Goal: Task Accomplishment & Management: Manage account settings

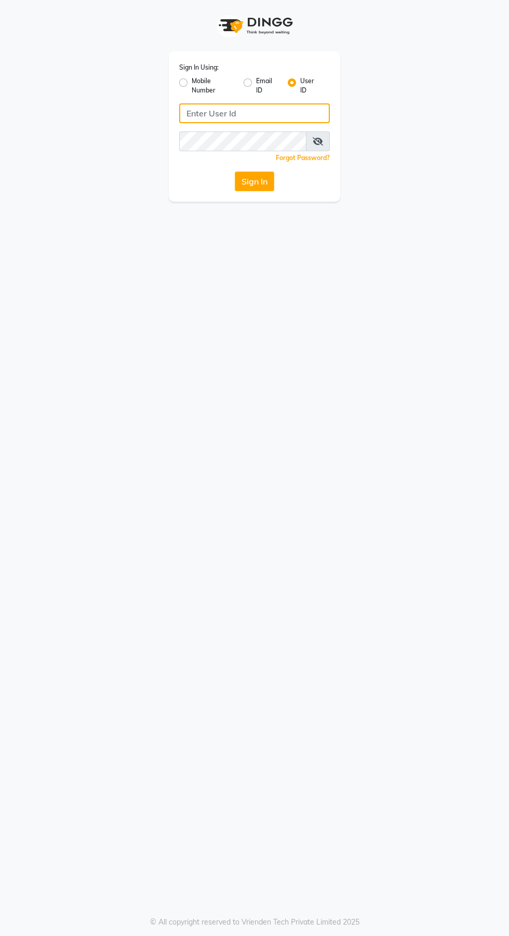
click at [226, 112] on input "Username" at bounding box center [254, 113] width 151 height 20
type input "Jhbilaspur"
click at [235, 171] on button "Sign In" at bounding box center [254, 181] width 39 height 20
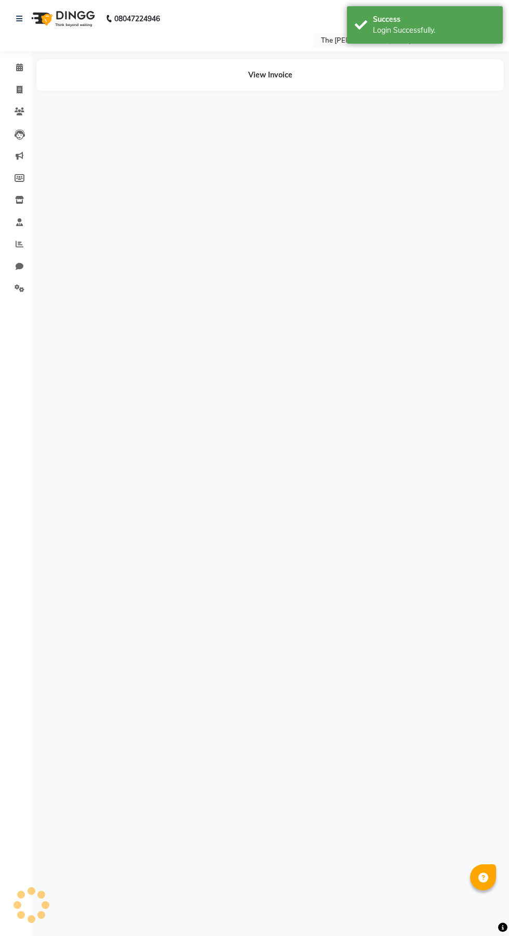
select select "en"
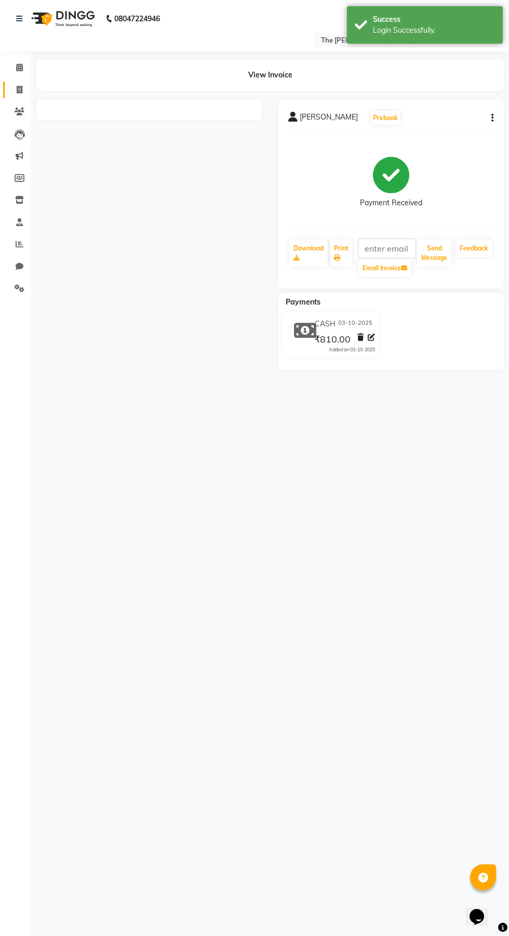
click at [19, 89] on icon at bounding box center [20, 90] width 6 height 8
select select "service"
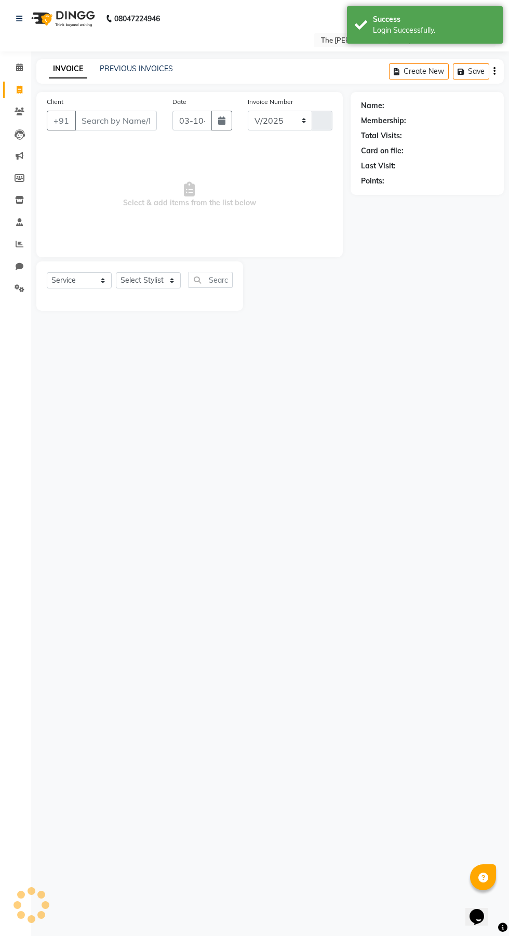
select select "6473"
type input "1076"
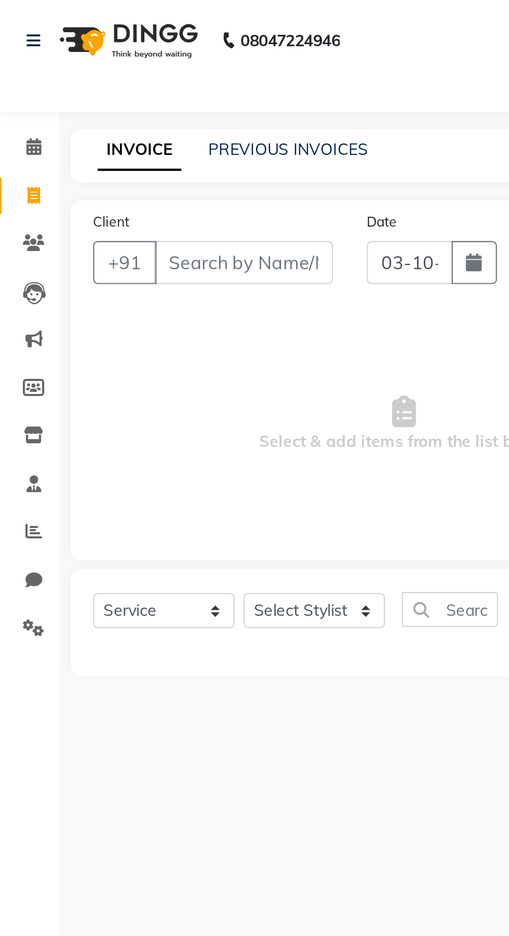
click at [149, 83] on div "INVOICE PREVIOUS INVOICES Create New Save" at bounding box center [270, 71] width 468 height 24
paste input "7024634568"
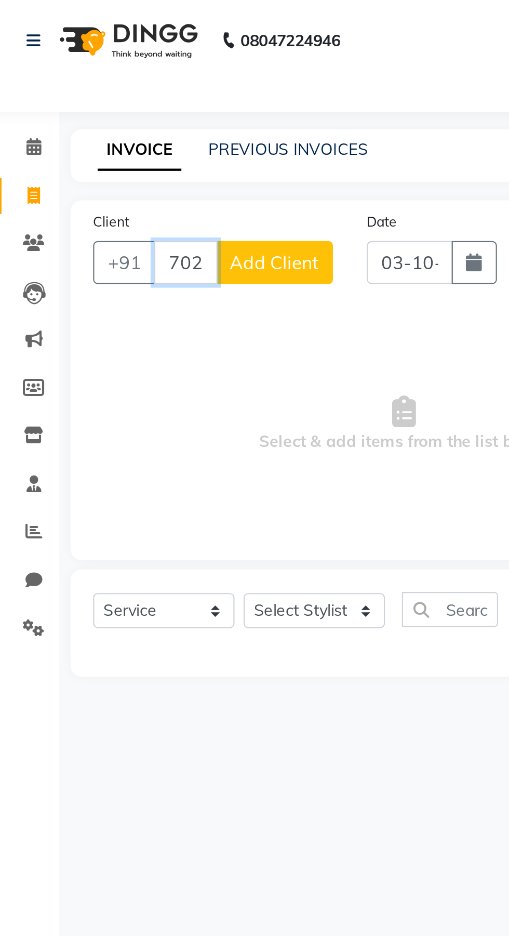
type input "7024634568"
click at [142, 112] on button "Add Client" at bounding box center [130, 121] width 54 height 20
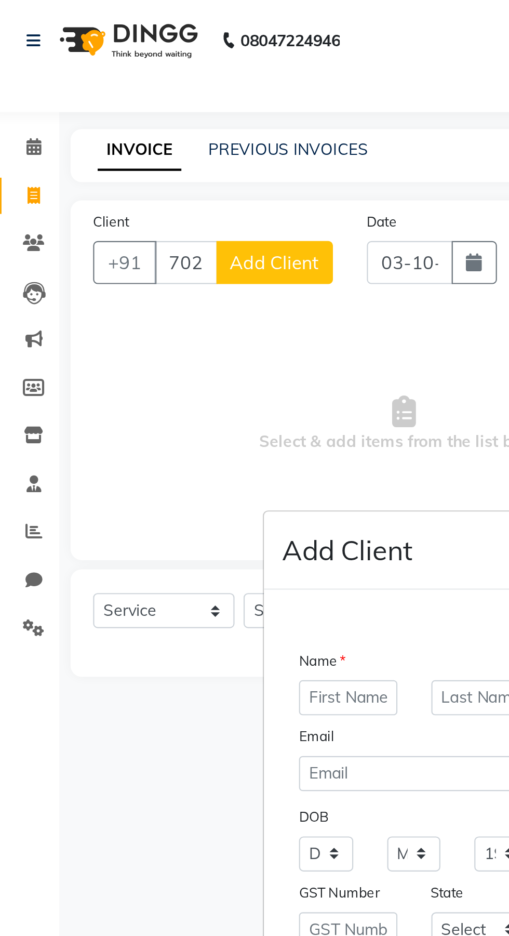
click at [133, 123] on ngb-modal-window "Add Client Generate Dummy Number Name Email DOB Day 01 02 03 04 05 06 07 08 09 …" at bounding box center [254, 468] width 509 height 936
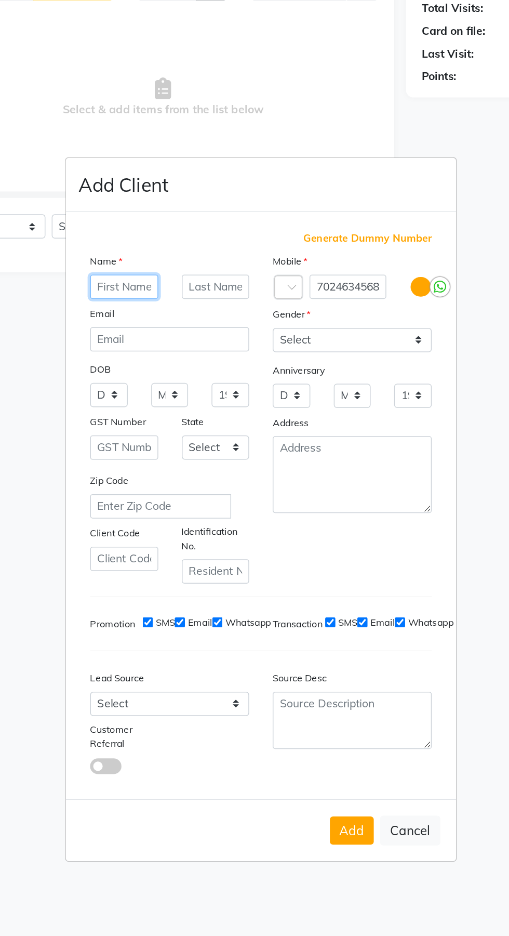
click at [169, 312] on input "text" at bounding box center [163, 320] width 45 height 16
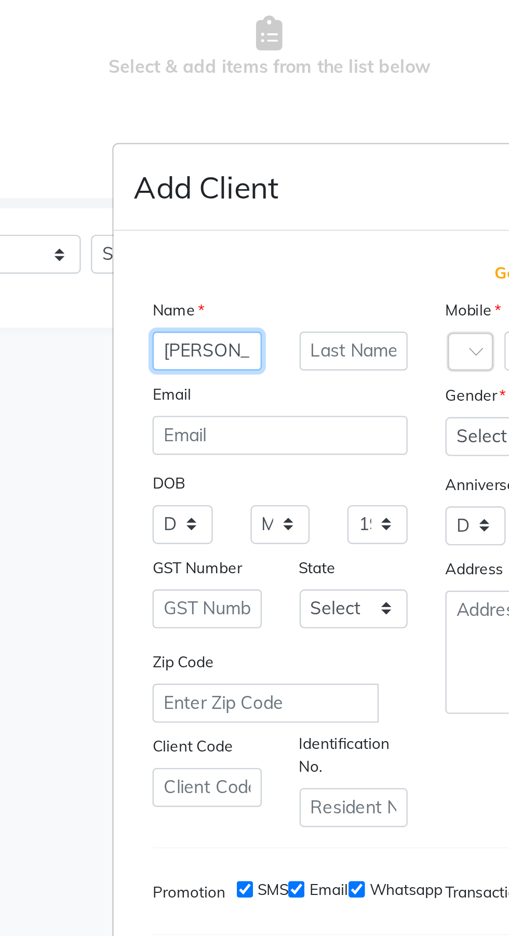
type input "[PERSON_NAME]"
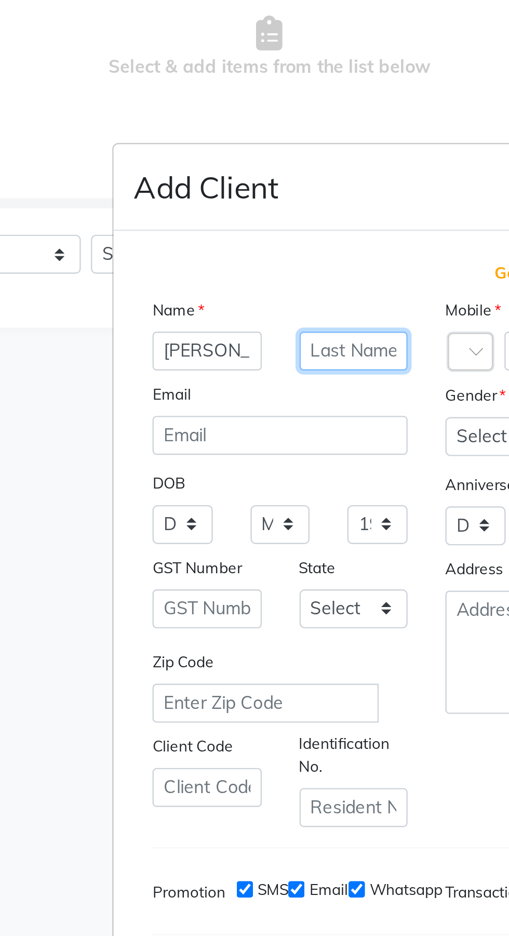
click at [221, 312] on input "text" at bounding box center [224, 320] width 45 height 16
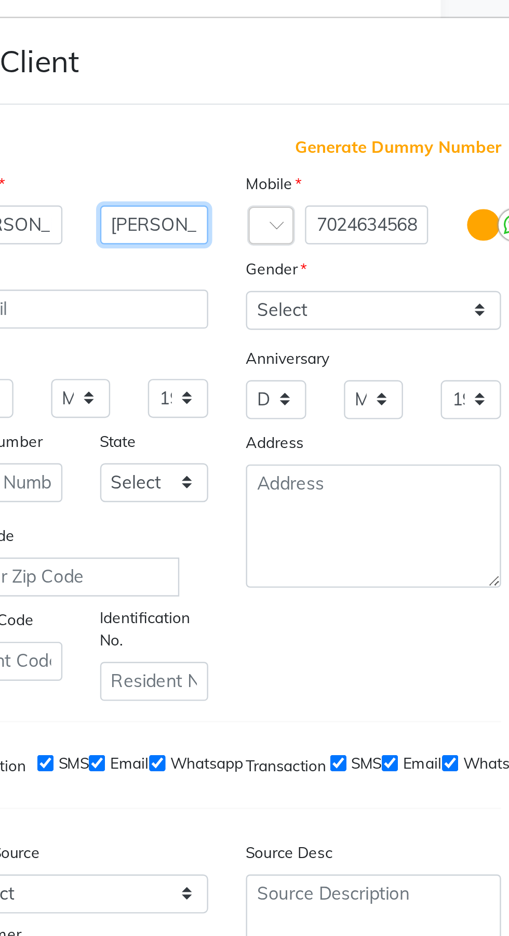
type input "[PERSON_NAME]"
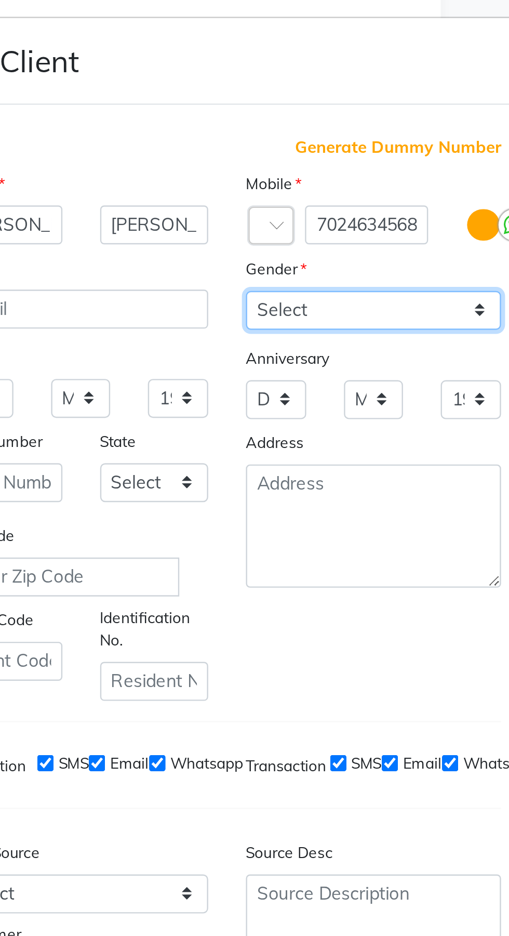
click at [320, 348] on select "Select Male Female Other Prefer Not To Say" at bounding box center [314, 356] width 105 height 16
select select "female"
click at [262, 348] on select "Select Male Female Other Prefer Not To Say" at bounding box center [314, 356] width 105 height 16
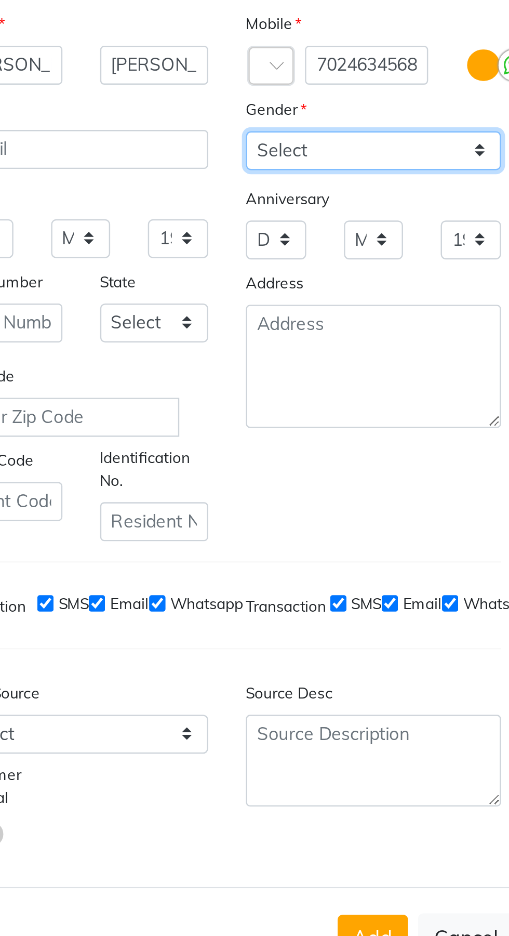
scroll to position [0, 0]
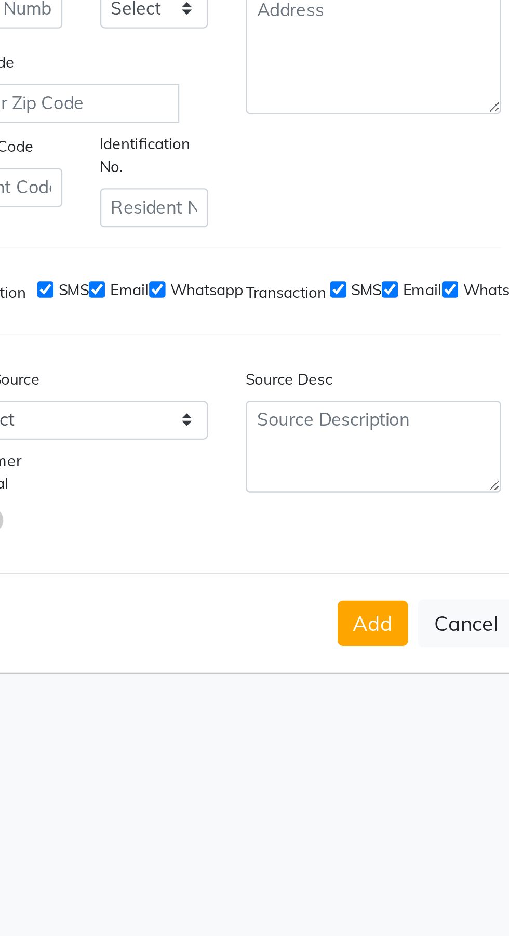
click at [310, 690] on button "Add" at bounding box center [314, 680] width 29 height 19
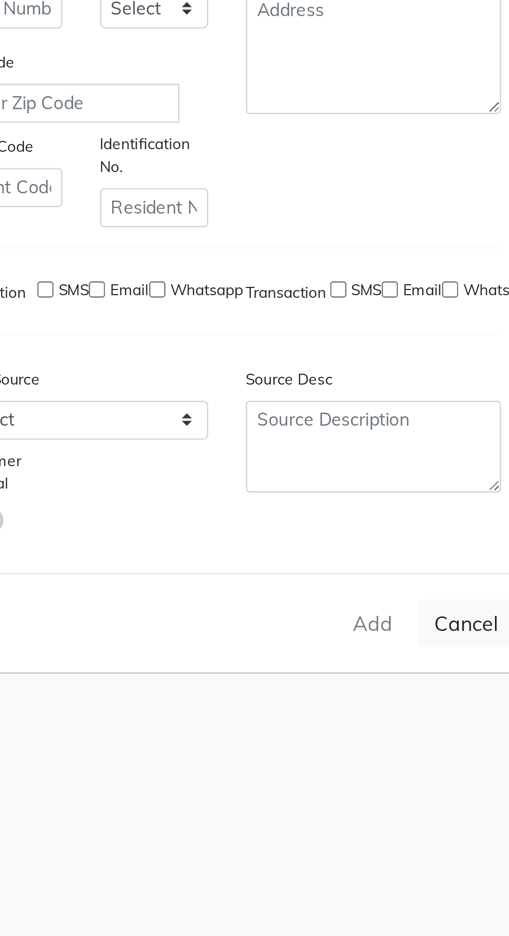
select select
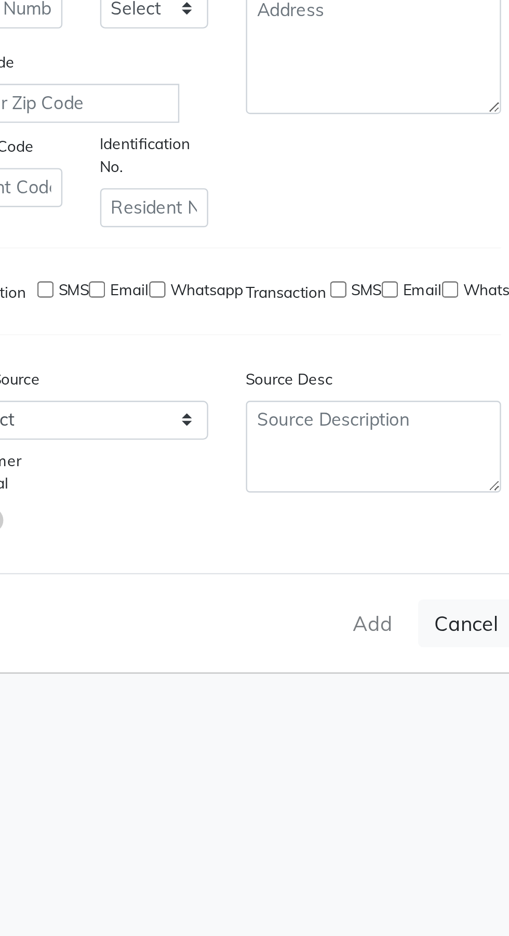
select select
checkbox input "false"
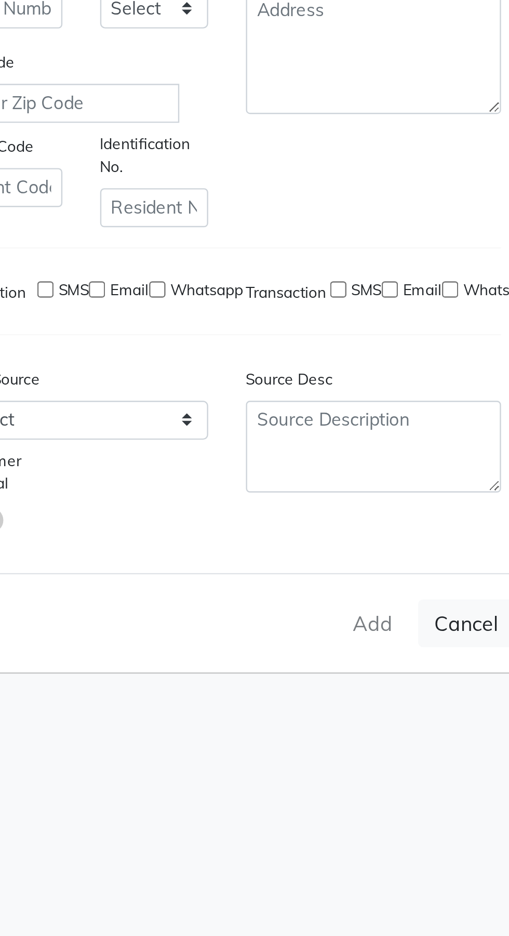
checkbox input "false"
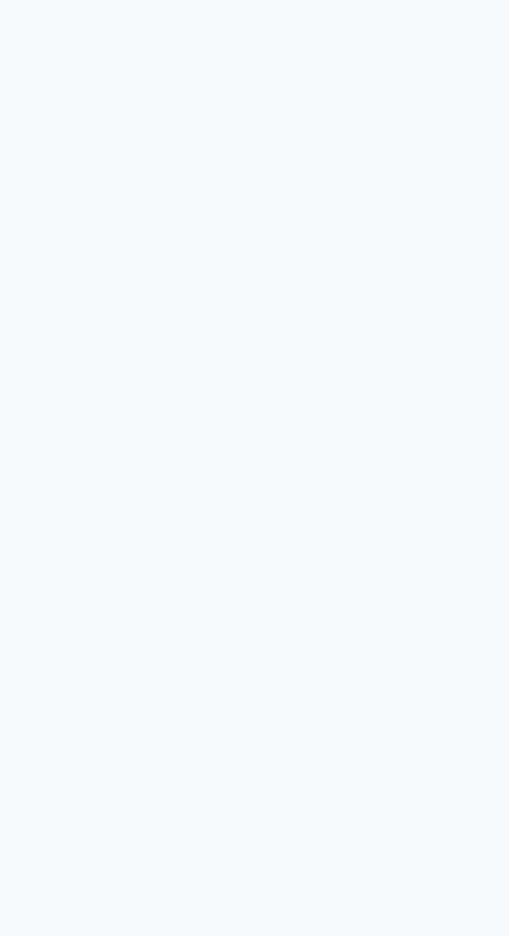
select select "1: Object"
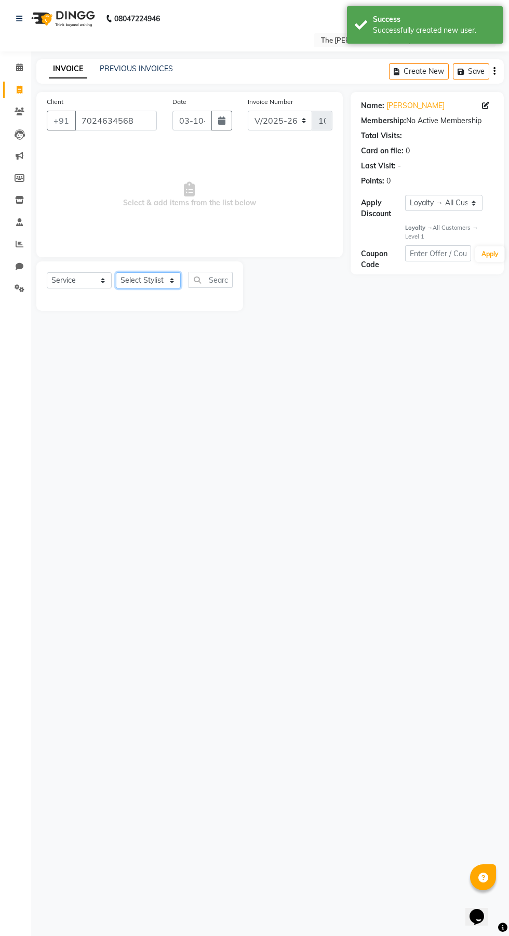
click at [156, 280] on select "Select Stylist Manager Naveen Pallavi Pragya Dwivedi Raaj Saurabh Agnihotri" at bounding box center [148, 280] width 65 height 16
select select "88211"
click at [116, 272] on select "Select Stylist Manager Naveen Pallavi Pragya Dwivedi Raaj Saurabh Agnihotri" at bounding box center [148, 280] width 65 height 16
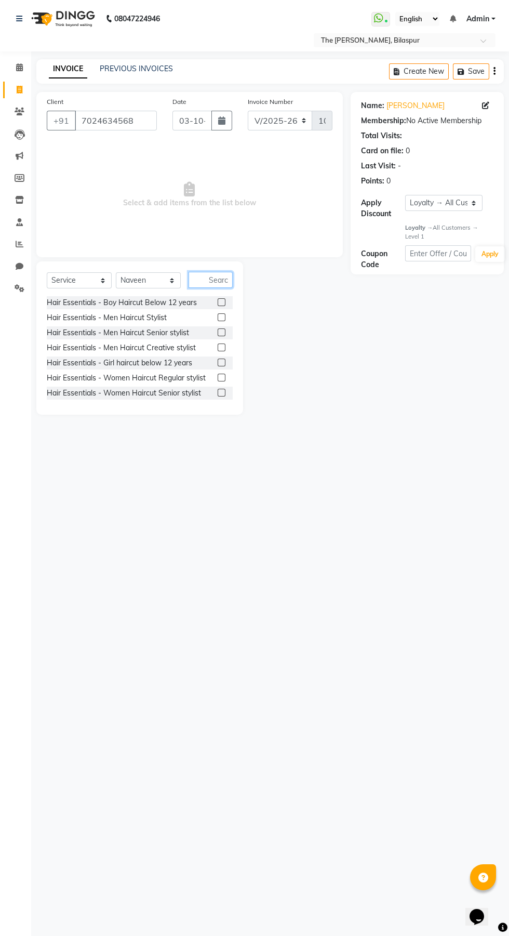
click at [222, 280] on input "text" at bounding box center [211, 280] width 44 height 16
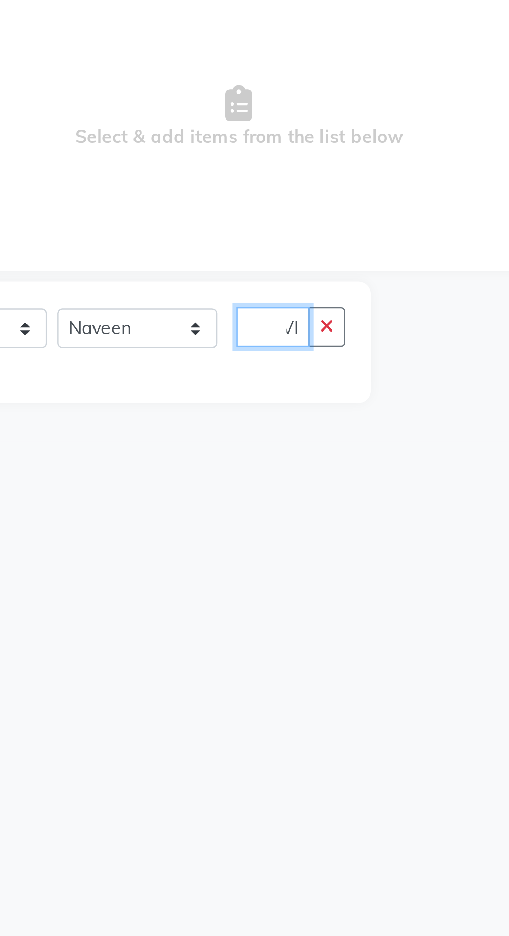
scroll to position [0, 2]
type input "V"
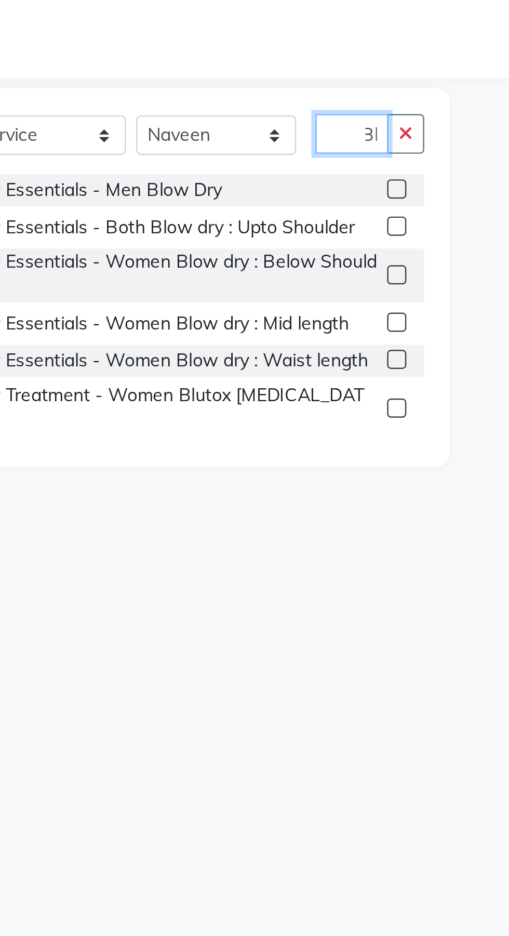
type input "Bl"
click at [160, 389] on div "Hair Treatment - Women Blutox Botox" at bounding box center [130, 391] width 167 height 22
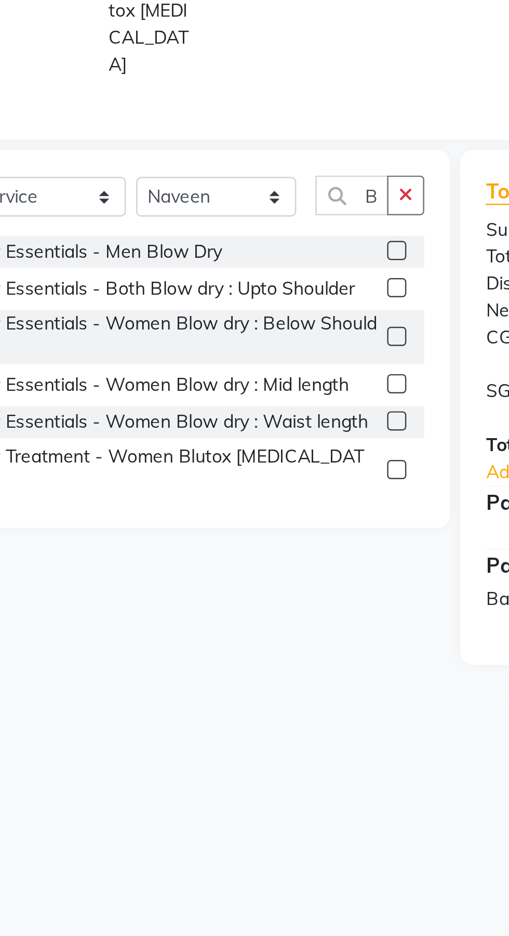
checkbox input "false"
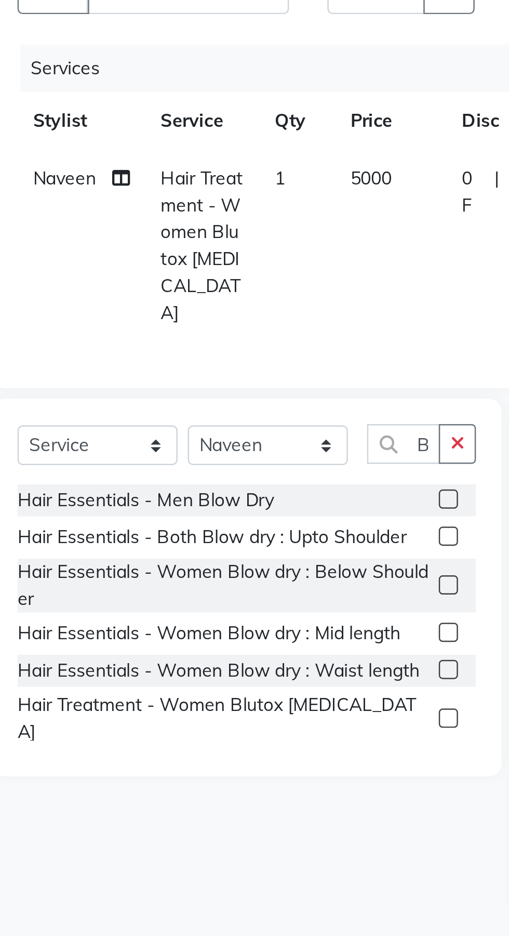
click at [120, 216] on span "Hair Treatment - Women Blutox Botox" at bounding box center [121, 224] width 33 height 64
select select "88211"
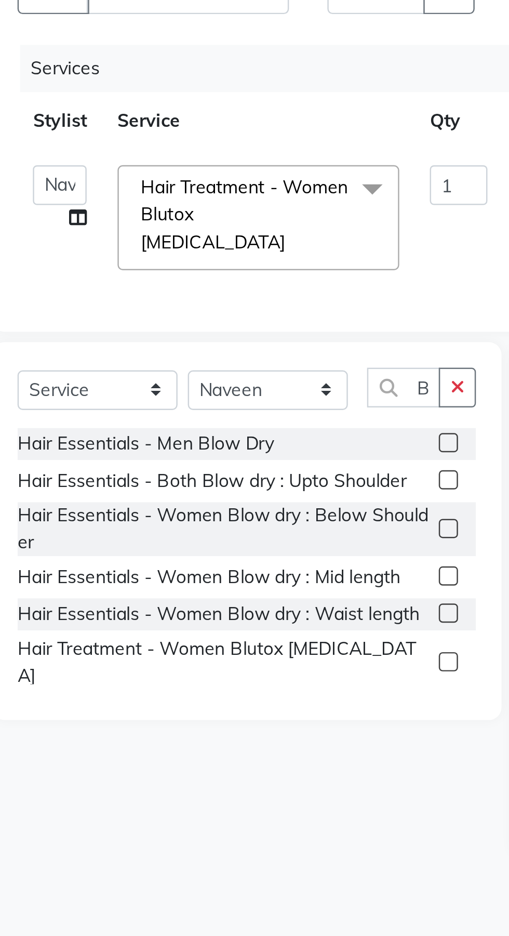
click at [155, 218] on link "x" at bounding box center [157, 222] width 5 height 9
type input "0"
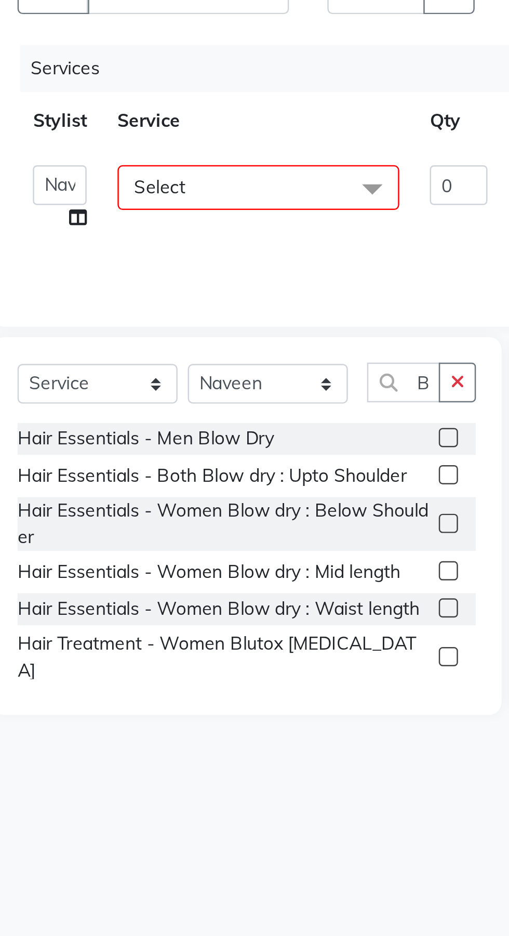
click at [159, 199] on span "Select" at bounding box center [144, 201] width 114 height 18
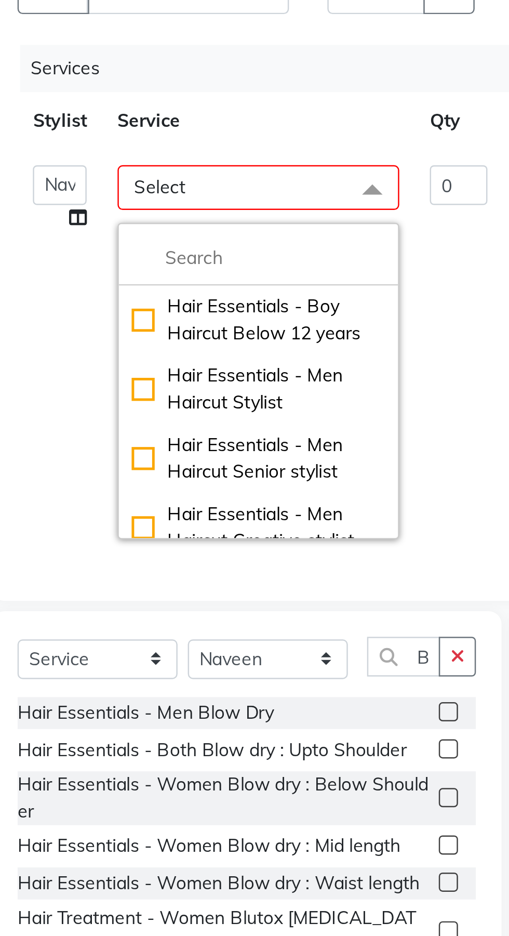
click at [161, 226] on input "multiselect-search" at bounding box center [144, 229] width 103 height 11
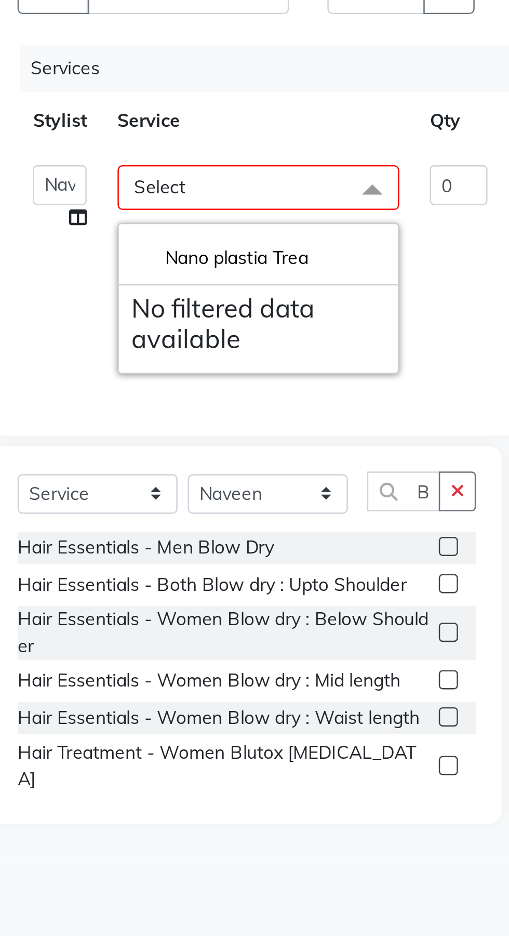
type input "Nano plastia Treatment"
click at [175, 233] on input "Nano plastia Treatment" at bounding box center [144, 229] width 103 height 11
click at [223, 256] on td "0" at bounding box center [226, 234] width 36 height 97
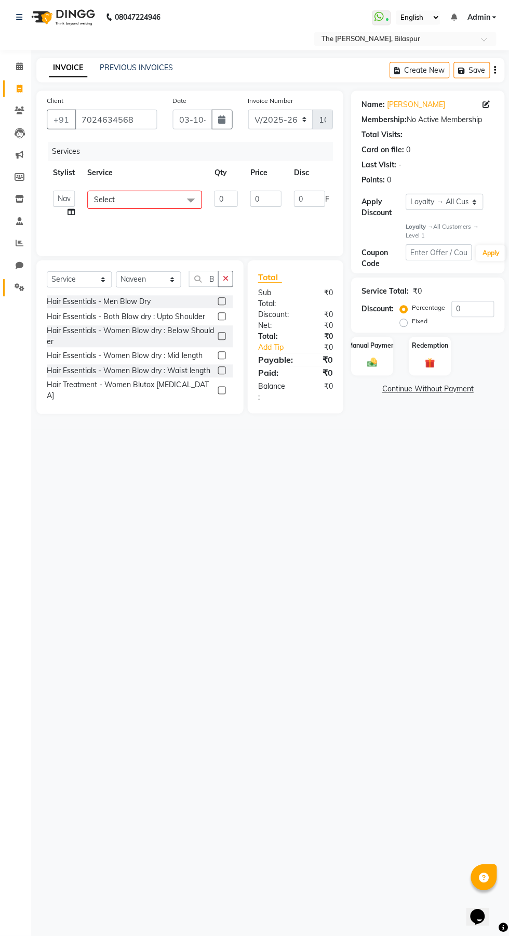
click at [19, 288] on icon at bounding box center [20, 288] width 10 height 8
click at [19, 244] on icon at bounding box center [20, 244] width 8 height 8
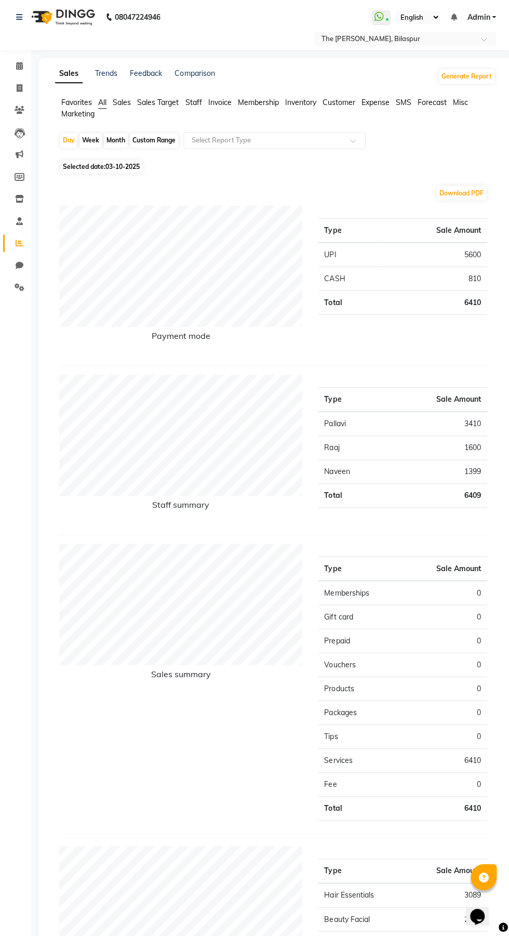
click at [122, 104] on span "Sales" at bounding box center [122, 103] width 18 height 9
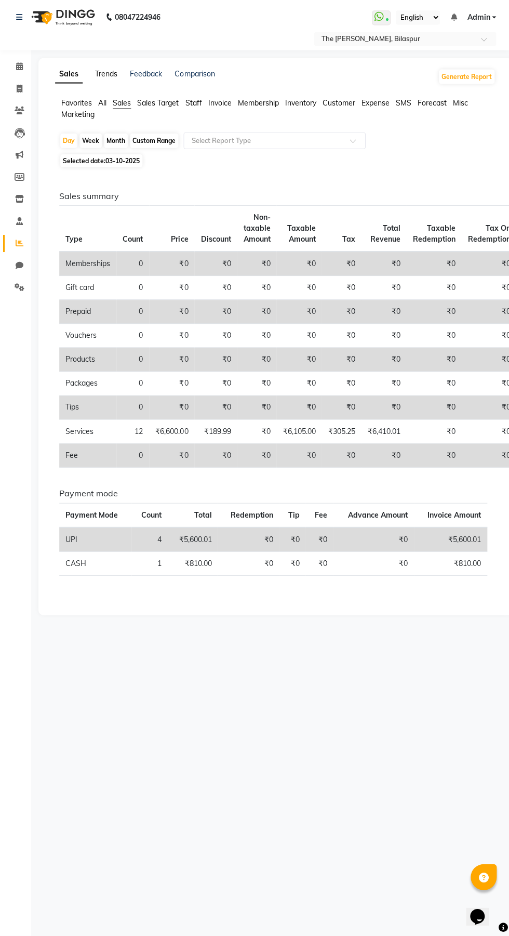
click at [113, 73] on link "Trends" at bounding box center [106, 74] width 22 height 9
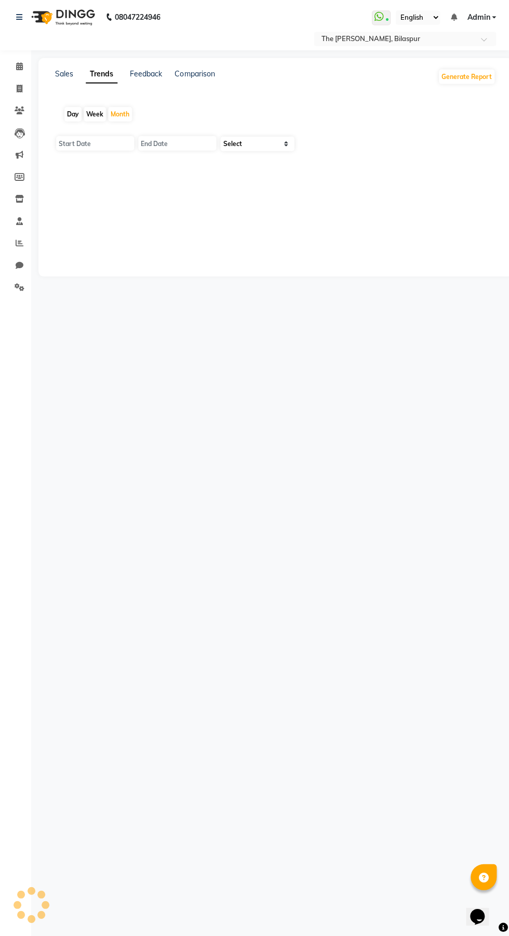
type input "01-10-2025"
type input "31-10-2025"
select select "by_client"
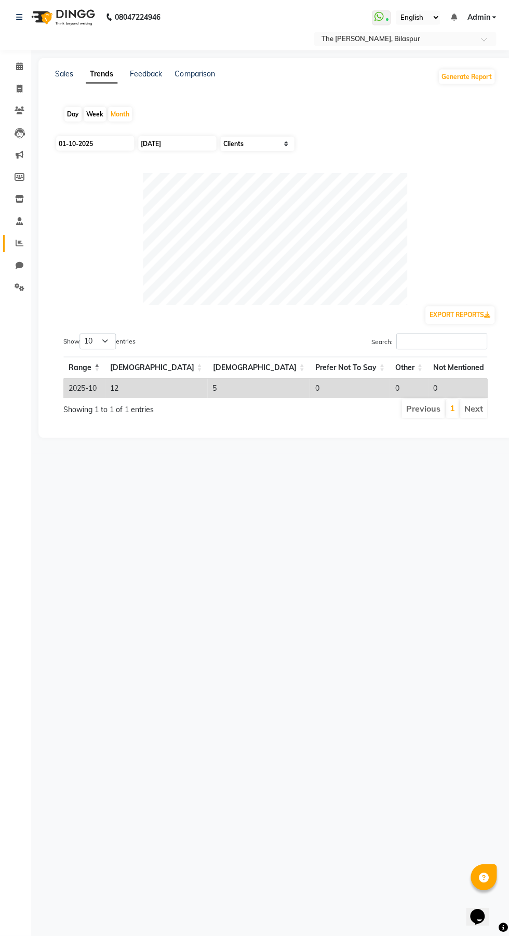
click at [24, 245] on span at bounding box center [19, 245] width 18 height 12
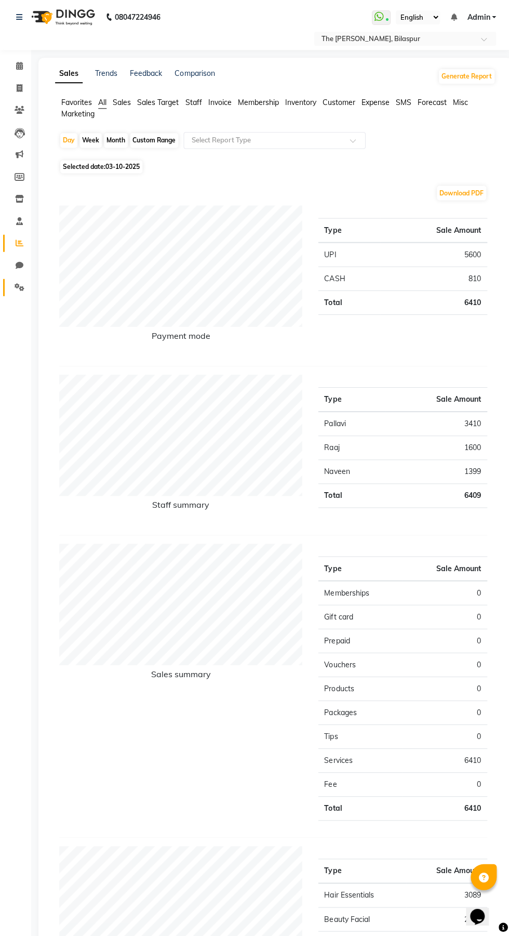
click at [24, 288] on icon at bounding box center [20, 288] width 10 height 8
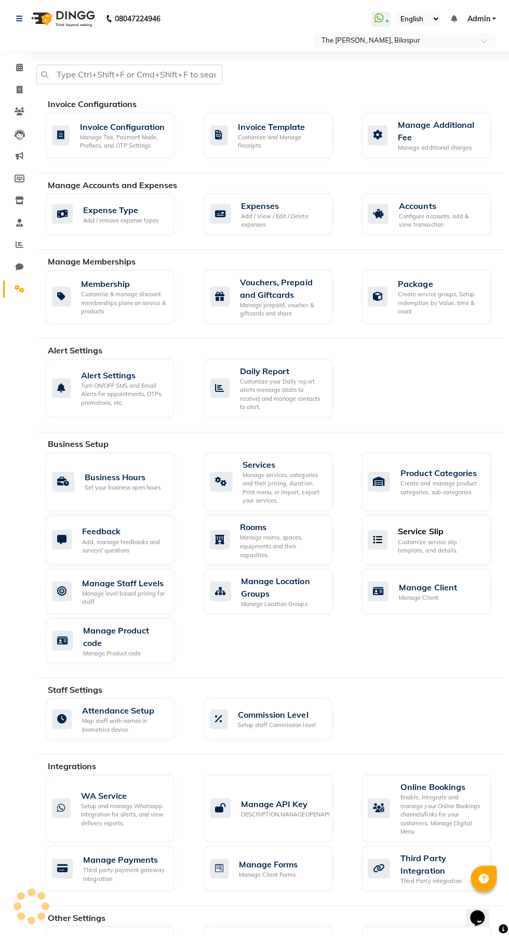
click at [441, 541] on div "Customize service slip template, and details." at bounding box center [440, 545] width 84 height 17
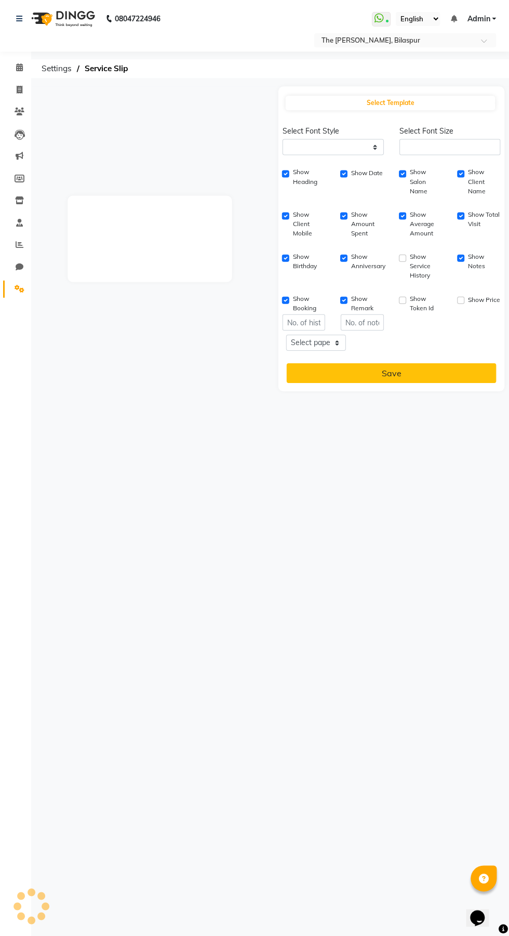
select select
type input "1"
checkbox input "true"
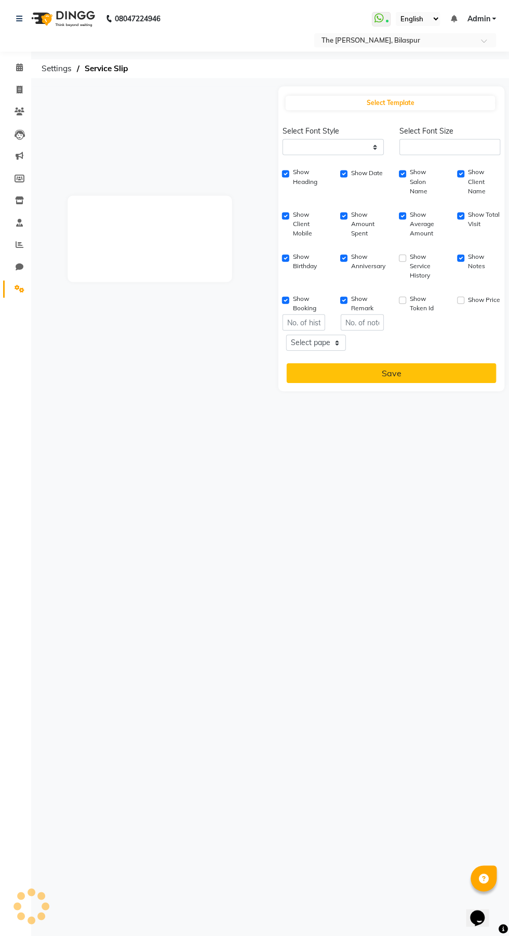
checkbox input "true"
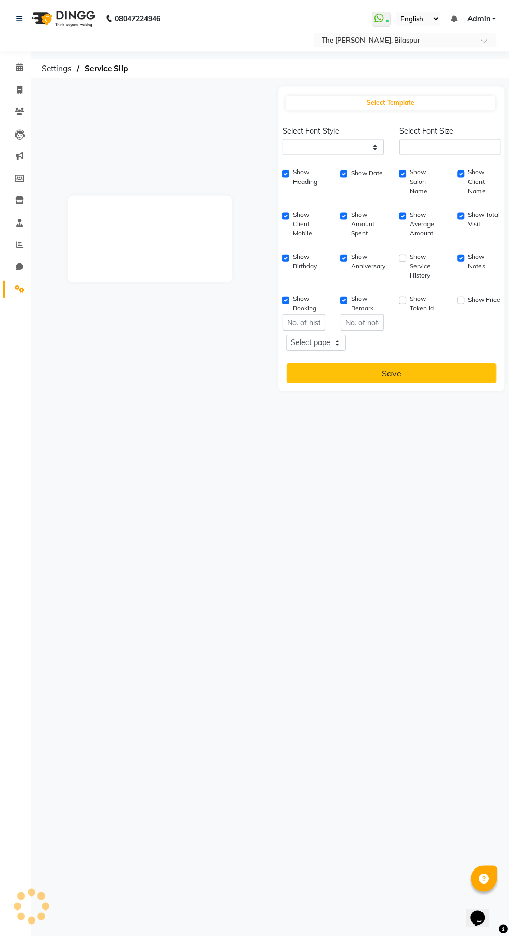
checkbox input "true"
type input "1"
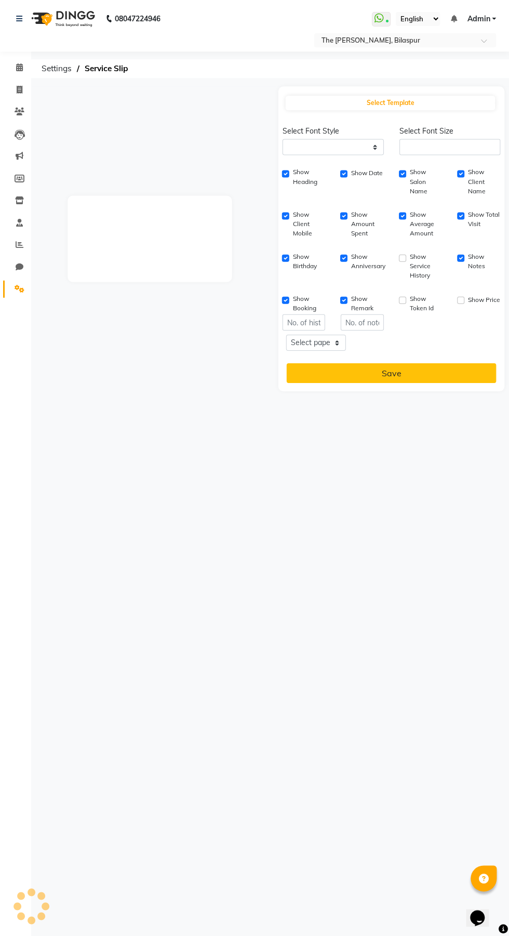
type input "1"
select select
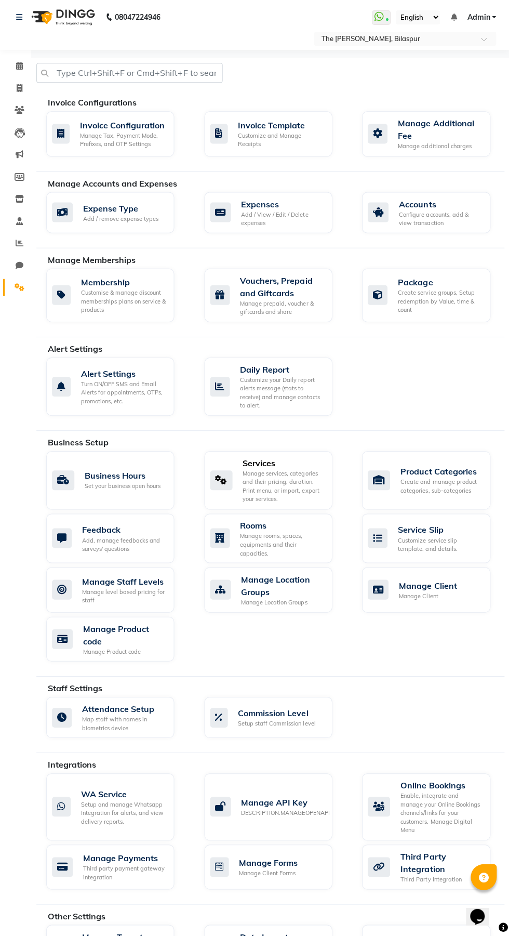
click at [298, 480] on div "Manage services, categories and their pricing, duration. Print menu, or import,…" at bounding box center [283, 487] width 81 height 34
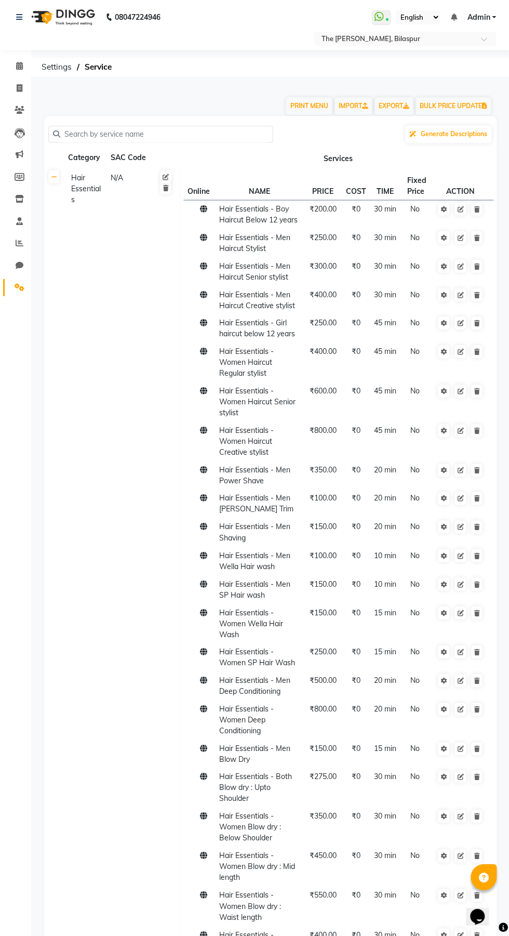
click at [76, 179] on div "Hair Essentials" at bounding box center [86, 190] width 38 height 35
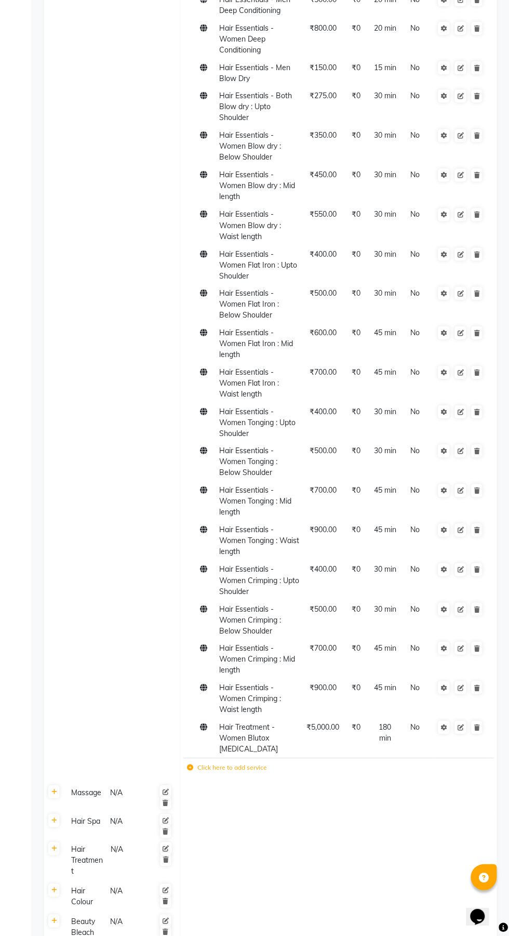
scroll to position [686, 0]
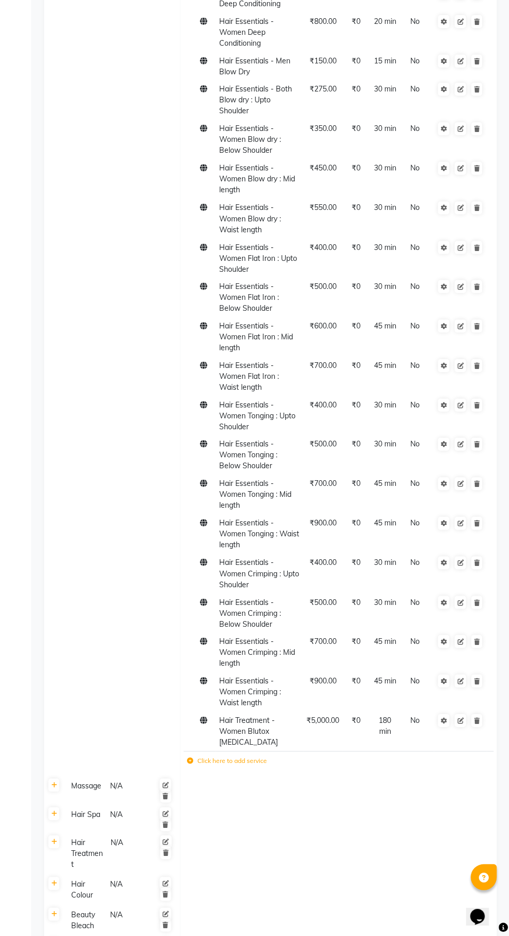
click at [443, 724] on icon at bounding box center [443, 721] width 6 height 6
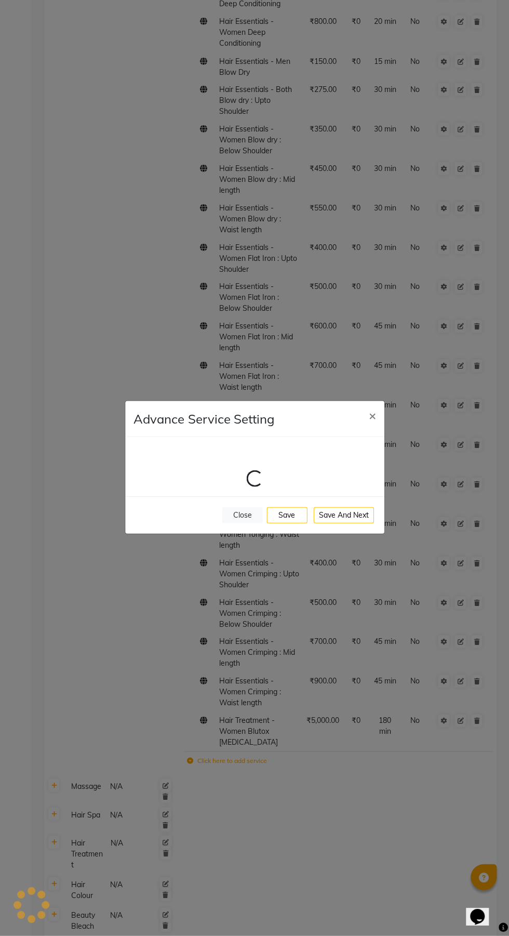
select select "1: 86939"
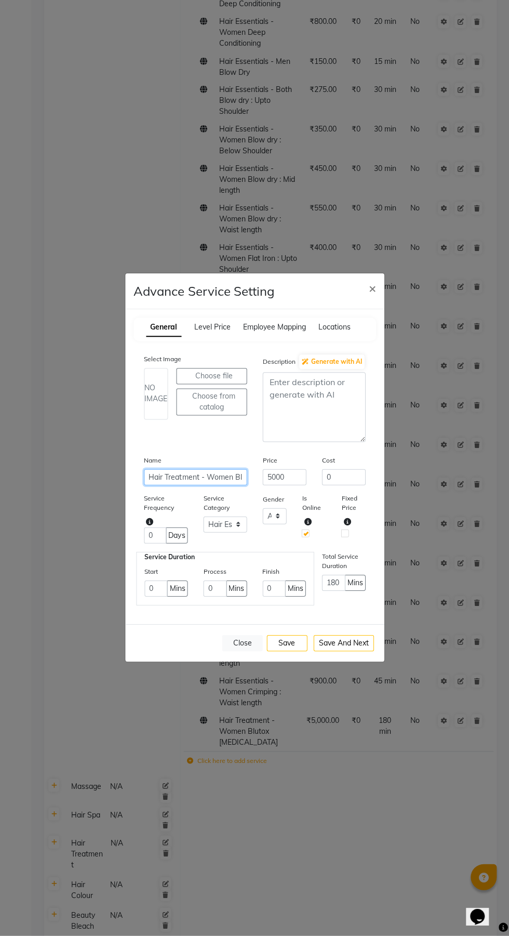
click at [220, 486] on input "Hair Treatment - Women Blutox Botox" at bounding box center [195, 478] width 103 height 16
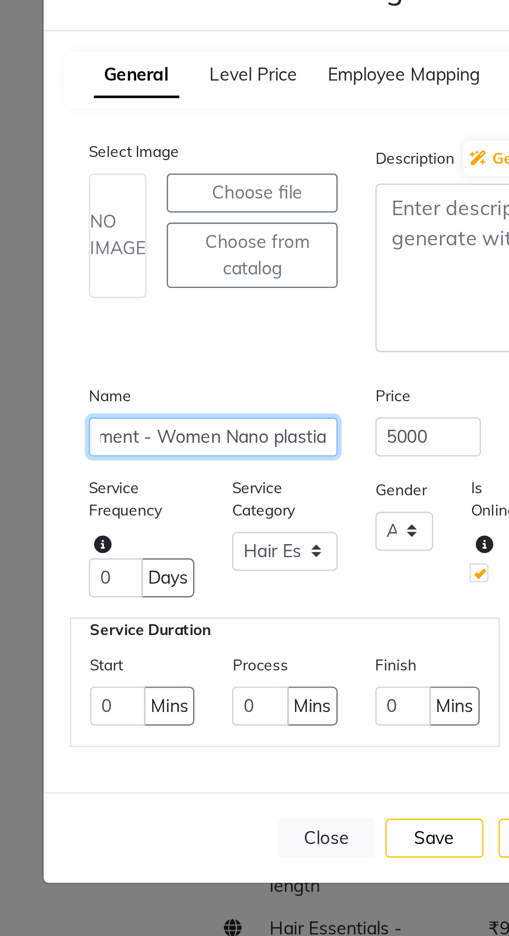
scroll to position [687, 0]
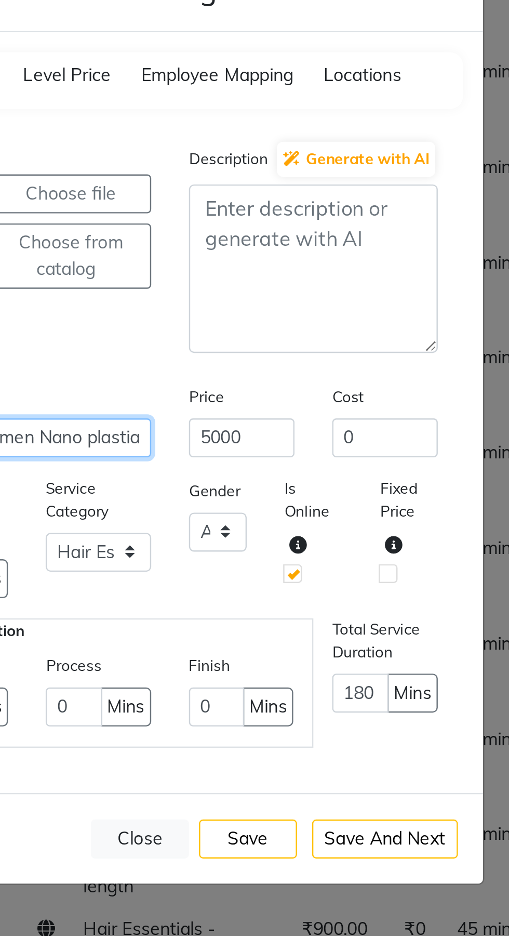
type input "Hair Treatment - Women Nano plastia"
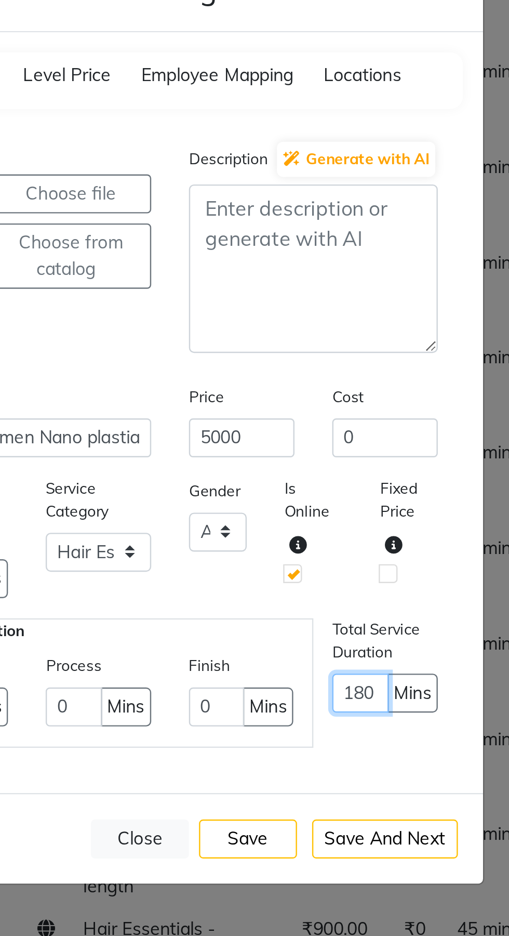
click at [334, 591] on input "180" at bounding box center [333, 583] width 23 height 16
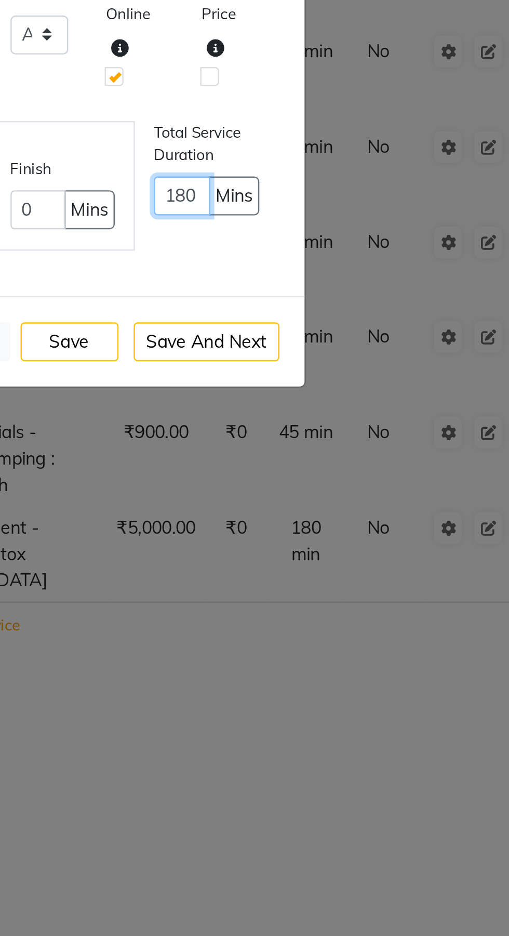
scroll to position [686, 0]
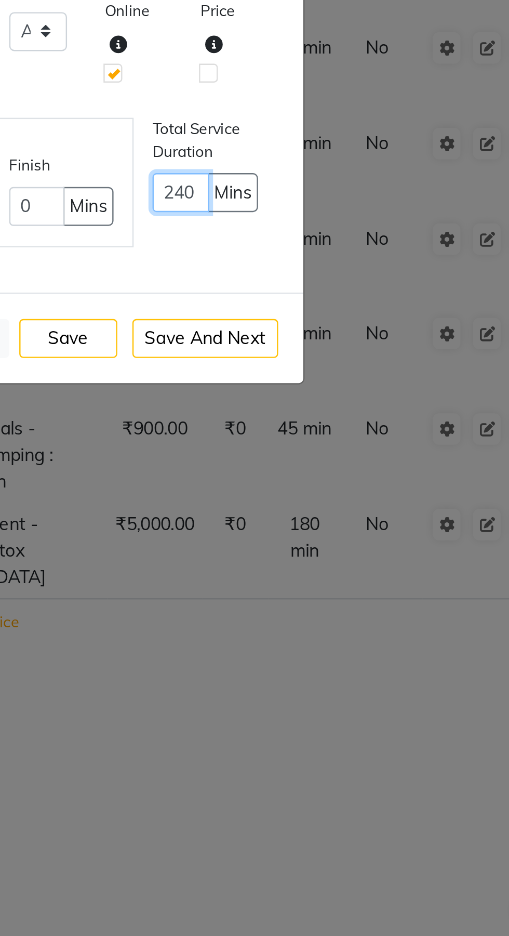
type input "240"
click at [356, 652] on button "Save And Next" at bounding box center [343, 644] width 61 height 16
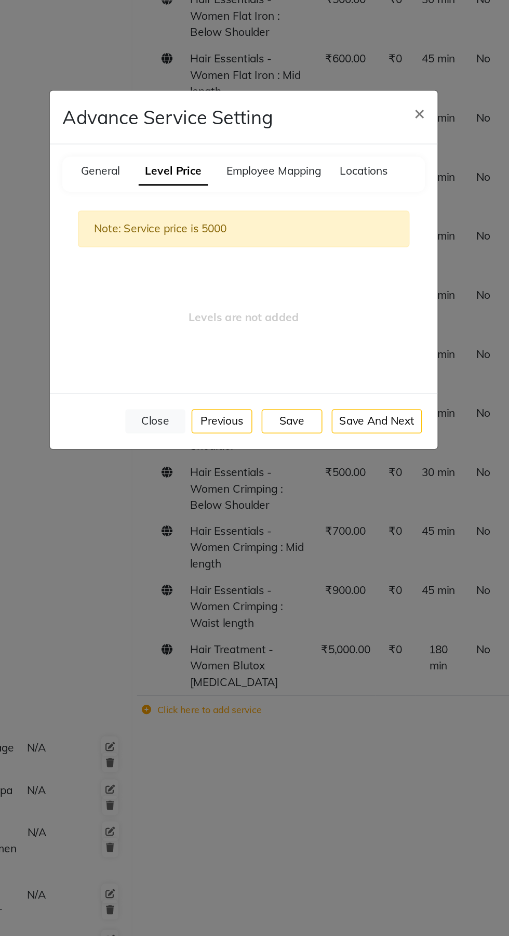
scroll to position [686, 0]
click at [358, 577] on button "Save And Next" at bounding box center [343, 569] width 61 height 16
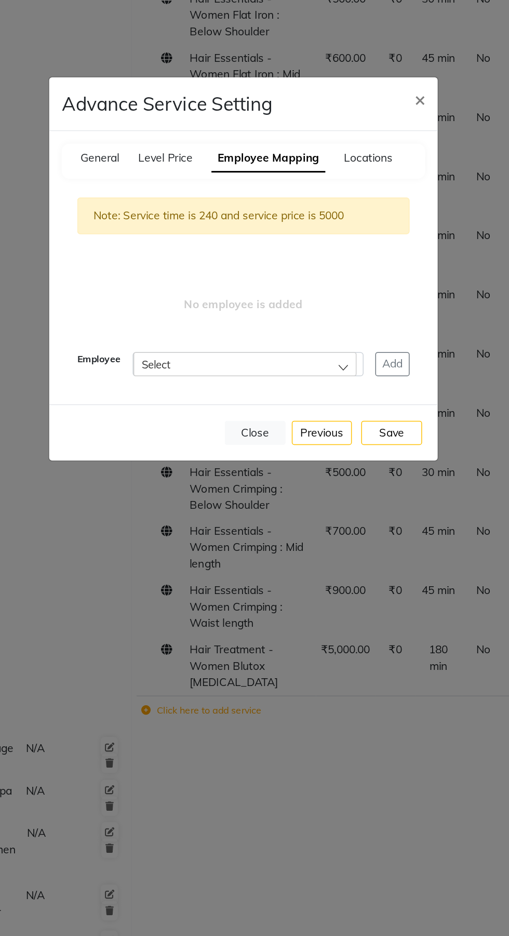
click at [366, 585] on button "Save" at bounding box center [353, 577] width 41 height 16
click at [360, 585] on button "Save" at bounding box center [353, 577] width 41 height 16
click at [261, 585] on button "Close" at bounding box center [262, 577] width 41 height 16
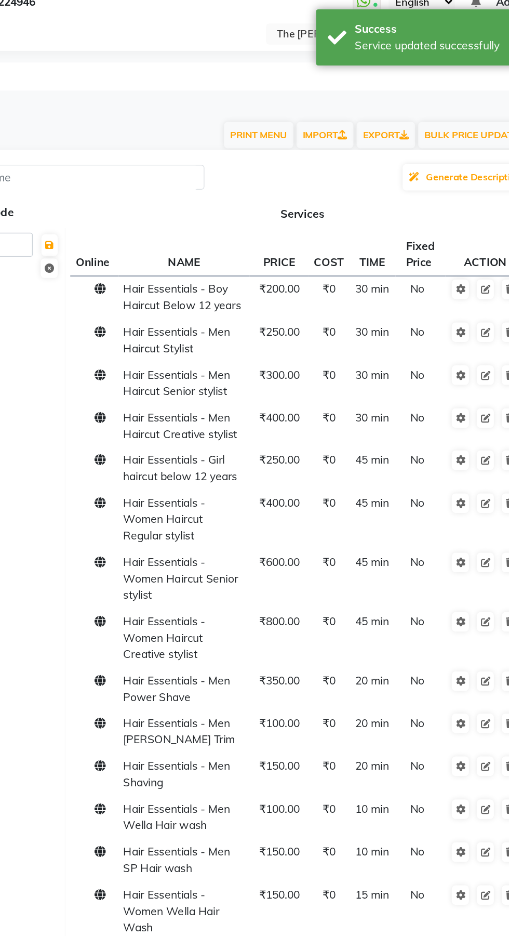
scroll to position [0, 0]
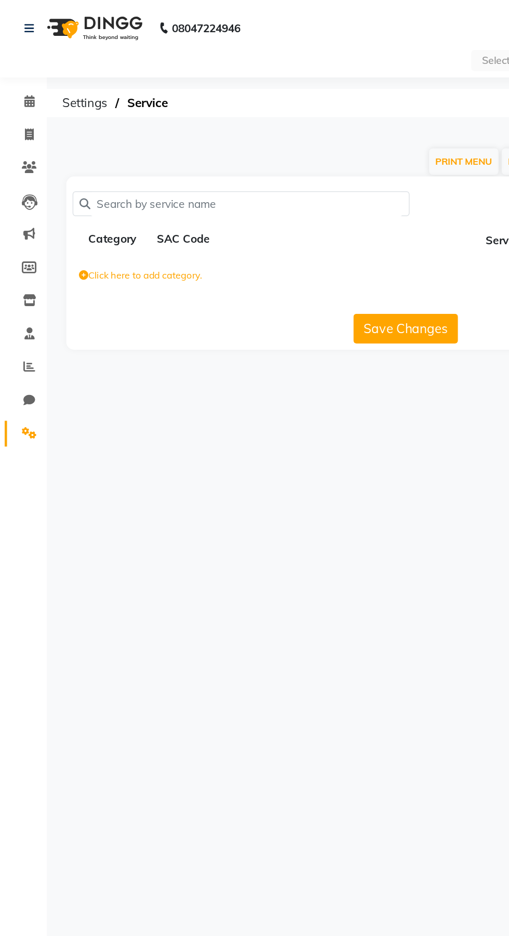
select select "en"
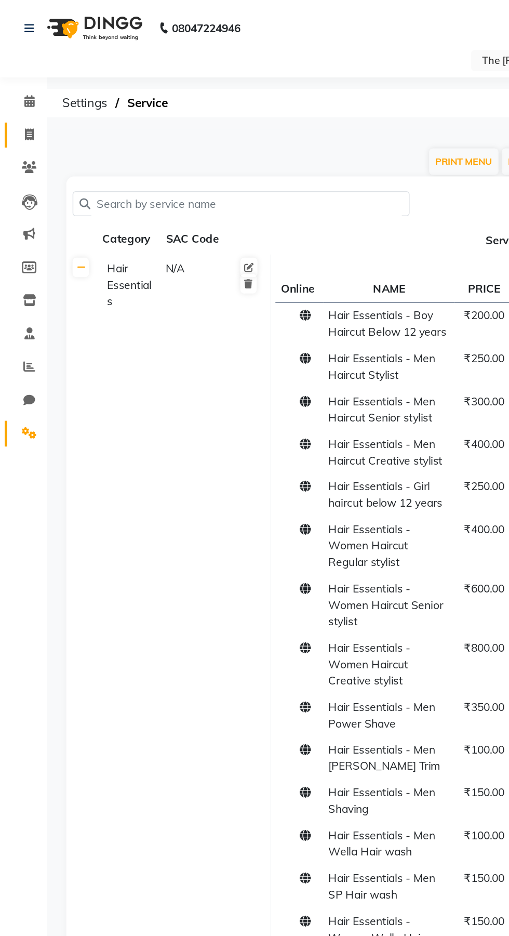
click at [21, 94] on span at bounding box center [19, 90] width 18 height 12
select select "service"
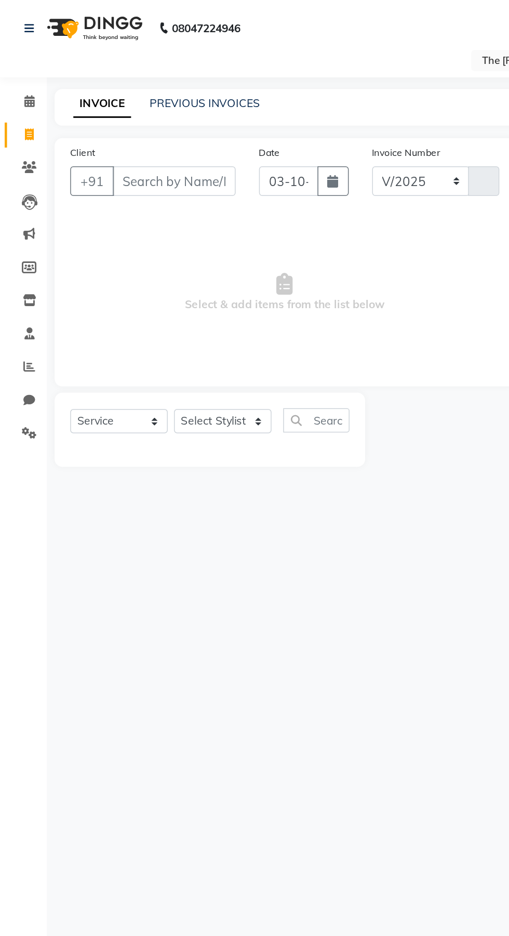
select select "6473"
type input "1076"
click at [20, 108] on icon at bounding box center [20, 112] width 10 height 8
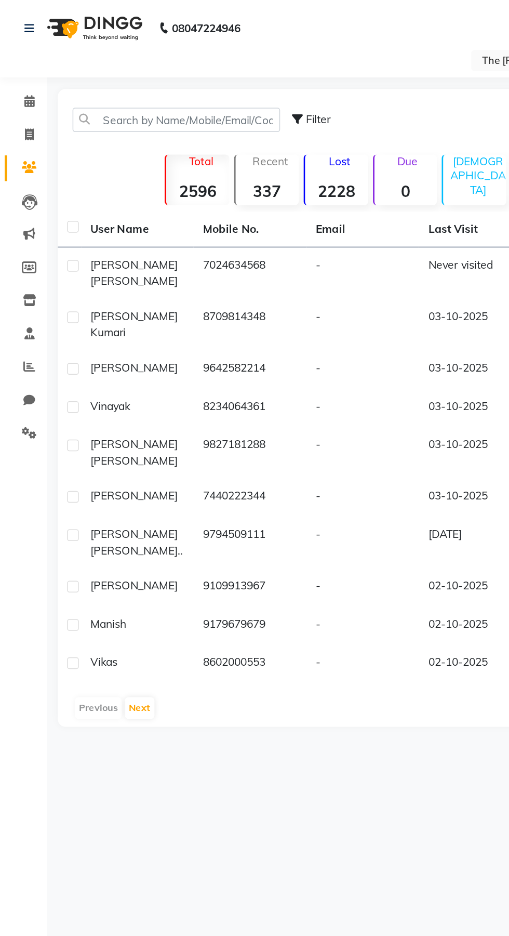
click at [178, 173] on td "7024634568" at bounding box center [166, 182] width 75 height 34
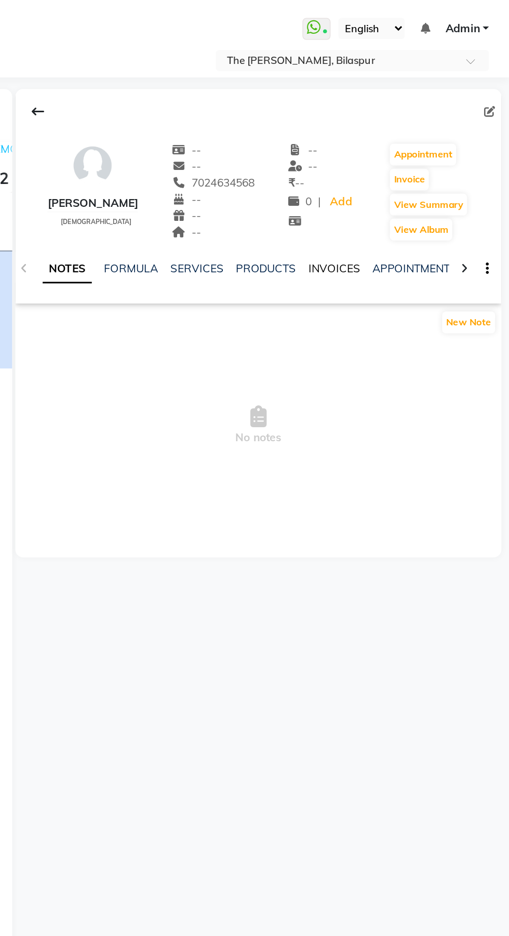
click at [397, 180] on link "INVOICES" at bounding box center [393, 178] width 34 height 9
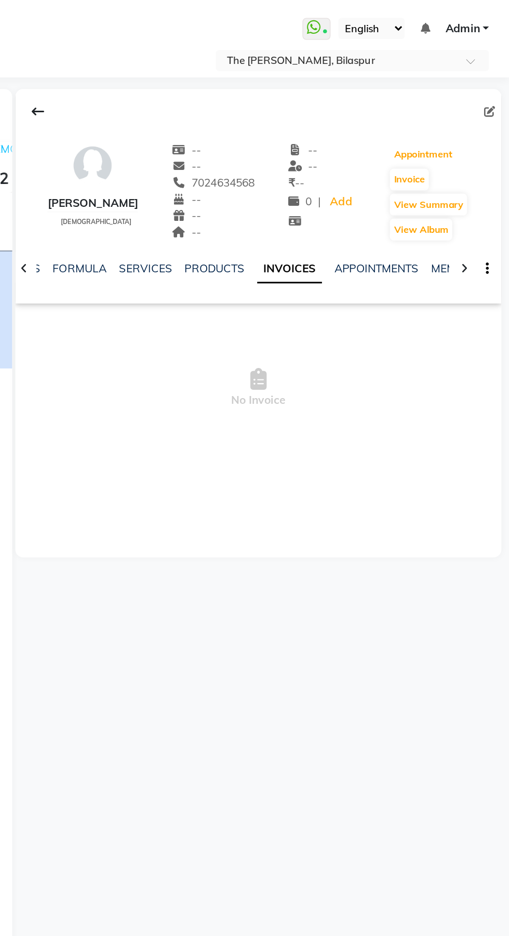
click at [452, 104] on button "Appointment" at bounding box center [452, 103] width 44 height 15
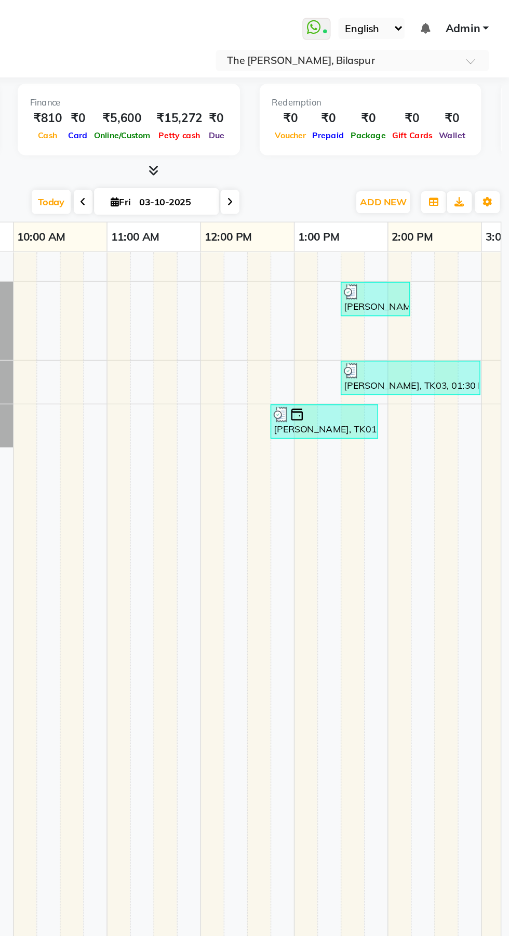
select select "tentative"
select select "600"
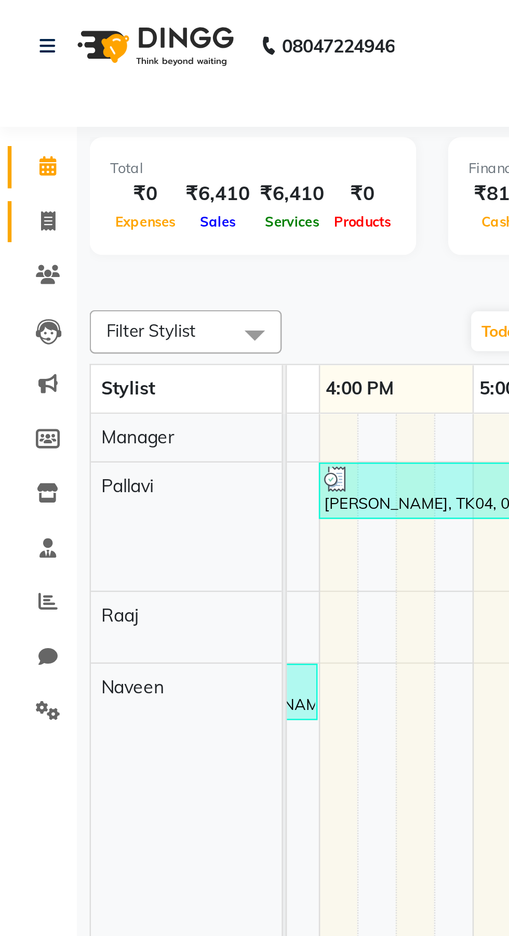
click at [19, 88] on icon at bounding box center [20, 90] width 6 height 8
select select "service"
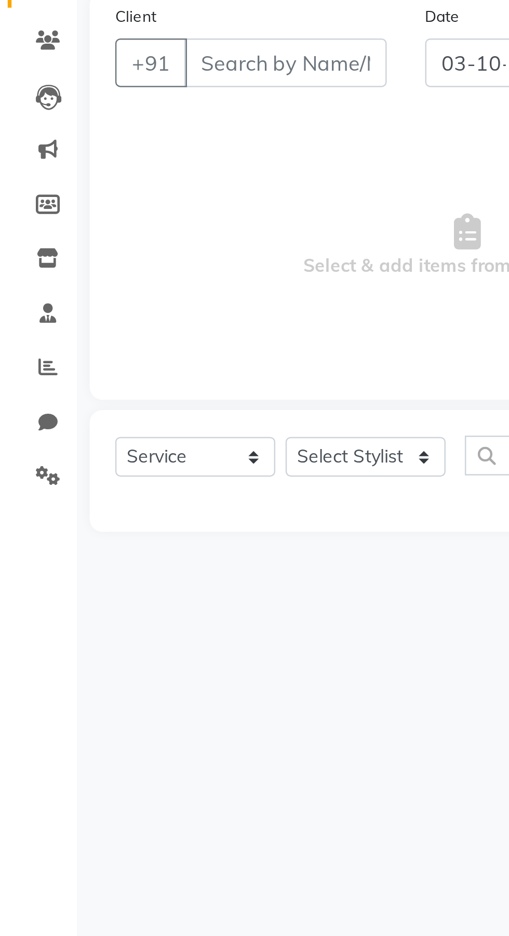
select select "6473"
type input "1076"
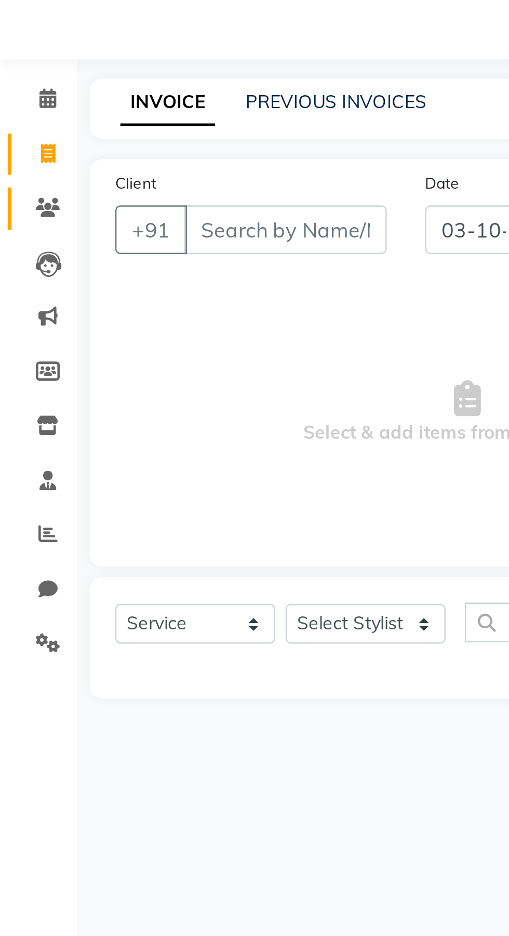
click at [21, 109] on icon at bounding box center [20, 112] width 10 height 8
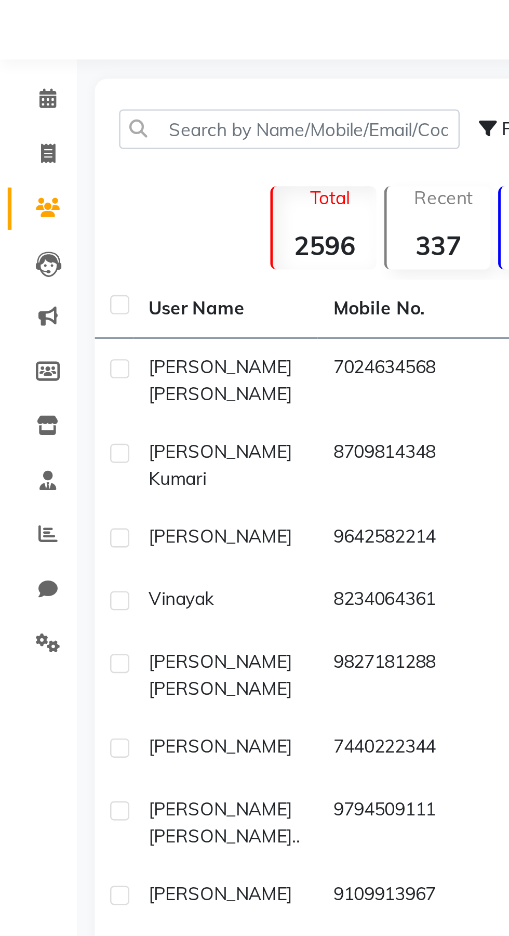
click at [132, 173] on td "7024634568" at bounding box center [166, 182] width 75 height 34
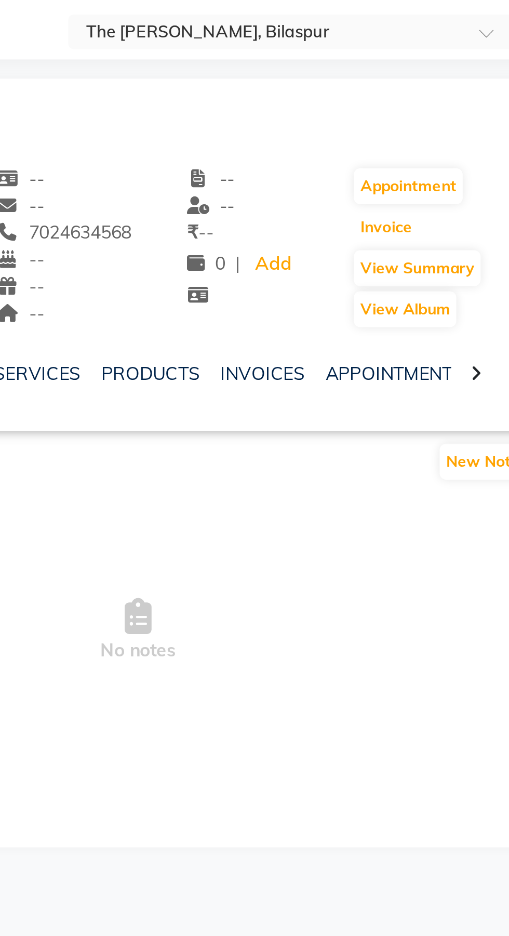
click at [445, 117] on button "Invoice" at bounding box center [443, 119] width 26 height 15
select select "service"
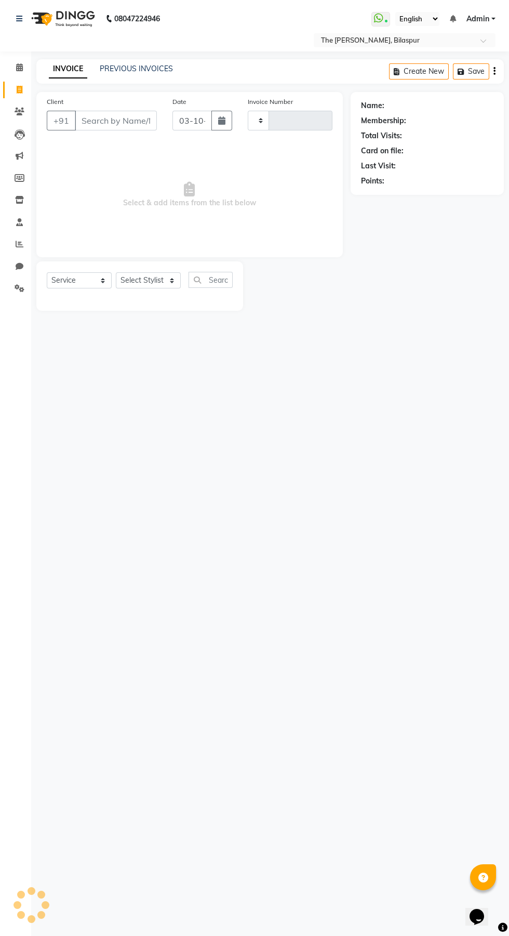
type input "1076"
type input "7024634568"
select select "6473"
select select "1: Object"
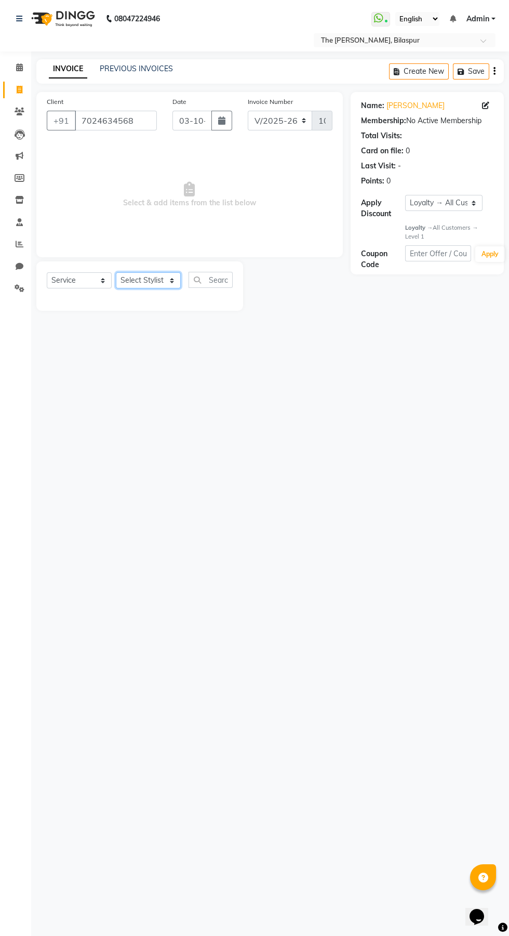
click at [169, 278] on select "Select Stylist Manager Naveen Pallavi Pragya Dwivedi Raaj Saurabh Agnihotri" at bounding box center [148, 280] width 65 height 16
select select "88211"
click at [116, 272] on select "Select Stylist Manager Naveen Pallavi Pragya Dwivedi Raaj Saurabh Agnihotri" at bounding box center [148, 280] width 65 height 16
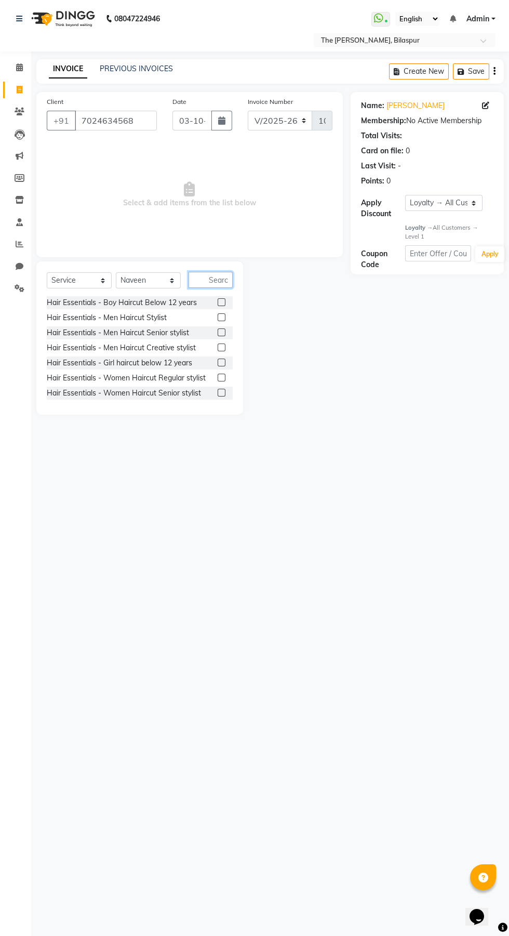
click at [226, 283] on input "text" at bounding box center [211, 280] width 44 height 16
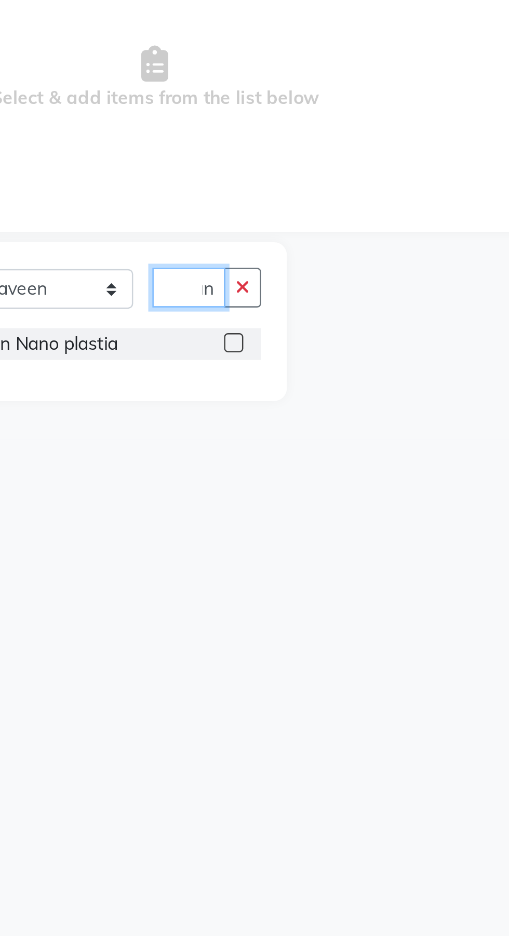
scroll to position [0, 13]
type input "Nano"
click at [220, 302] on label at bounding box center [222, 302] width 8 height 8
click at [220, 302] on input "checkbox" at bounding box center [221, 302] width 7 height 7
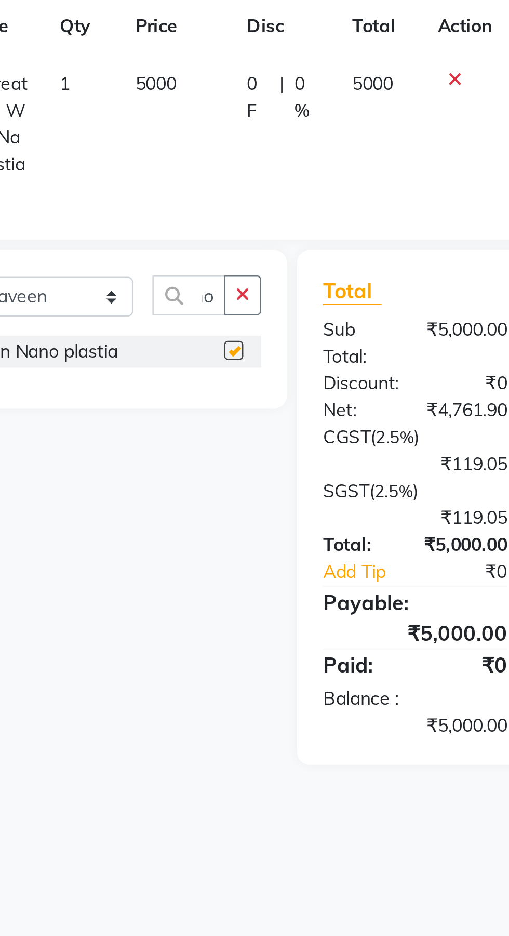
scroll to position [0, 0]
checkbox input "false"
click at [193, 197] on span "5000" at bounding box center [190, 196] width 17 height 9
select select "88211"
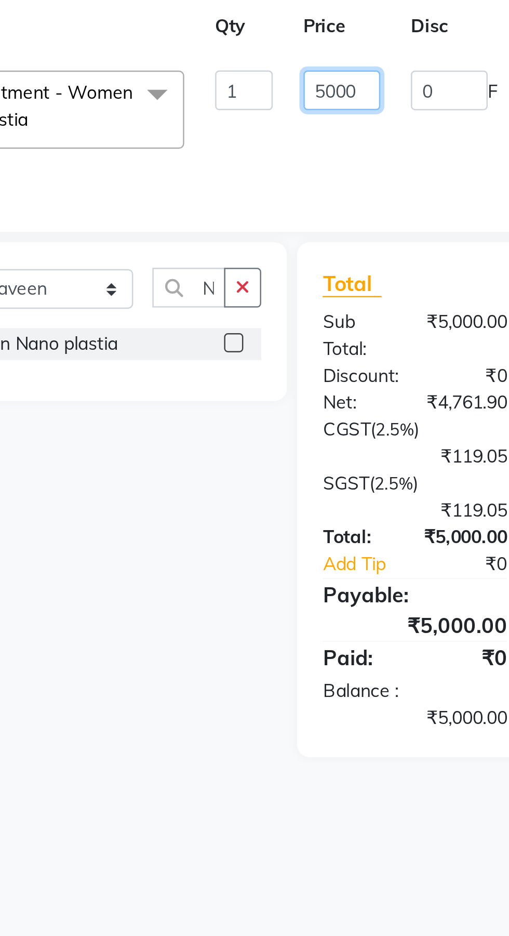
click at [258, 196] on input "5000" at bounding box center [265, 200] width 31 height 16
type input "7000"
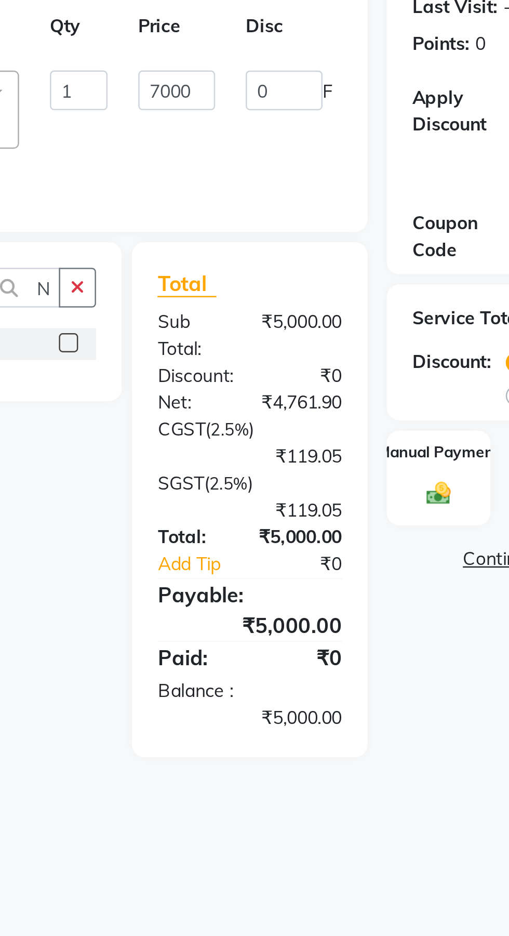
click at [320, 229] on tr "Manager Naveen Pallavi Pragya Dwivedi Raaj Saurabh Agnihotri Hair Treatment - W…" at bounding box center [247, 208] width 401 height 44
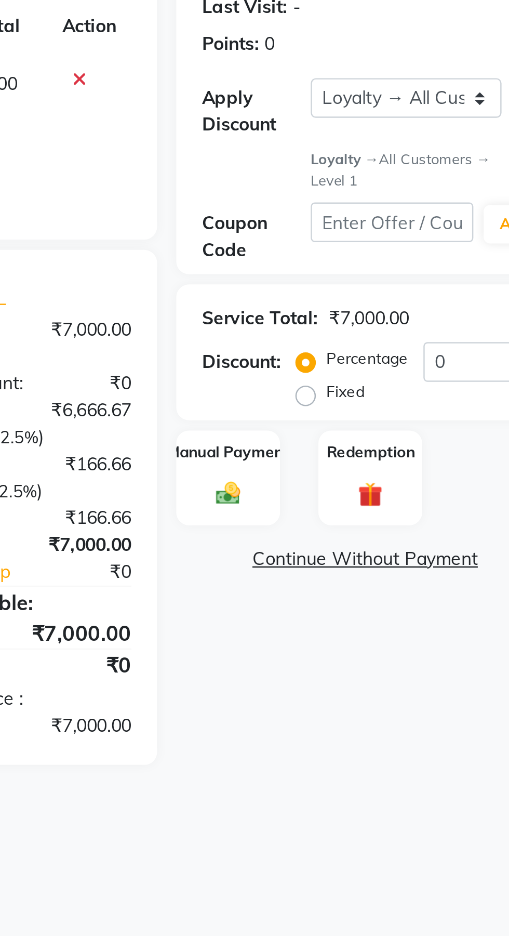
click at [412, 326] on label "Fixed" at bounding box center [420, 321] width 16 height 9
click at [404, 326] on input "Fixed" at bounding box center [405, 322] width 7 height 7
radio input "true"
click at [472, 311] on input "0" at bounding box center [472, 310] width 43 height 16
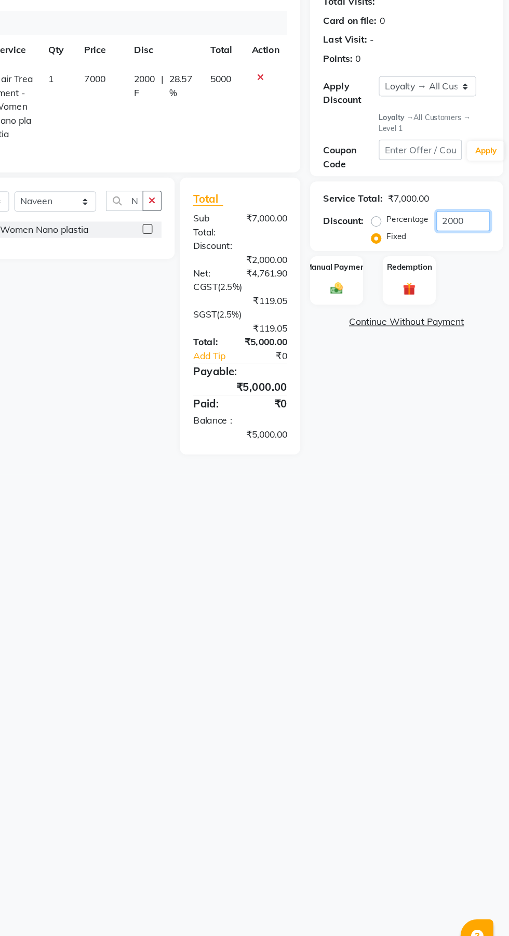
type input "2000"
click at [379, 354] on div "Manual Payment" at bounding box center [372, 357] width 42 height 38
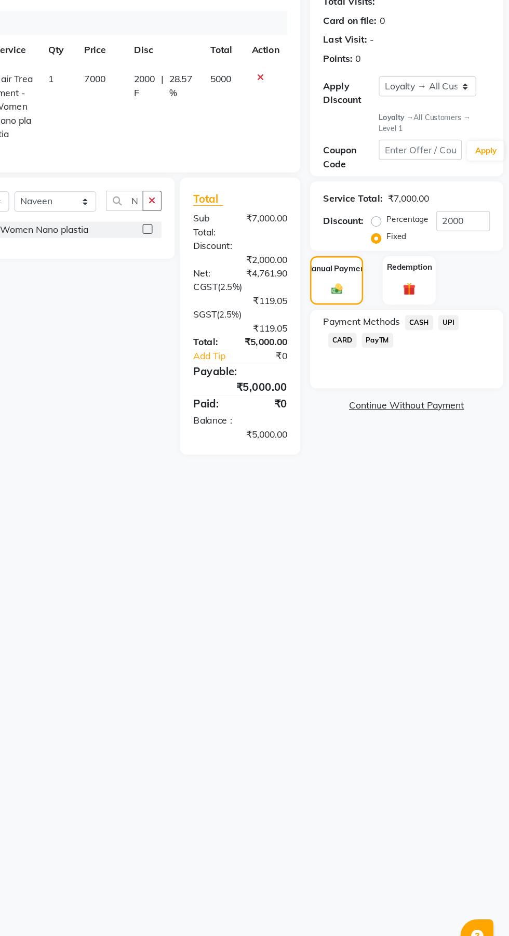
click at [441, 390] on span "CASH" at bounding box center [437, 391] width 22 height 12
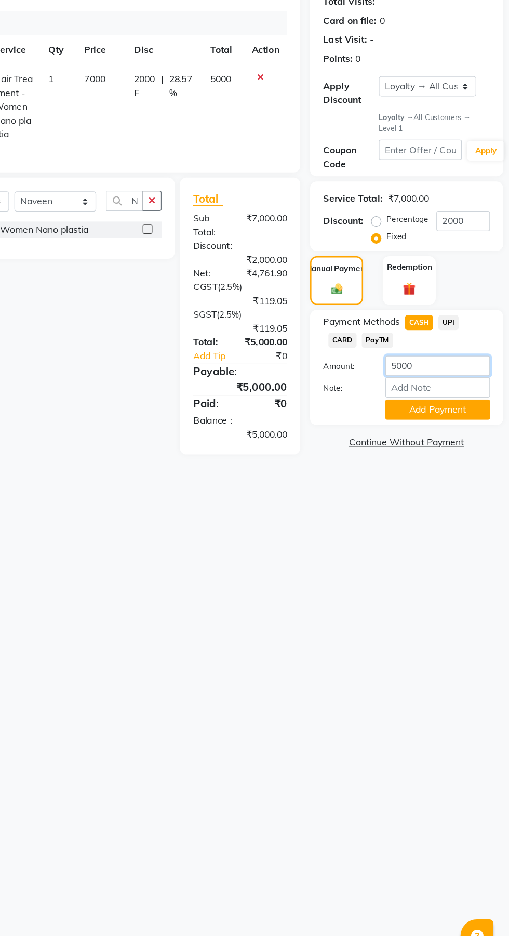
click at [425, 422] on input "5000" at bounding box center [452, 425] width 83 height 16
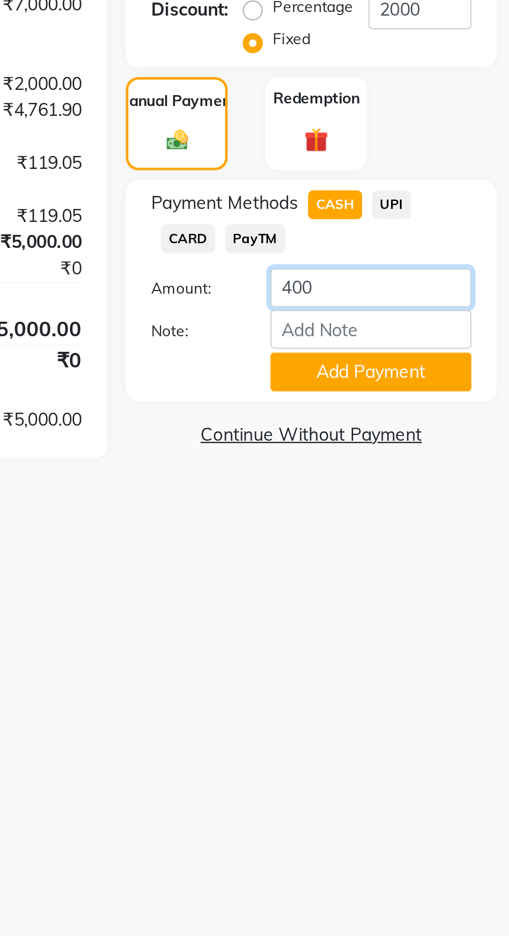
type input "4000"
click at [474, 456] on button "Add Payment" at bounding box center [452, 460] width 83 height 16
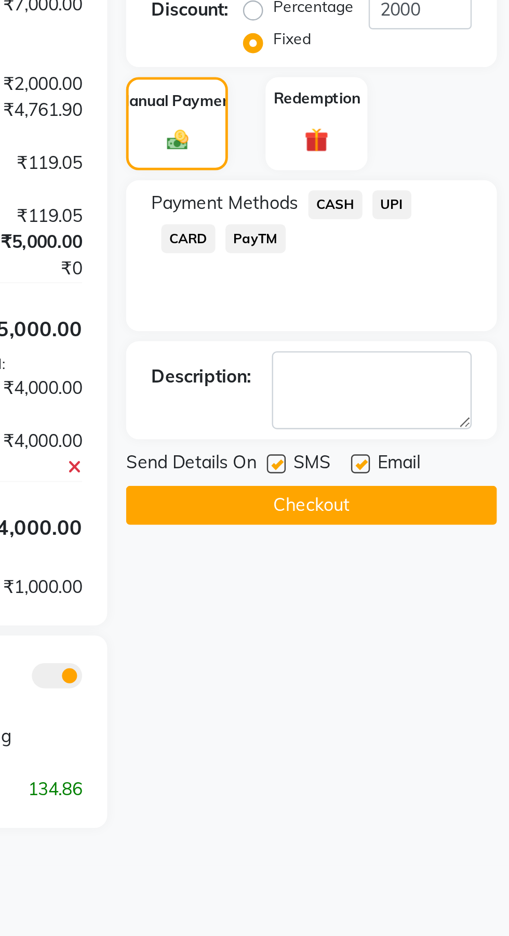
click at [466, 391] on span "UPI" at bounding box center [461, 391] width 16 height 12
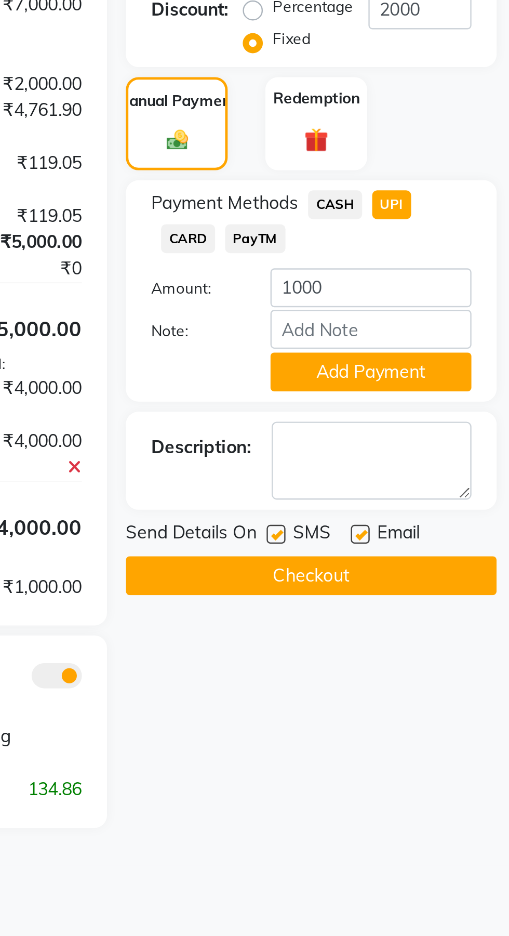
click at [467, 459] on button "Add Payment" at bounding box center [452, 460] width 83 height 16
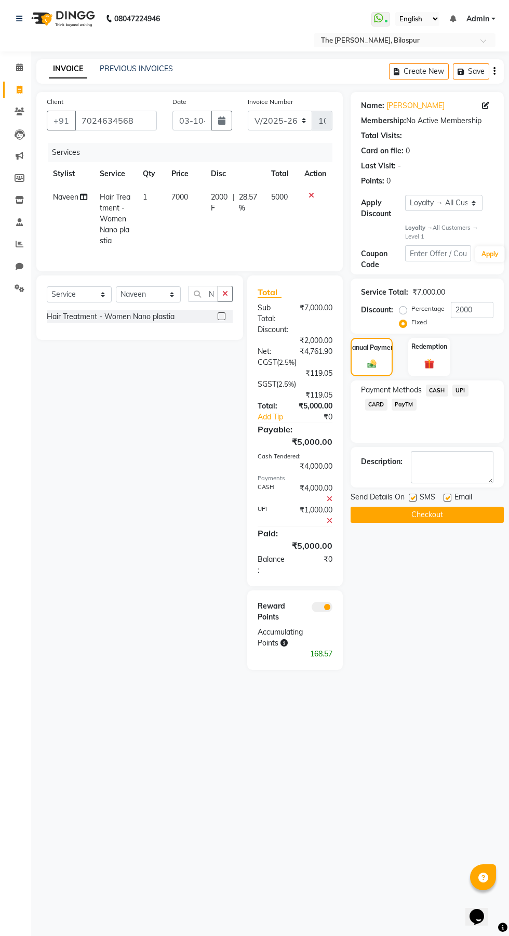
click at [503, 555] on div "Name: Neelima Singh Membership: No Active Membership Total Visits: Card on file…" at bounding box center [431, 381] width 161 height 578
click at [481, 515] on button "Checkout" at bounding box center [427, 515] width 153 height 16
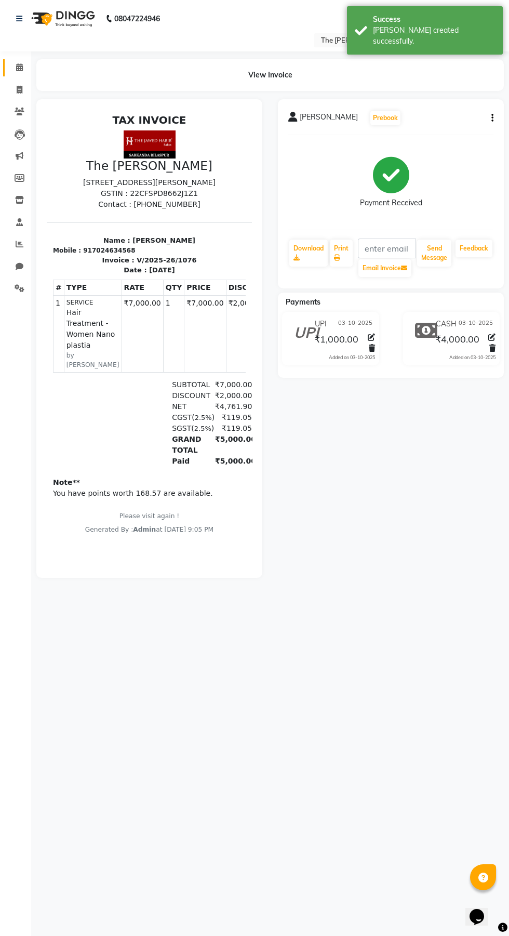
click at [19, 67] on icon at bounding box center [19, 67] width 7 height 8
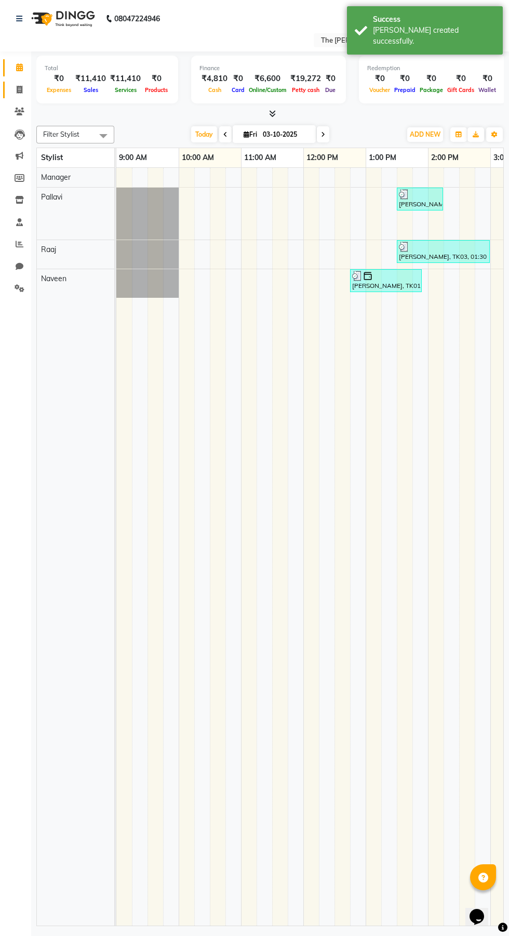
click at [25, 89] on span at bounding box center [19, 90] width 18 height 12
select select "service"
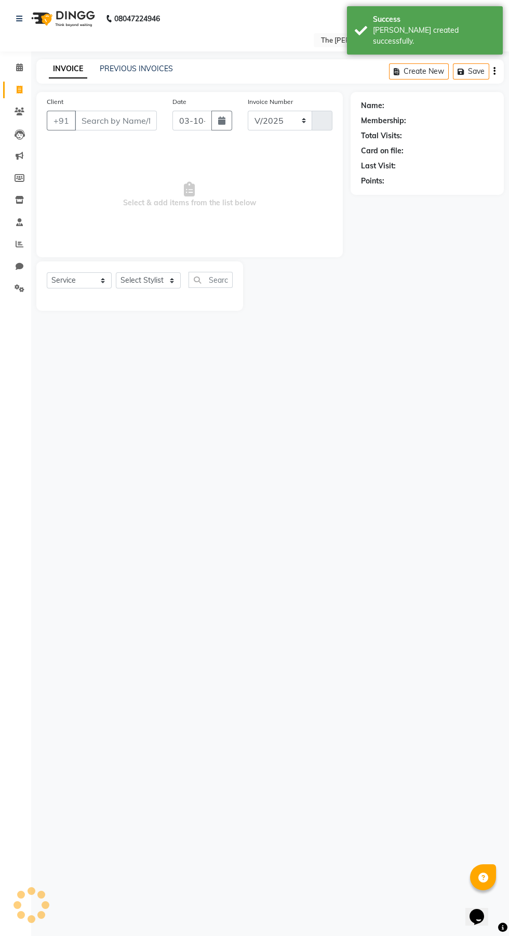
select select "6473"
type input "1077"
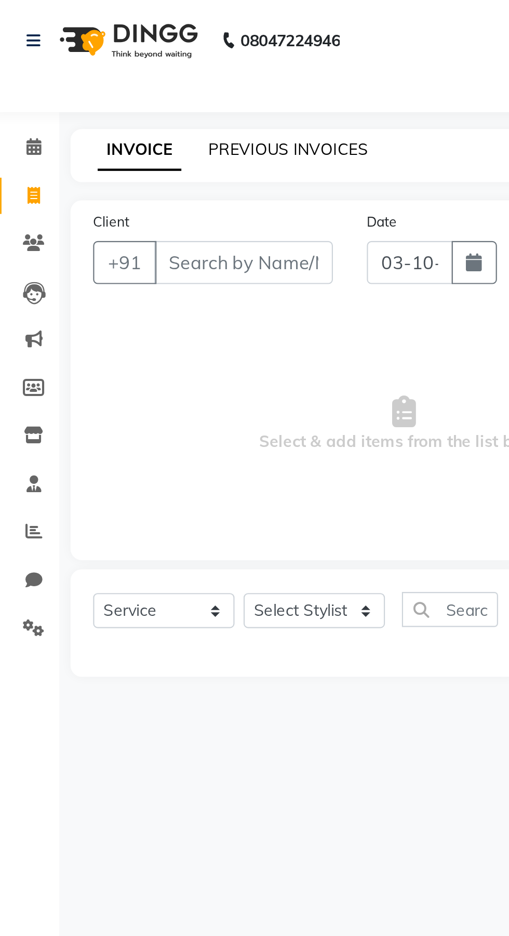
click at [152, 71] on link "PREVIOUS INVOICES" at bounding box center [136, 68] width 73 height 9
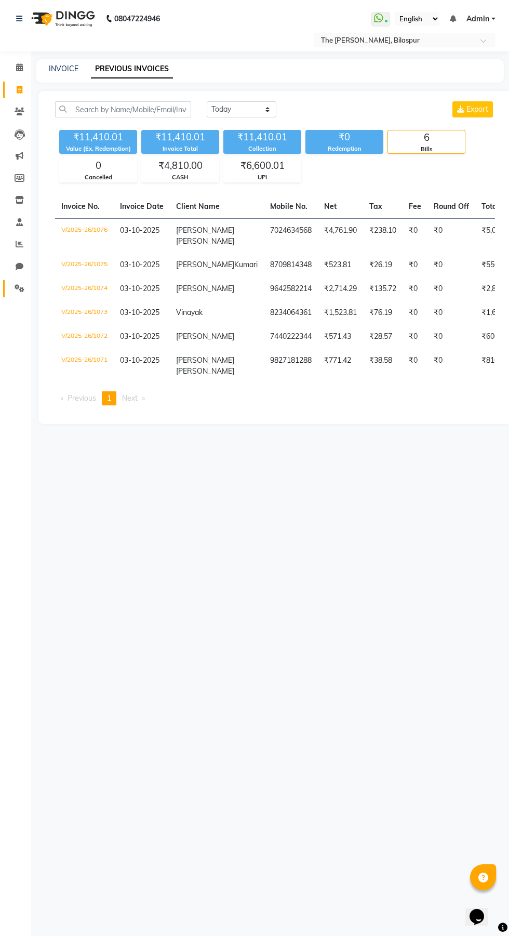
click at [19, 292] on icon at bounding box center [20, 288] width 10 height 8
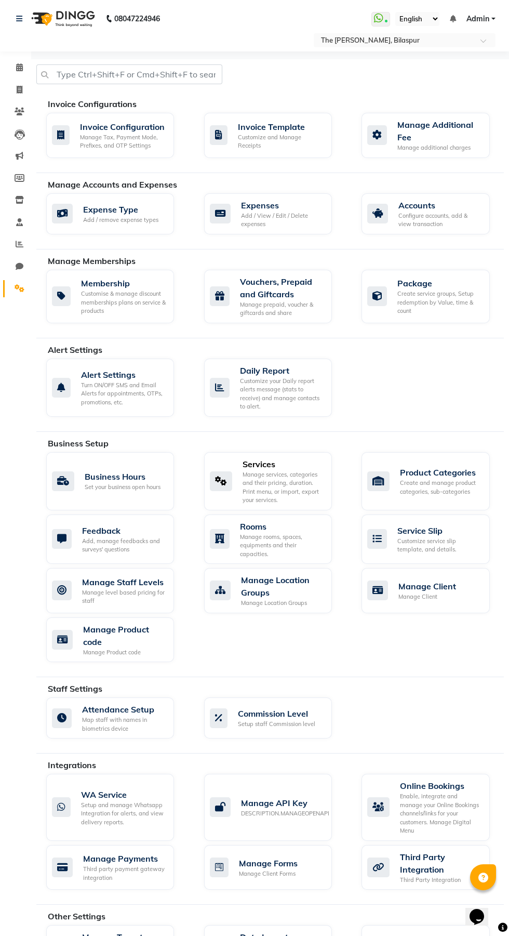
click at [281, 470] on div "Services" at bounding box center [283, 464] width 81 height 12
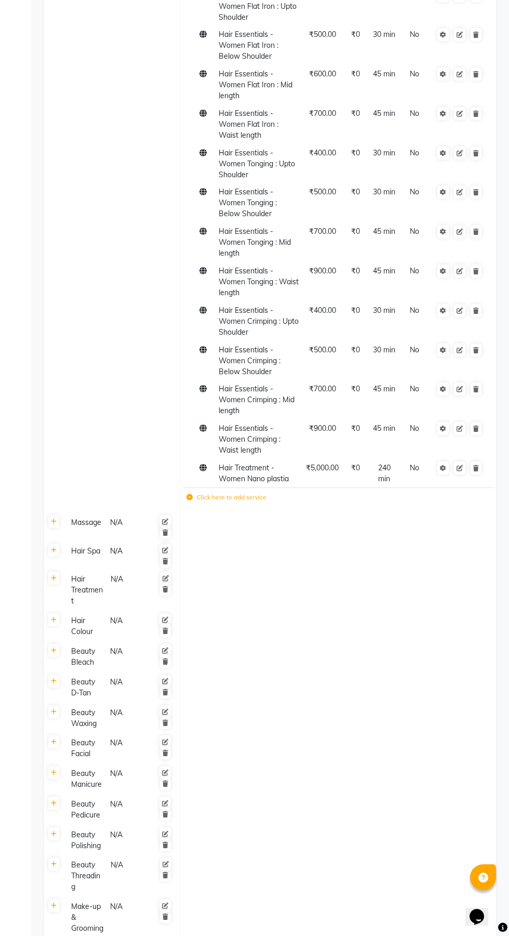
scroll to position [1005, 0]
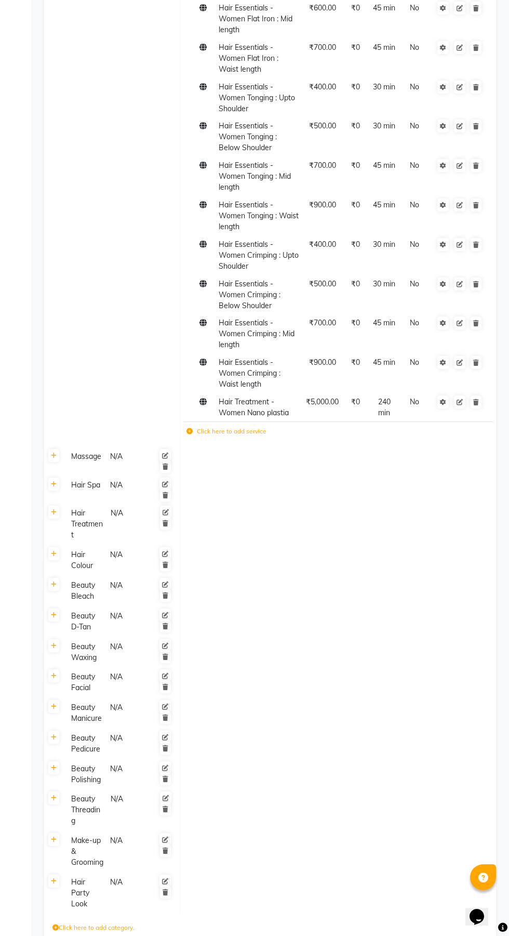
click at [101, 932] on label "Click here to add category." at bounding box center [93, 927] width 82 height 9
click at [118, 935] on input at bounding box center [97, 930] width 91 height 16
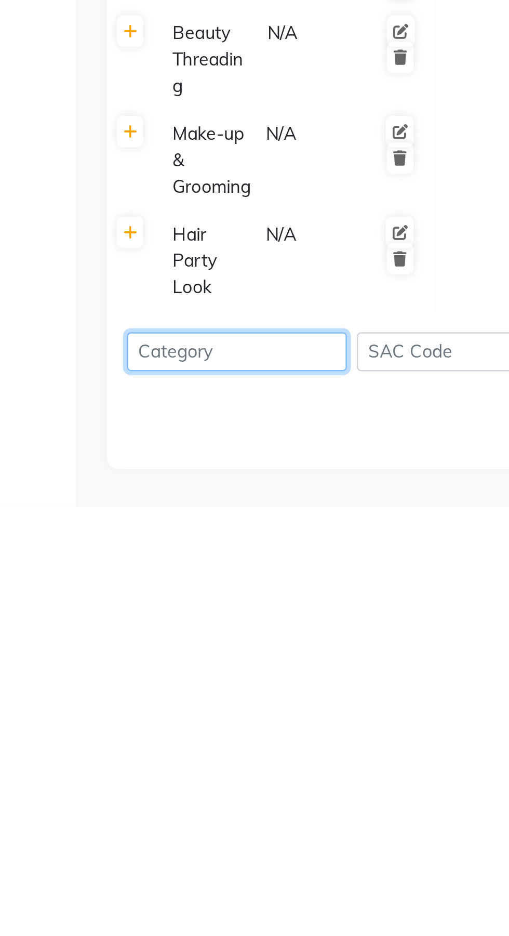
scroll to position [1087, 0]
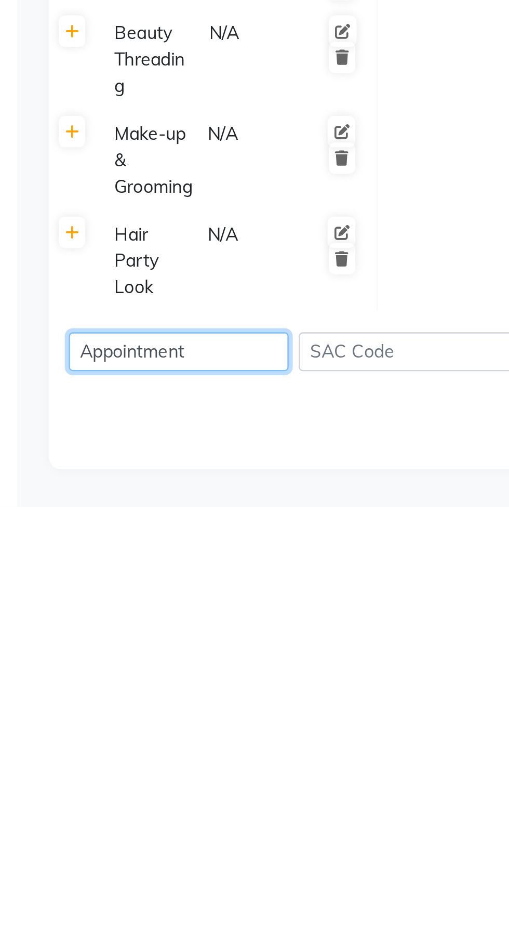
type input "Appointment"
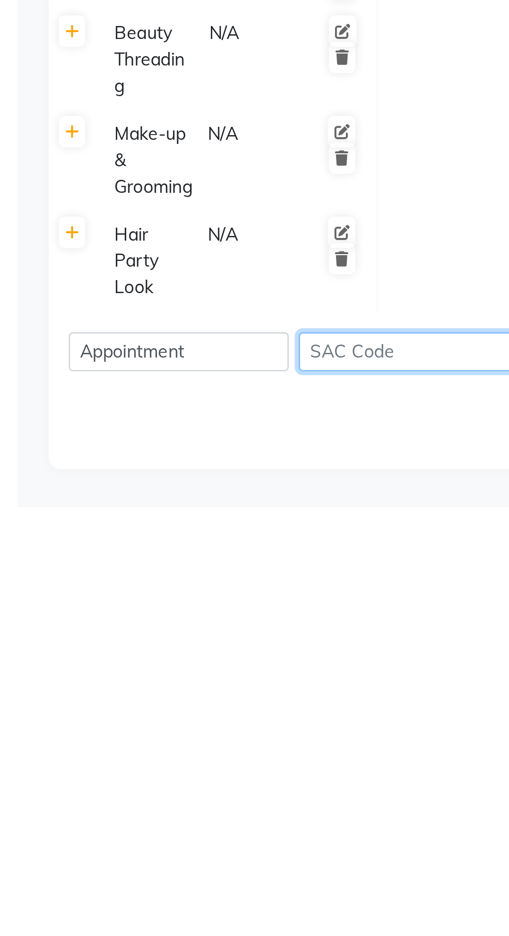
click at [197, 869] on input at bounding box center [193, 872] width 91 height 16
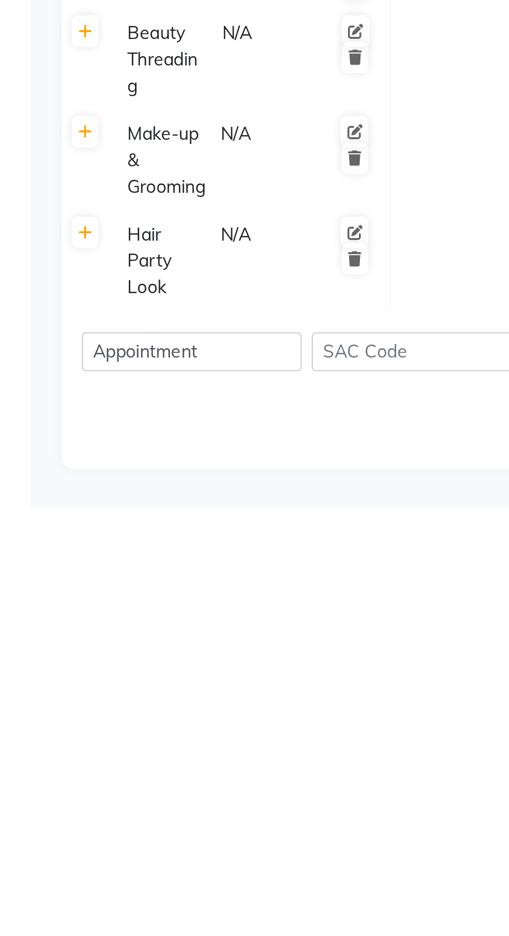
click at [215, 823] on td at bounding box center [338, 835] width 316 height 42
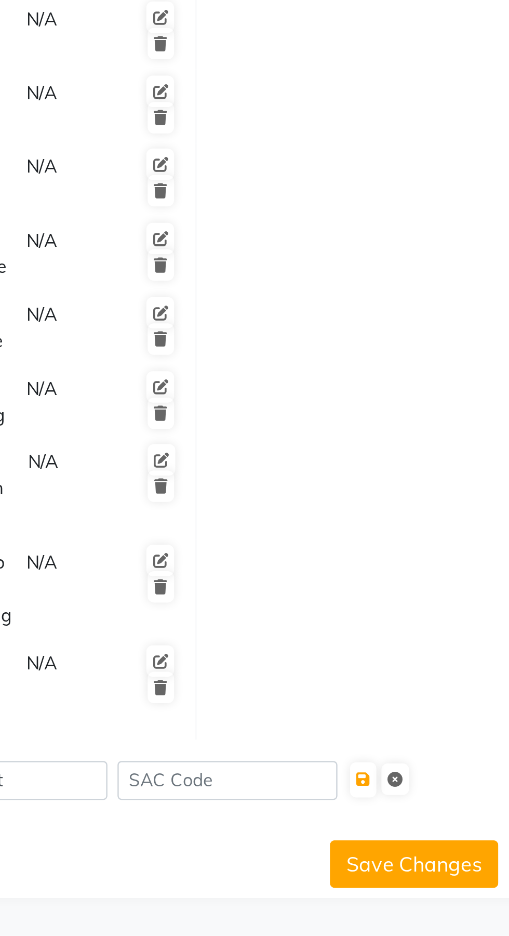
click at [296, 912] on button "Save Changes" at bounding box center [270, 906] width 70 height 20
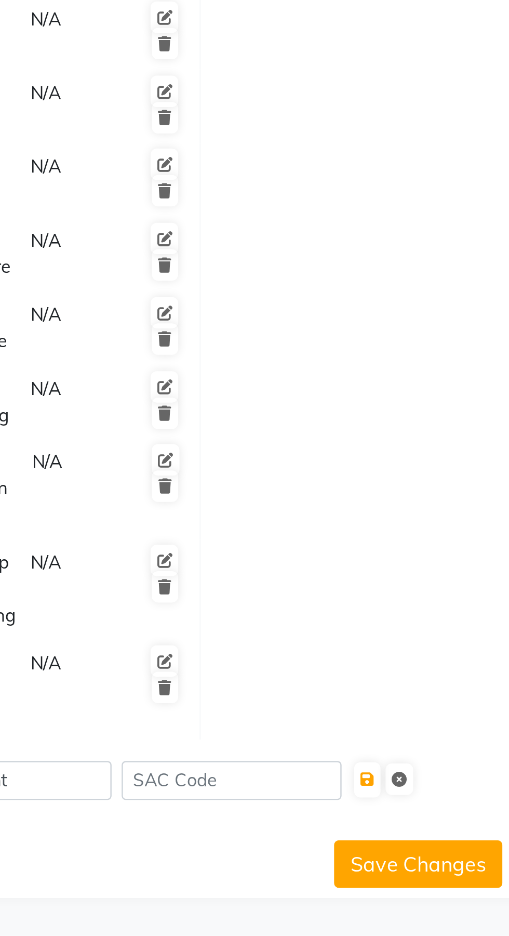
click at [273, 910] on button "Save Changes" at bounding box center [270, 906] width 70 height 20
click at [252, 874] on icon "submit" at bounding box center [249, 871] width 6 height 6
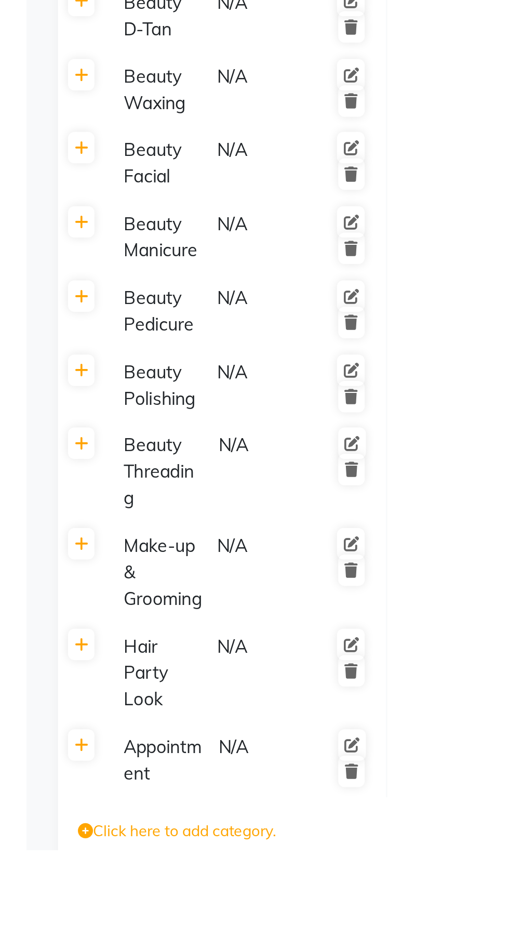
scroll to position [1036, 0]
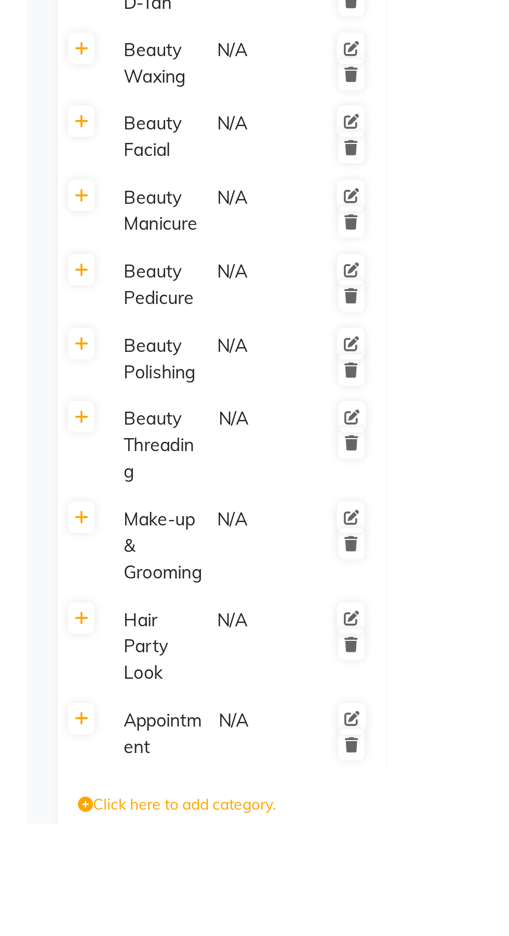
click at [168, 899] on link at bounding box center [165, 892] width 11 height 13
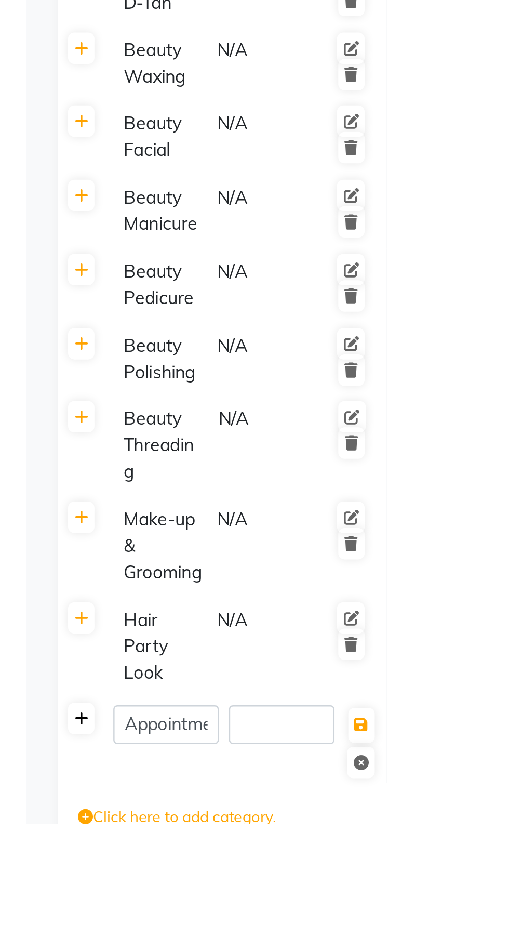
click at [55, 896] on icon at bounding box center [54, 893] width 6 height 6
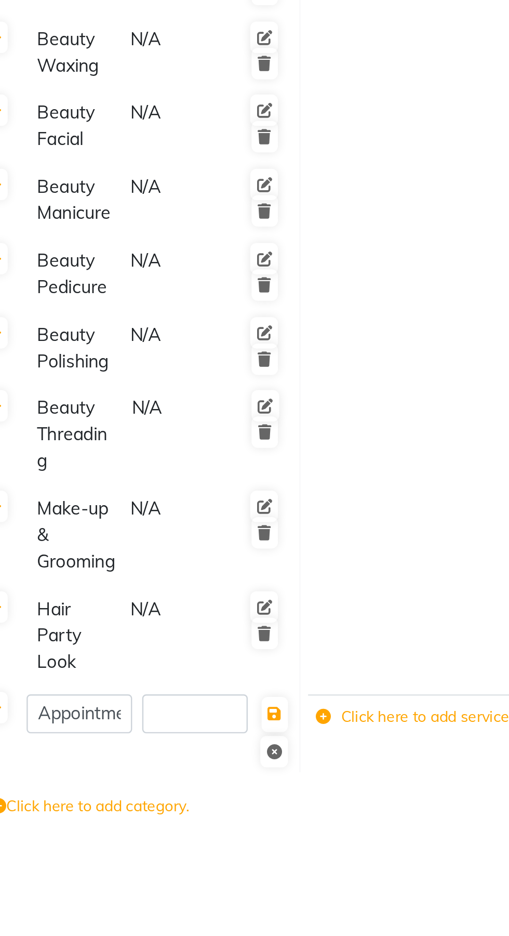
scroll to position [1041, 0]
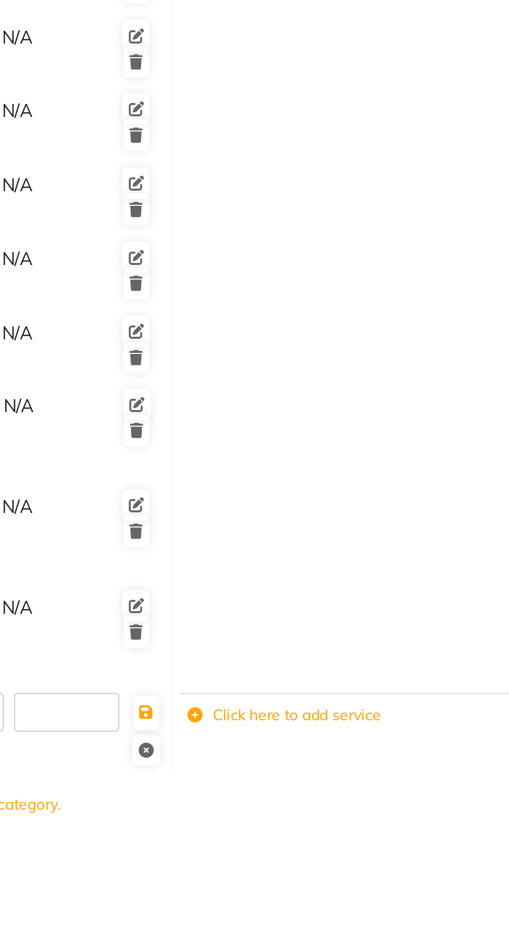
click at [240, 896] on label "Click here to add service" at bounding box center [227, 891] width 80 height 9
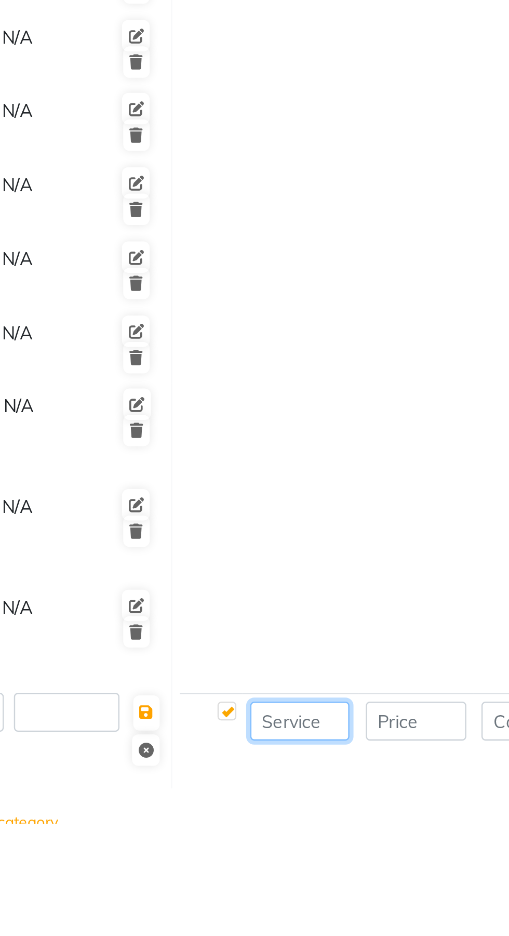
click at [234, 902] on input at bounding box center [233, 893] width 41 height 16
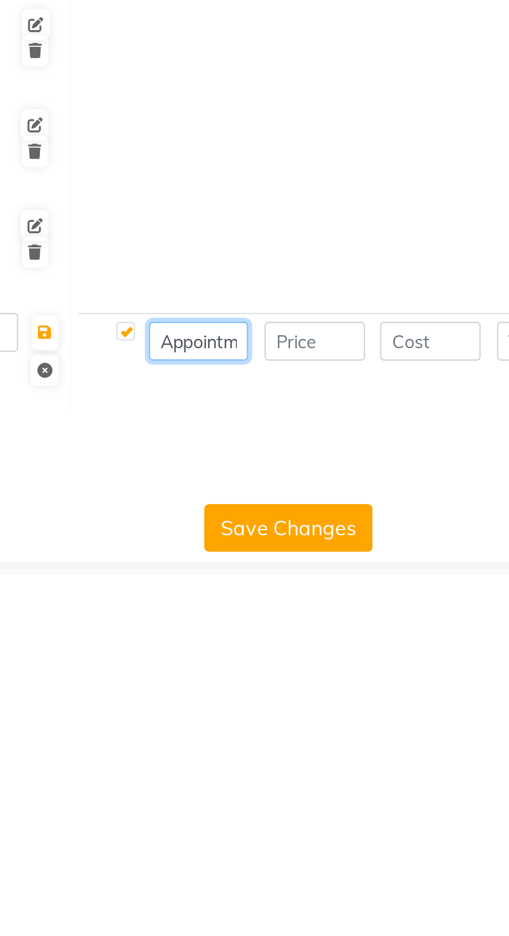
scroll to position [0, 14]
type input "Appointment"
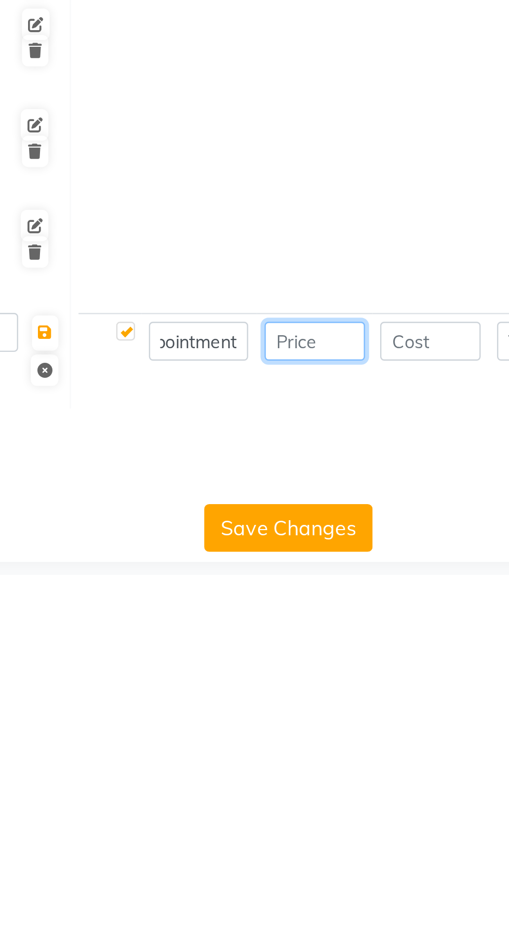
click at [288, 848] on input "number" at bounding box center [280, 839] width 41 height 16
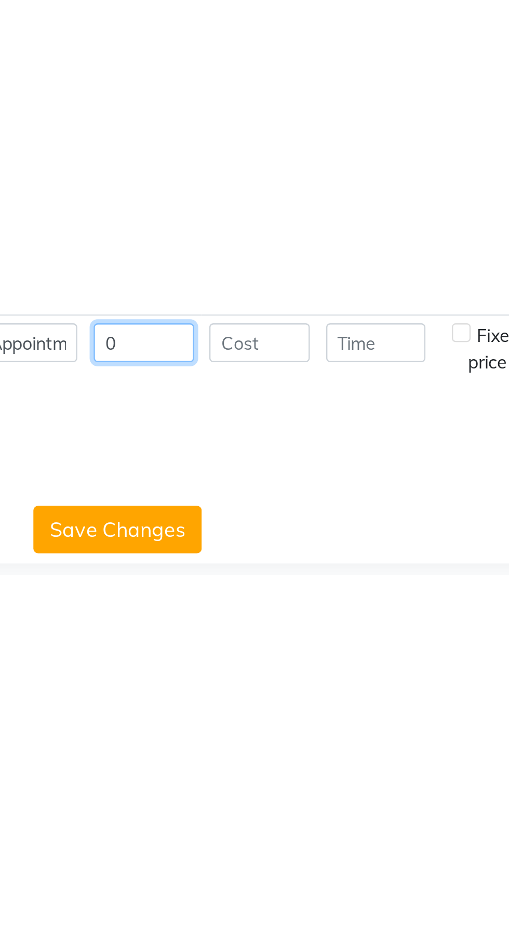
type input "0"
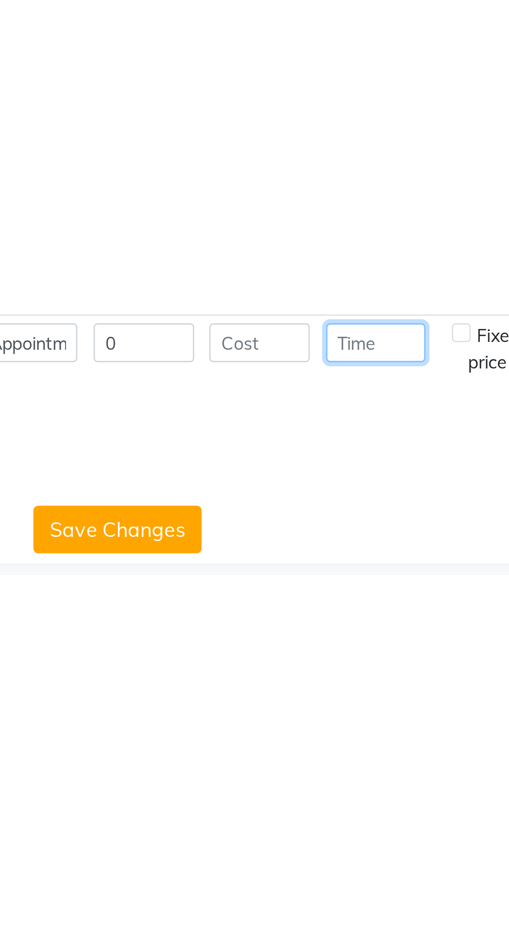
click at [378, 848] on input "number" at bounding box center [376, 840] width 41 height 16
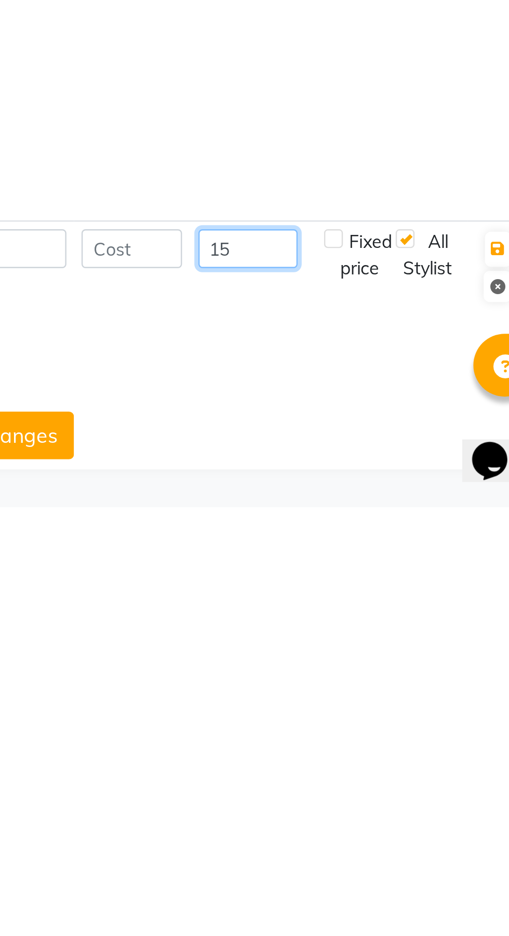
scroll to position [1128, 0]
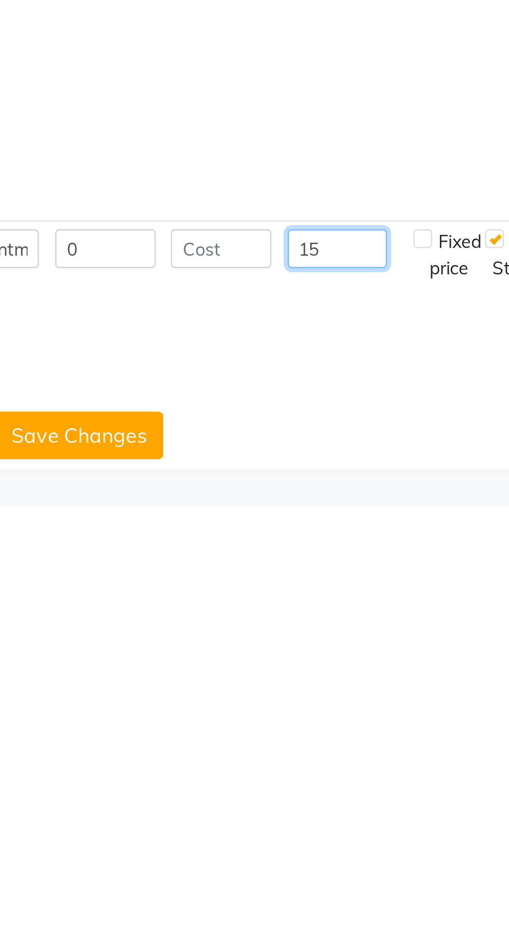
type input "15"
click at [413, 825] on label at bounding box center [412, 825] width 8 height 8
click at [413, 825] on input "checkbox" at bounding box center [413, 825] width 7 height 7
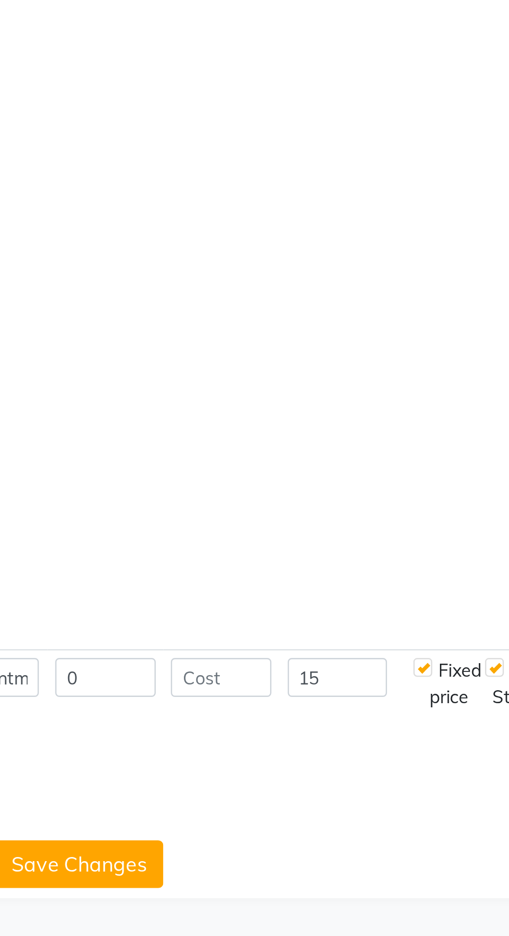
click at [413, 825] on label at bounding box center [412, 825] width 8 height 8
click at [413, 825] on input "checkbox" at bounding box center [413, 825] width 7 height 7
checkbox input "false"
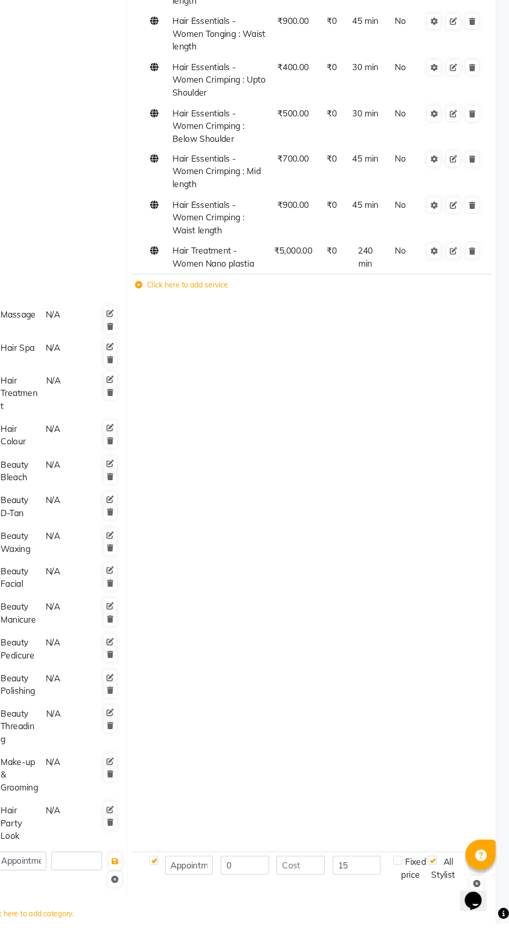
scroll to position [1048, 0]
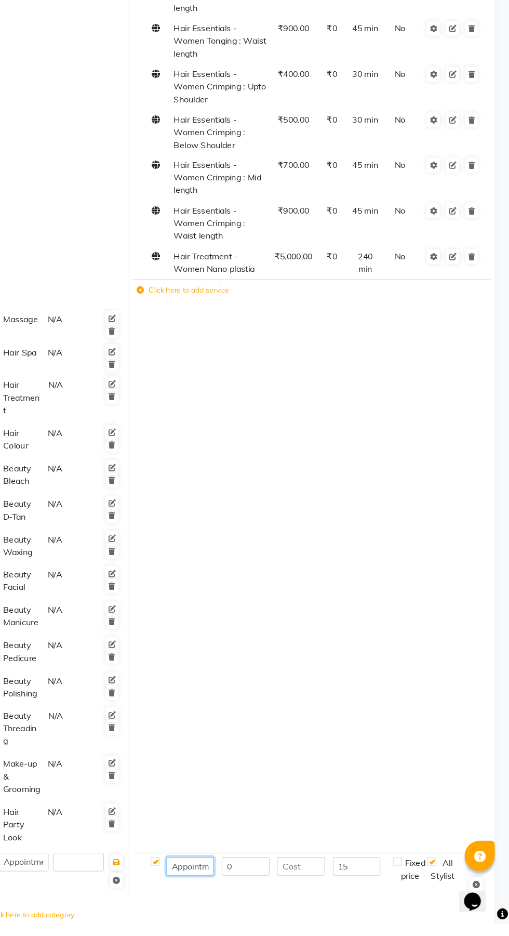
click at [243, 894] on input "Appointment" at bounding box center [233, 886] width 41 height 16
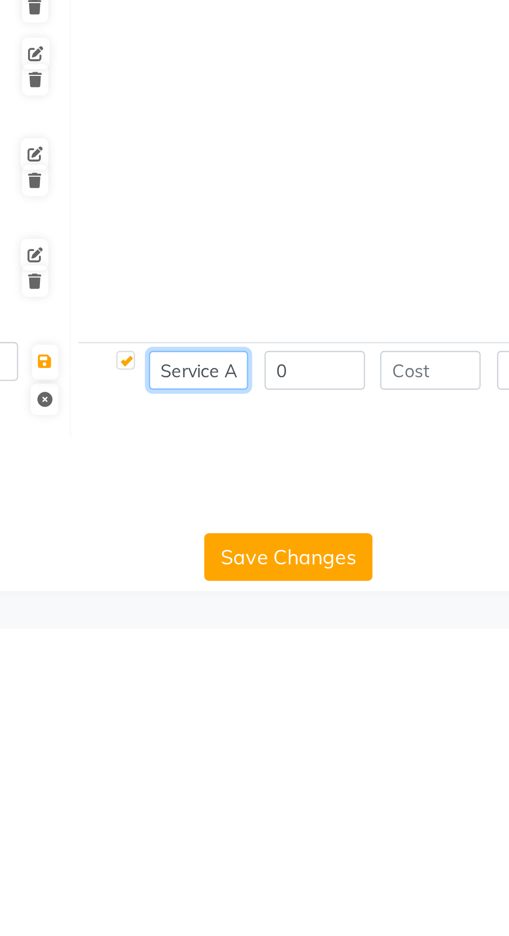
scroll to position [1117, 0]
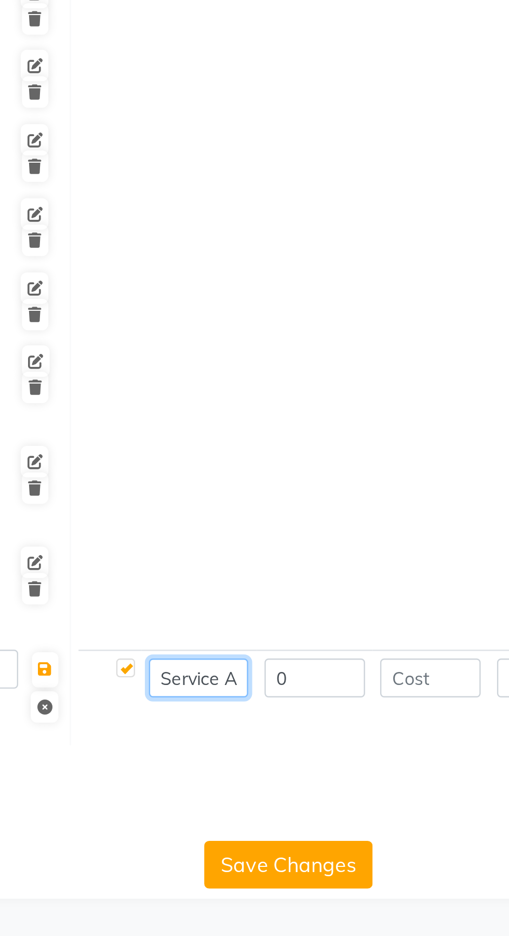
type input "Service Appointment"
click at [286, 916] on button "Save Changes" at bounding box center [270, 906] width 70 height 20
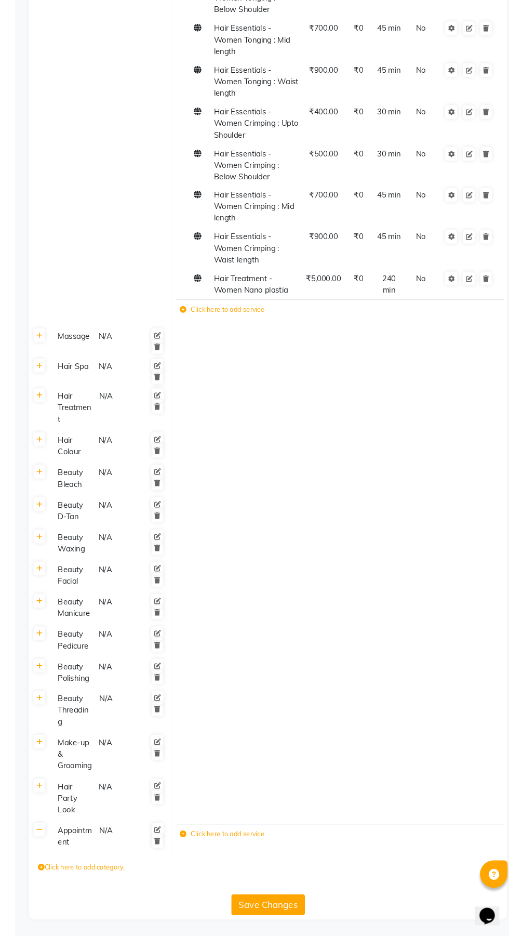
scroll to position [1112, 0]
click at [50, 834] on link at bounding box center [53, 835] width 11 height 13
click at [50, 842] on link at bounding box center [53, 835] width 11 height 13
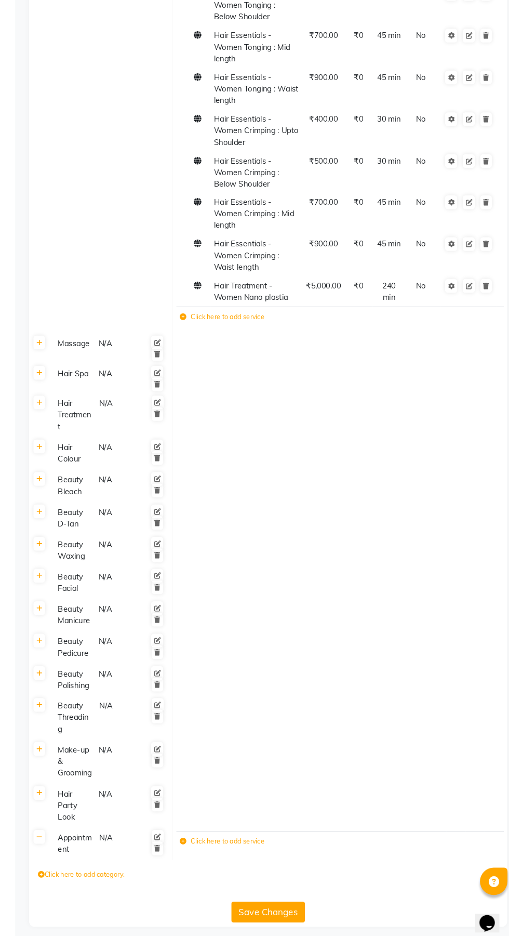
scroll to position [1109, 0]
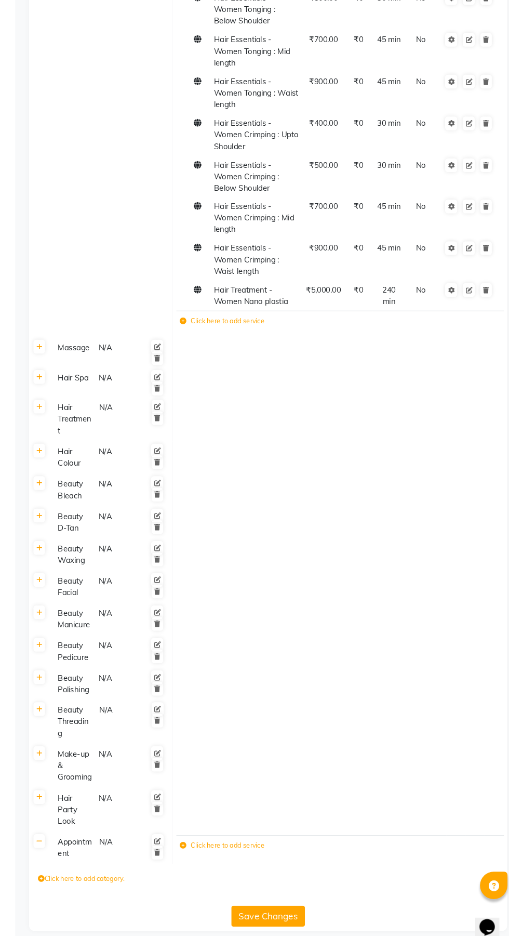
click at [162, 839] on link at bounding box center [165, 835] width 11 height 13
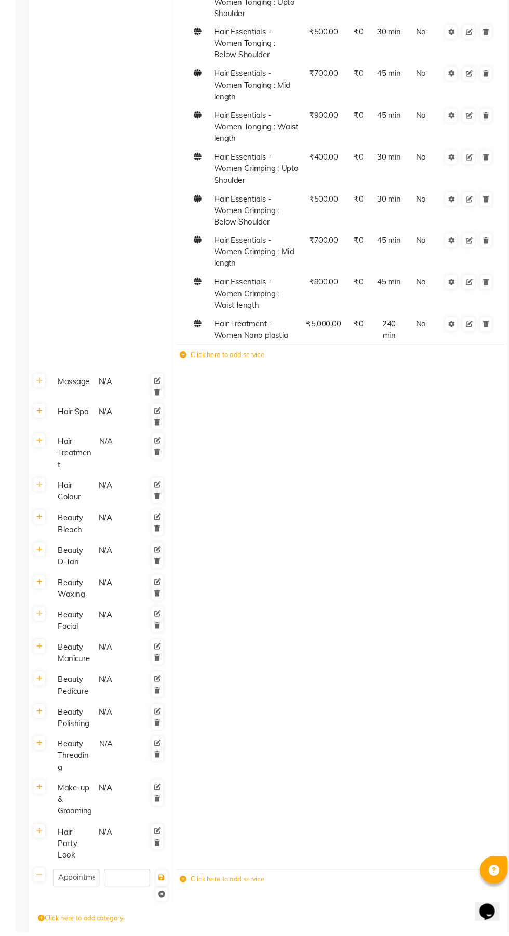
scroll to position [1041, 0]
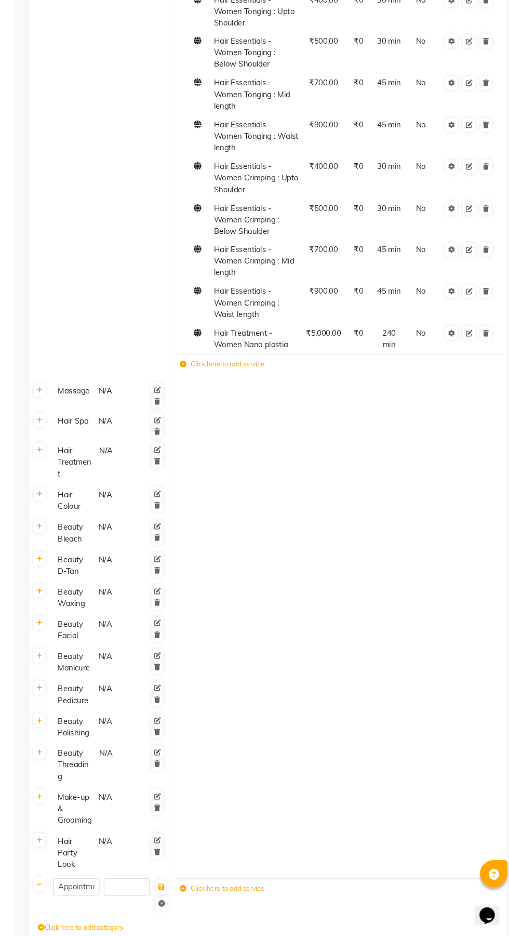
click at [249, 896] on label "Click here to add service" at bounding box center [227, 891] width 80 height 9
click at [54, 891] on icon at bounding box center [54, 887] width 6 height 6
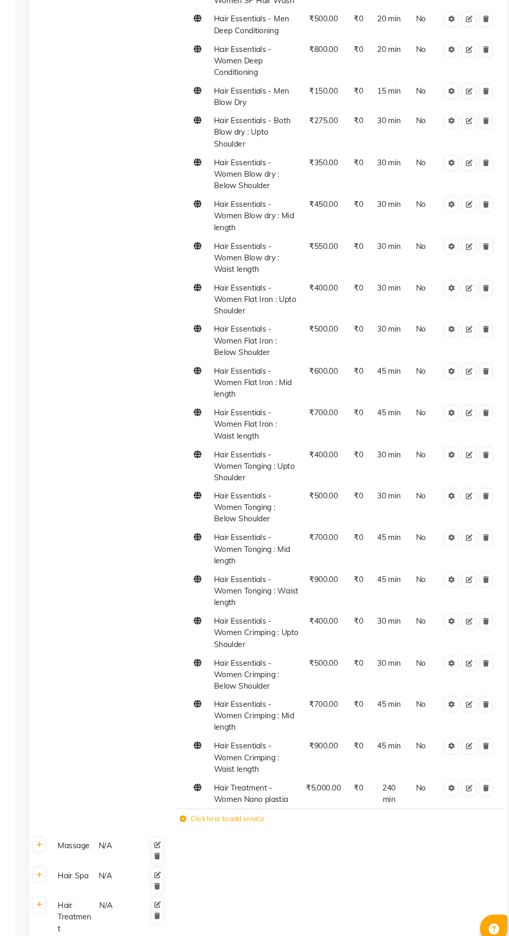
scroll to position [0, 0]
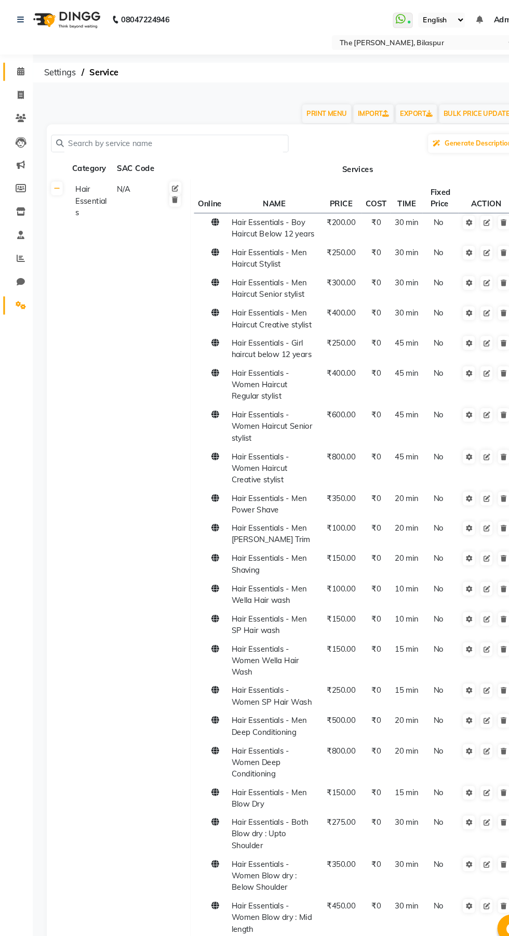
click at [19, 67] on icon at bounding box center [19, 67] width 7 height 8
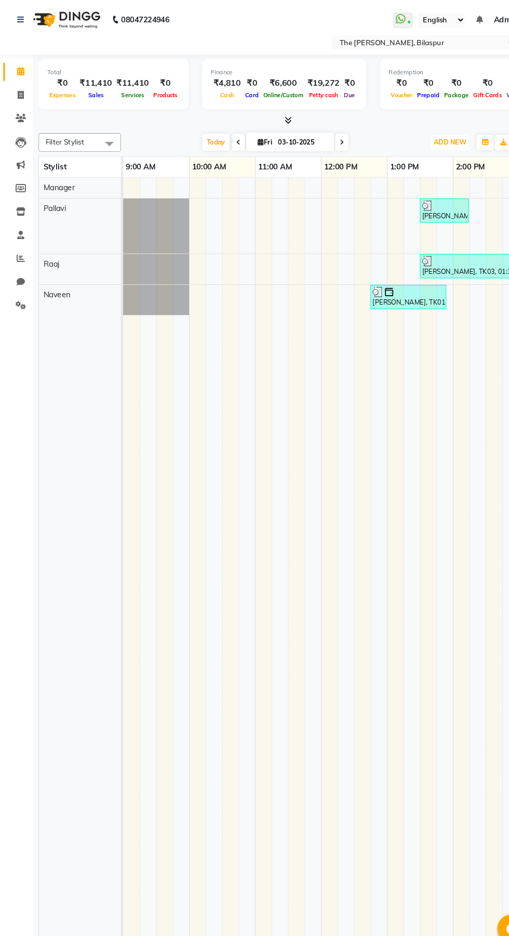
click at [423, 131] on span "ADD NEW" at bounding box center [425, 134] width 31 height 8
click at [425, 150] on button "Add Appointment" at bounding box center [402, 154] width 82 height 14
select select "tentative"
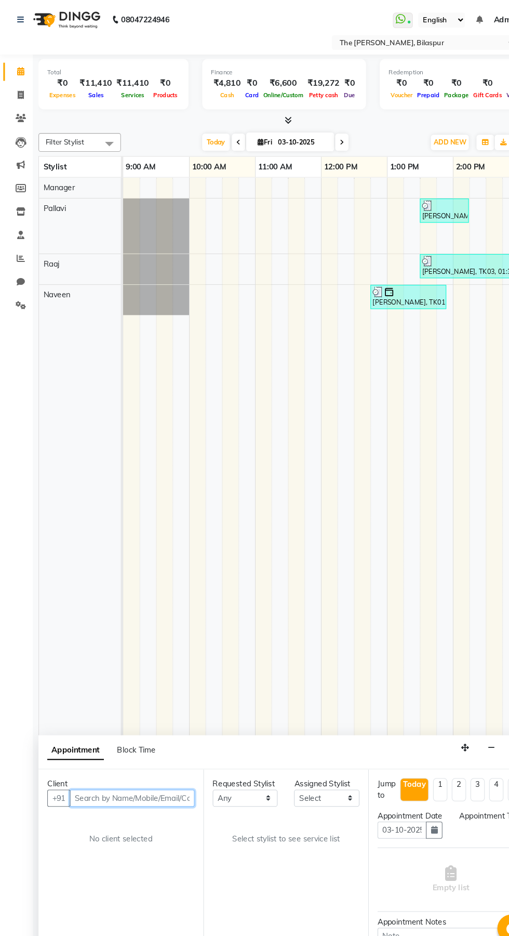
select select "600"
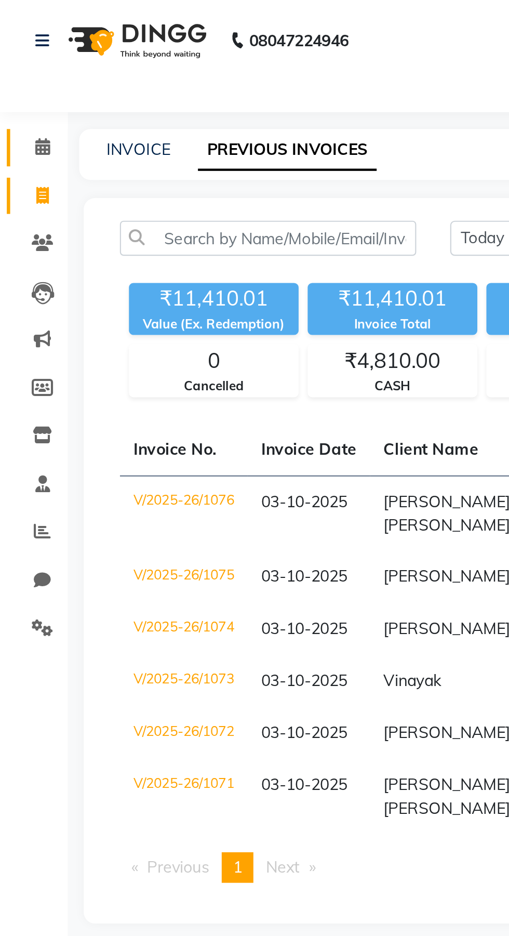
click at [16, 67] on icon at bounding box center [19, 67] width 7 height 8
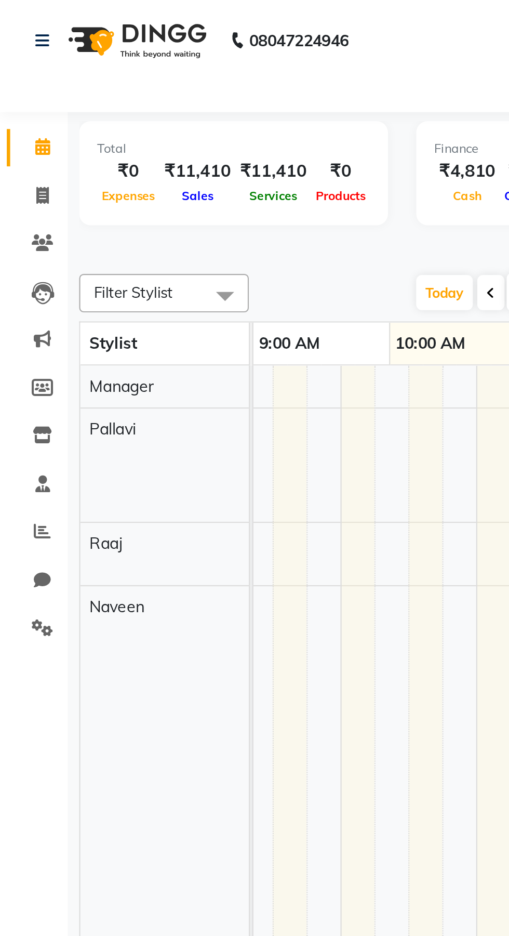
scroll to position [0, 85]
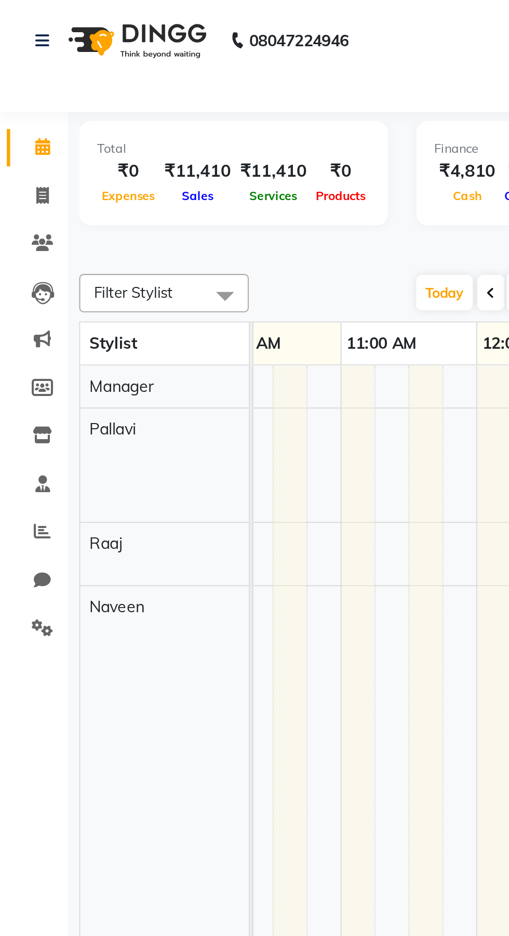
click at [134, 278] on td at bounding box center [133, 547] width 16 height 758
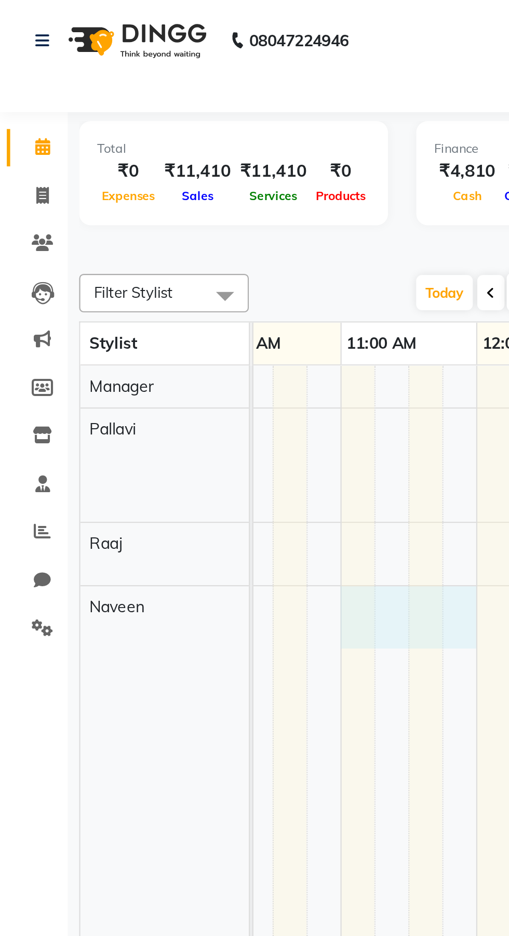
select select "88211"
select select "tentative"
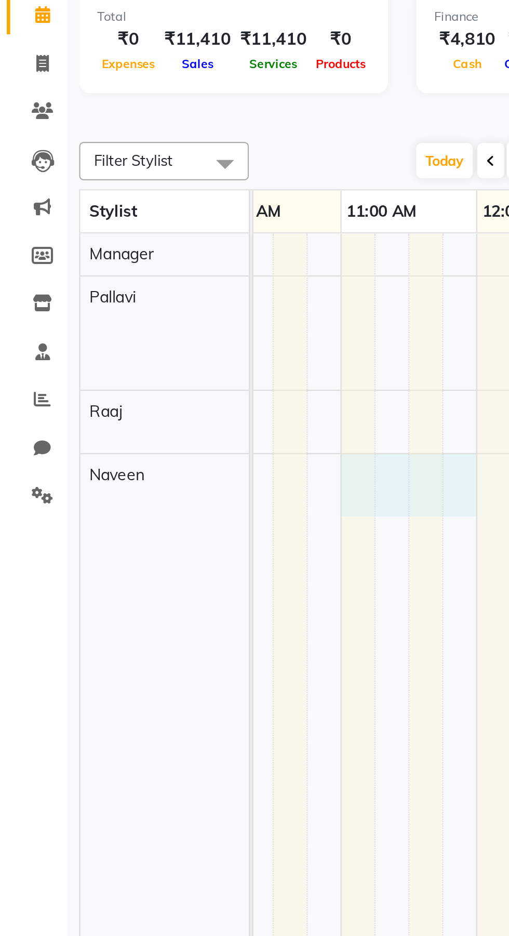
select select "660"
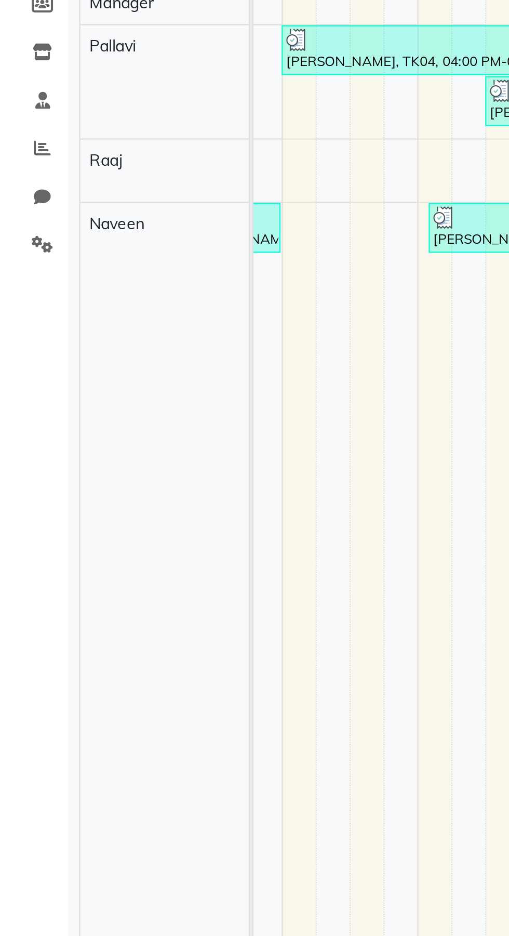
scroll to position [0, 424]
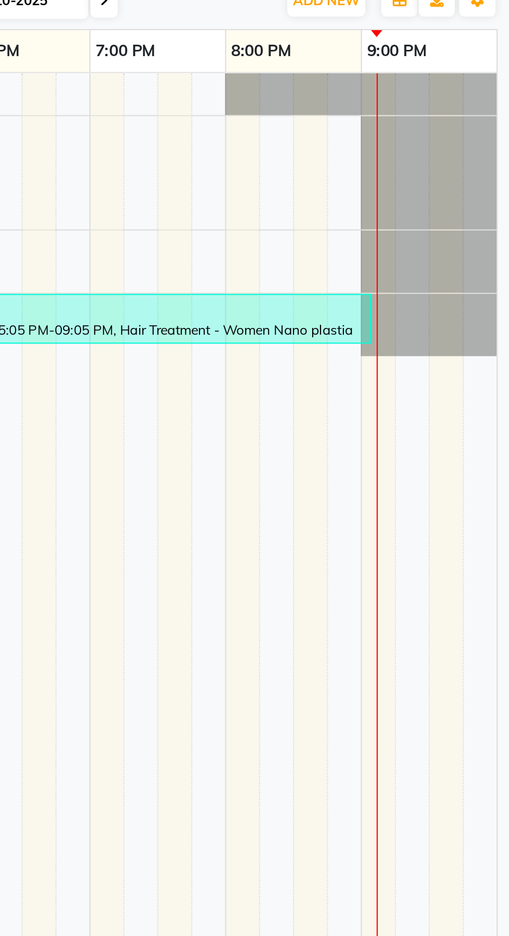
click at [426, 286] on div "[PERSON_NAME], TK06, 05:05 PM-09:05 PM, Hair Treatment - Women Nano plastia" at bounding box center [321, 281] width 247 height 20
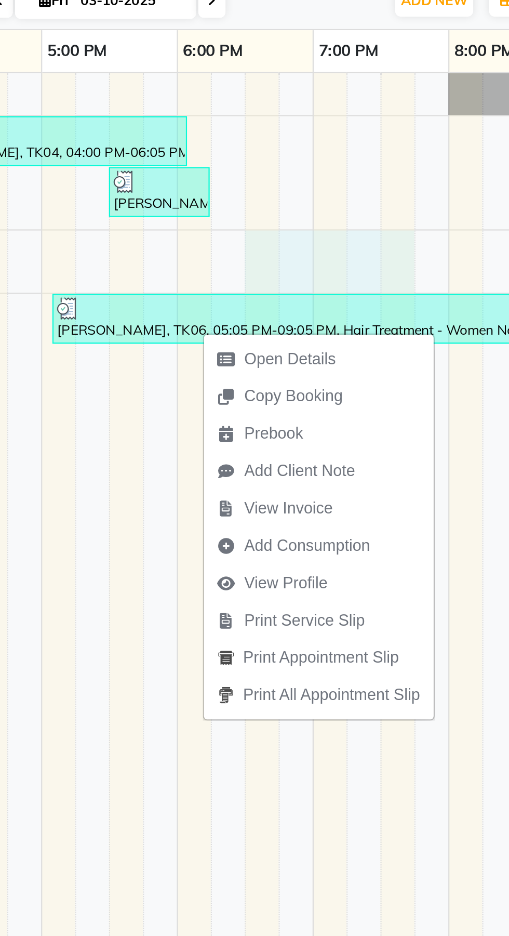
scroll to position [0, 170]
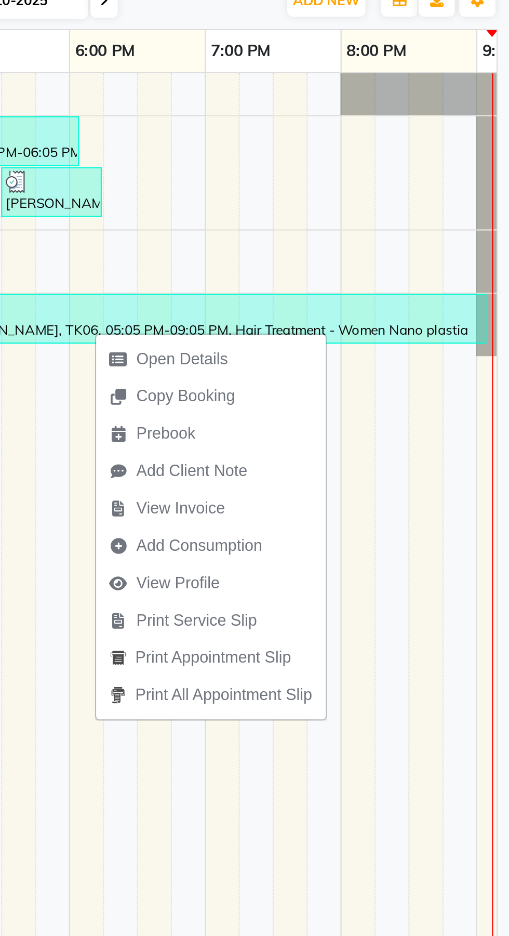
click at [474, 364] on td at bounding box center [471, 547] width 16 height 758
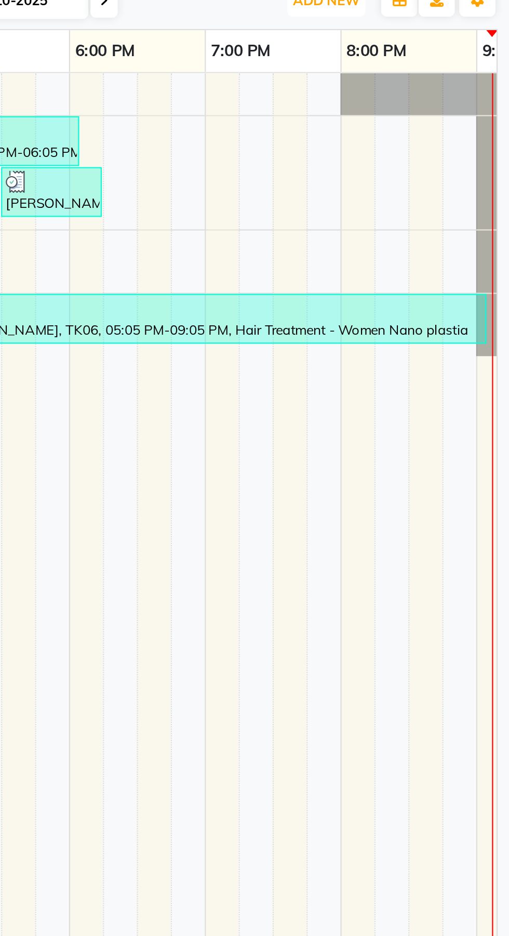
click at [432, 138] on button "ADD NEW Toggle Dropdown" at bounding box center [425, 134] width 36 height 15
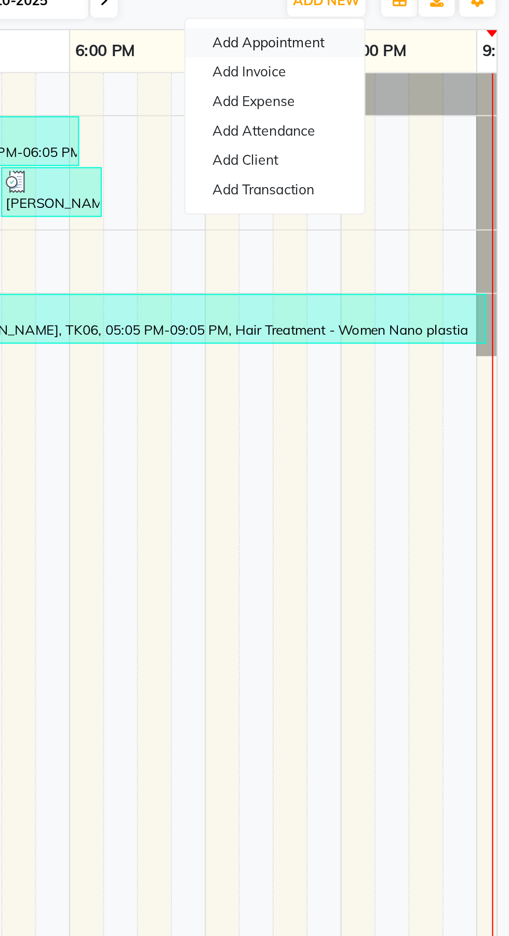
click at [421, 152] on button "Add Appointment" at bounding box center [402, 154] width 82 height 14
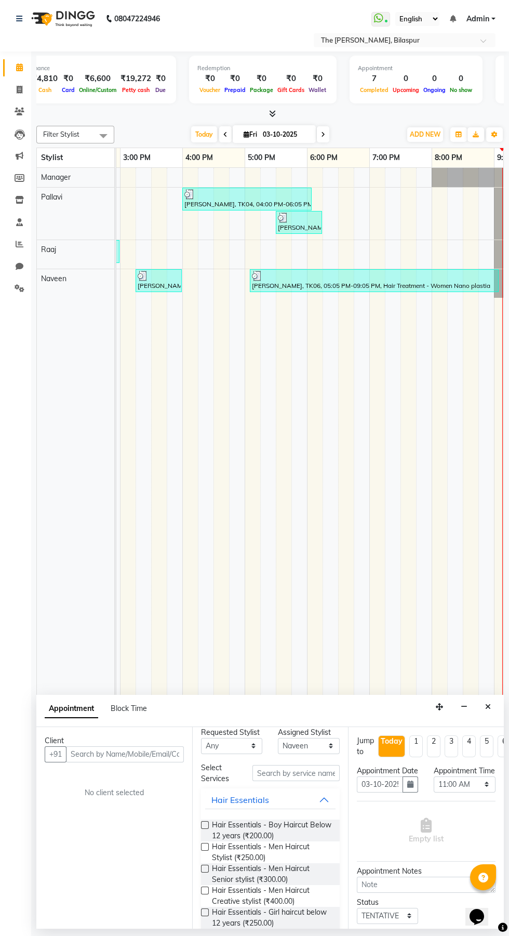
scroll to position [0, 0]
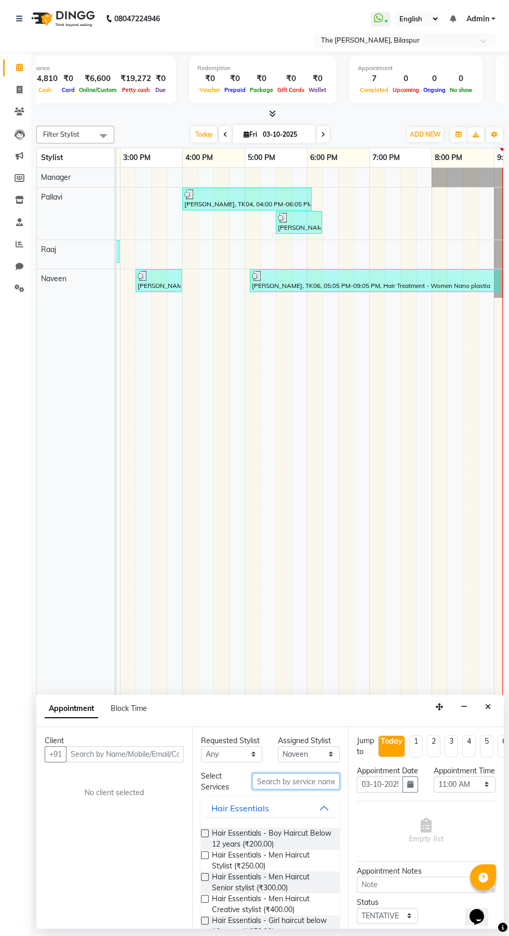
click at [308, 781] on input "text" at bounding box center [296, 781] width 87 height 16
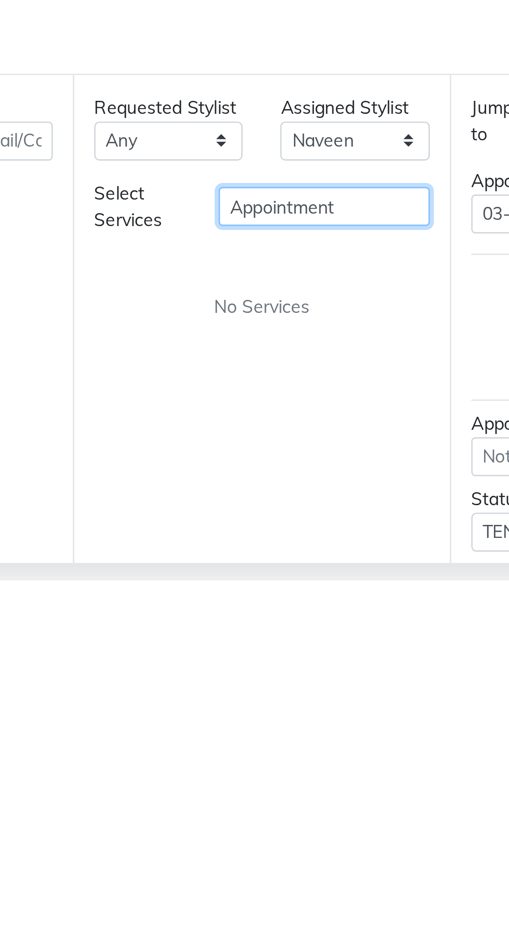
scroll to position [0, 326]
type input "Appointment"
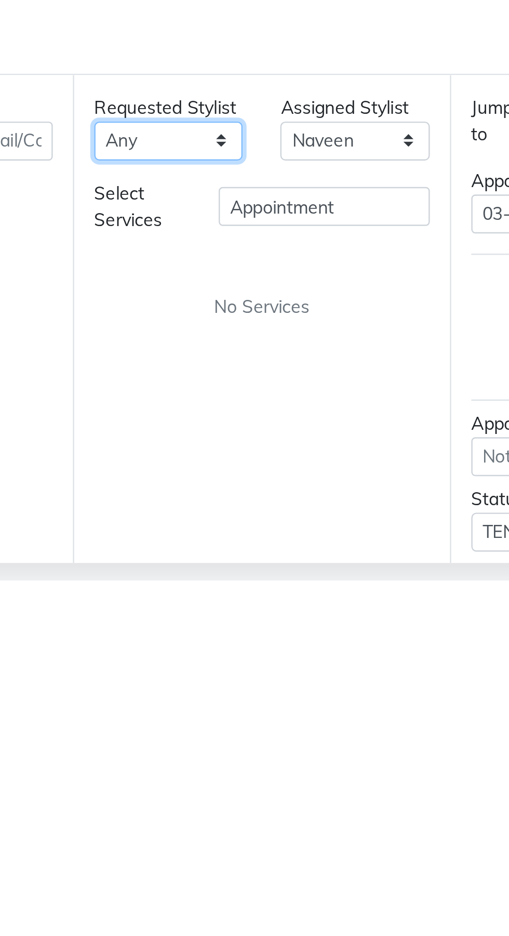
click at [241, 761] on select "Any Manager Naveen Pallavi Raaj" at bounding box center [231, 754] width 61 height 16
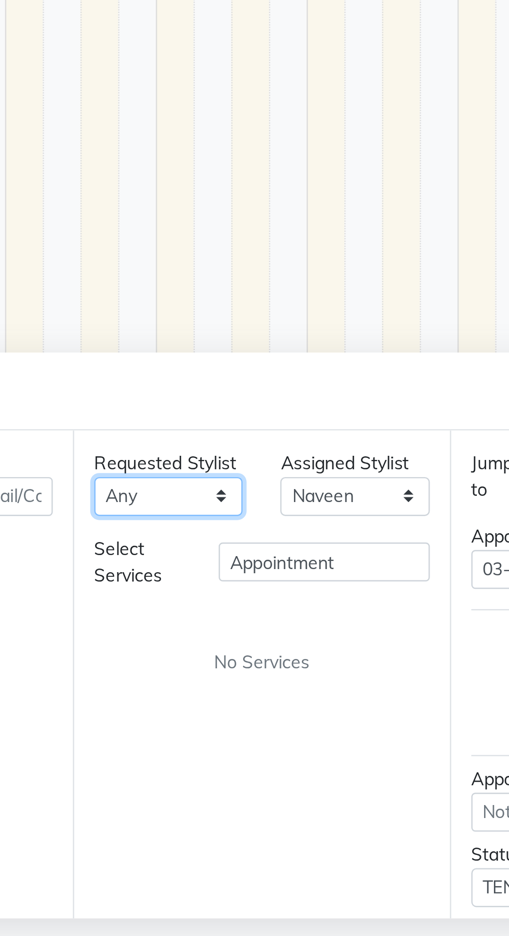
select select "88211"
click at [201, 746] on select "Any Manager Naveen Pallavi Raaj" at bounding box center [231, 754] width 61 height 16
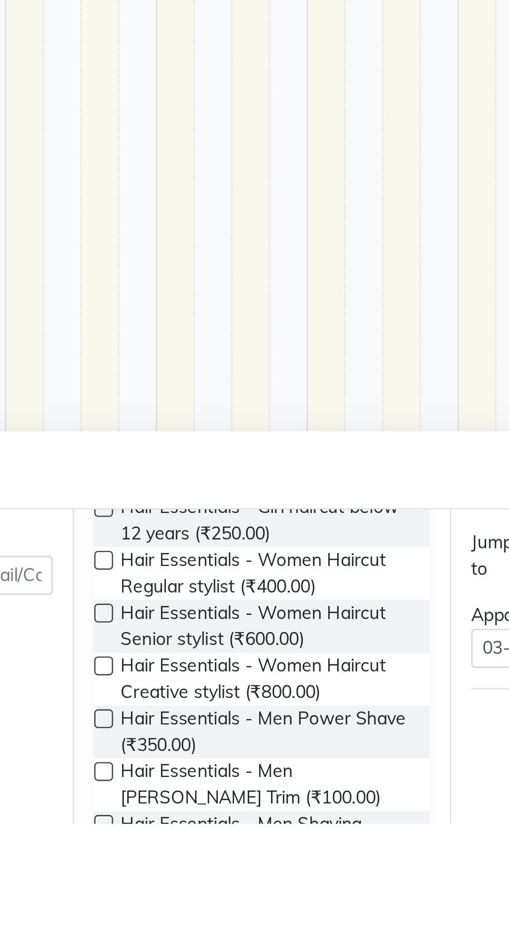
scroll to position [194, 0]
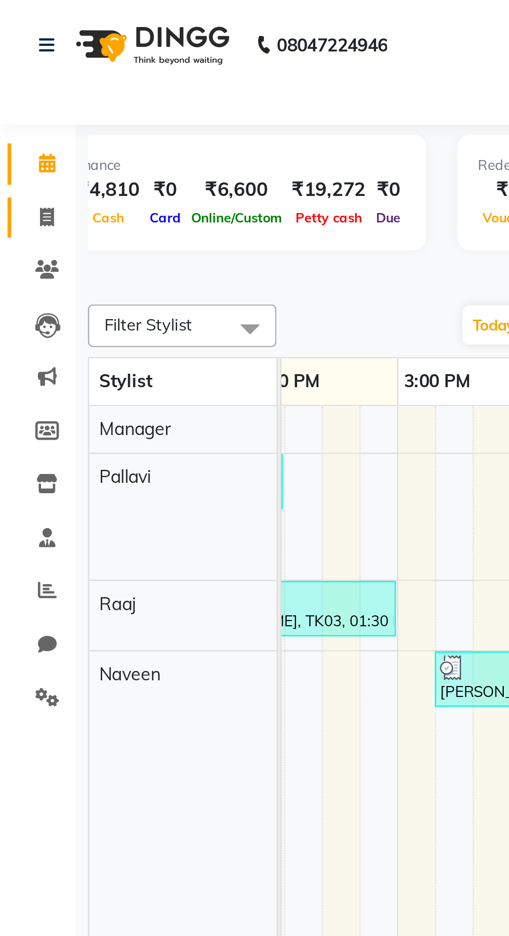
click at [19, 83] on link "Invoice" at bounding box center [15, 90] width 25 height 17
select select "service"
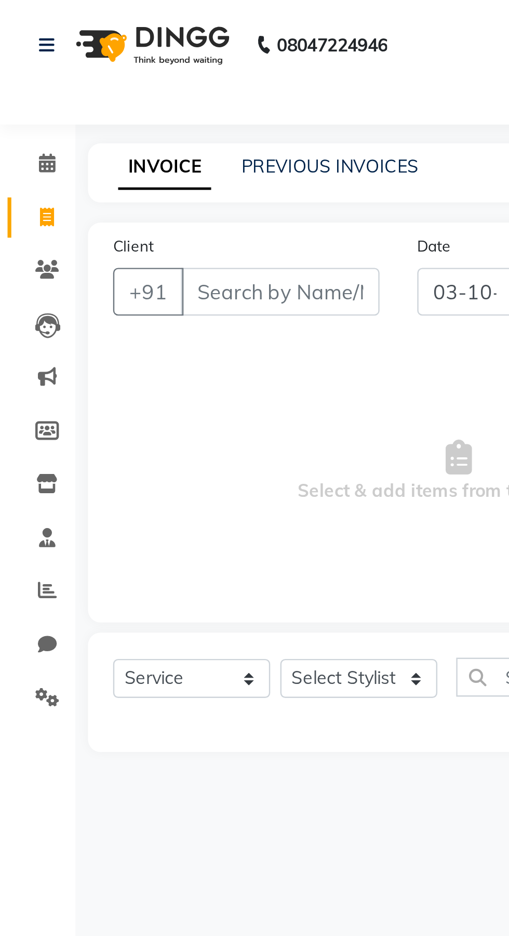
type input "1077"
select select "6473"
